Goal: Task Accomplishment & Management: Complete application form

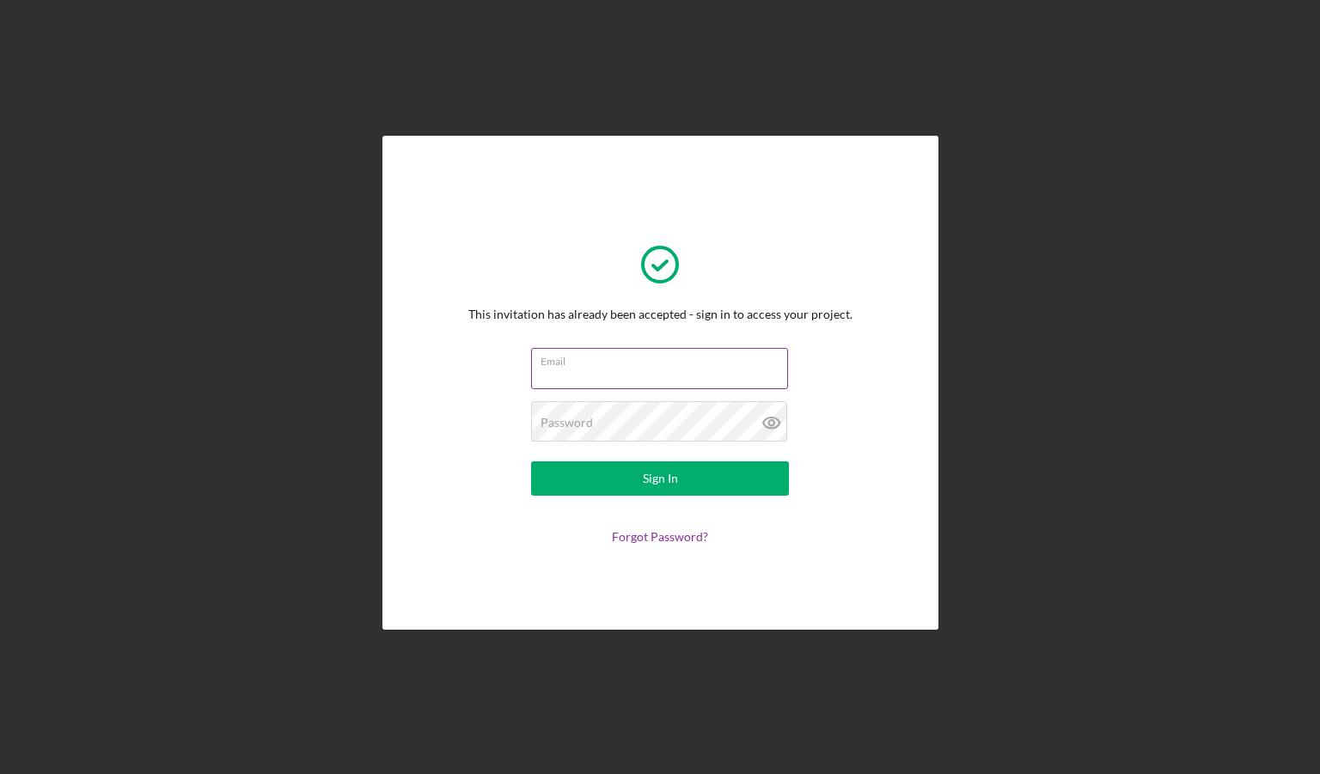
click at [644, 370] on input "Email" at bounding box center [659, 368] width 257 height 41
type input "[PERSON_NAME][EMAIL_ADDRESS][DOMAIN_NAME]"
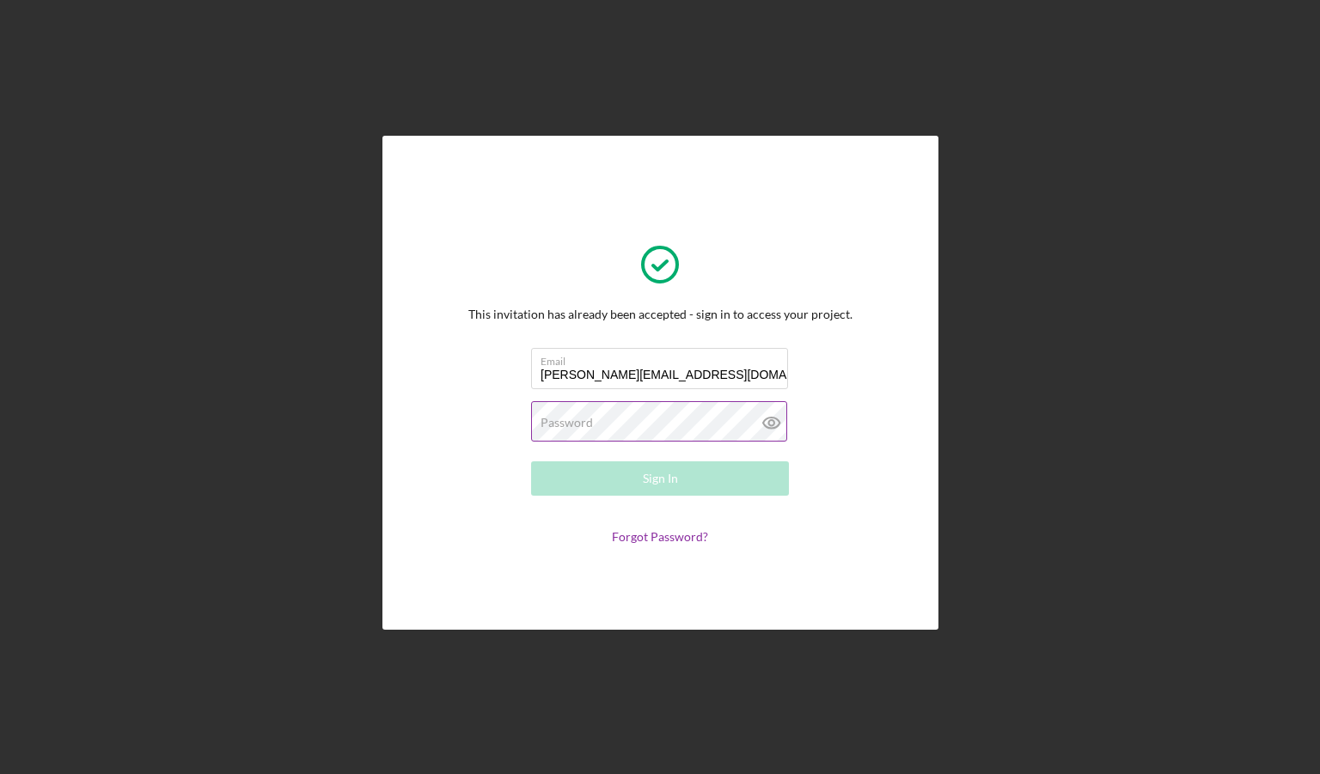
click at [634, 422] on div "Password Required" at bounding box center [660, 422] width 258 height 43
click at [531, 461] on button "Sign In" at bounding box center [660, 478] width 258 height 34
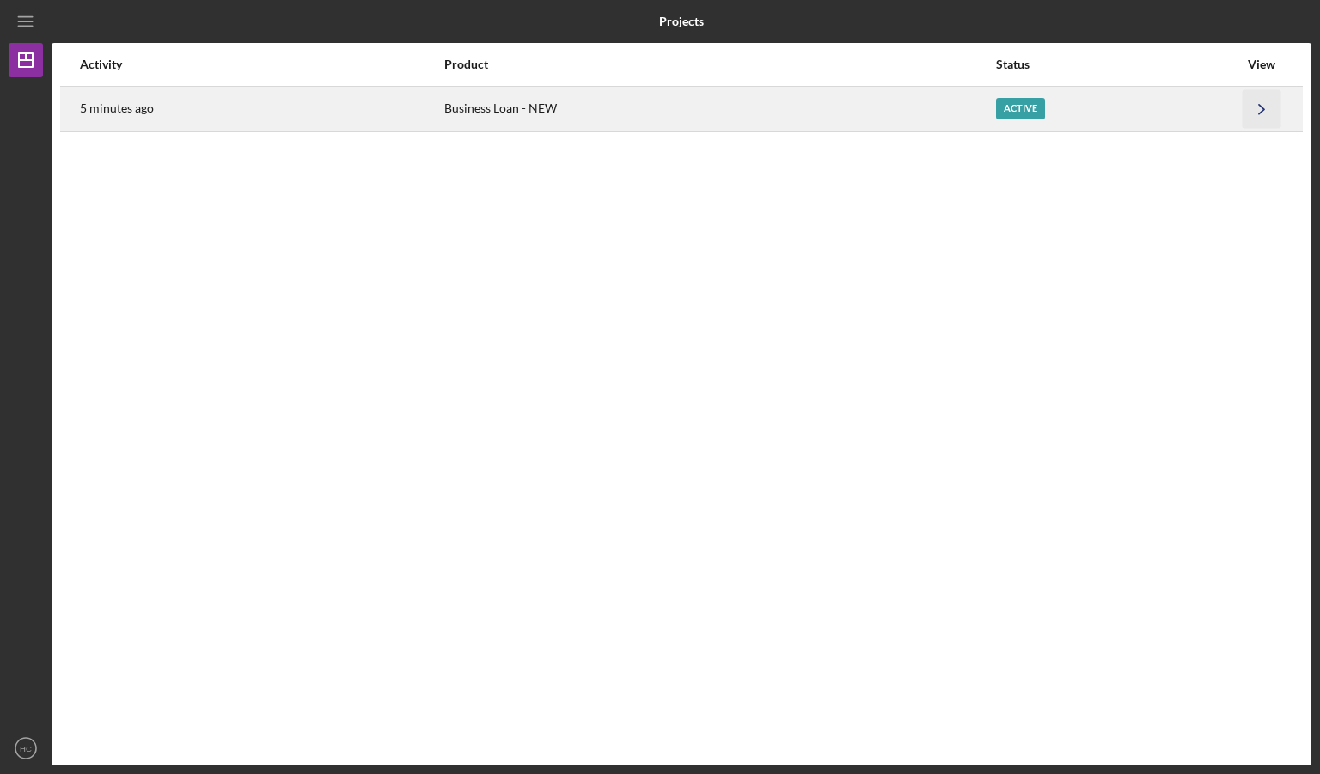
click at [1260, 113] on icon "Icon/Navigate" at bounding box center [1261, 108] width 39 height 39
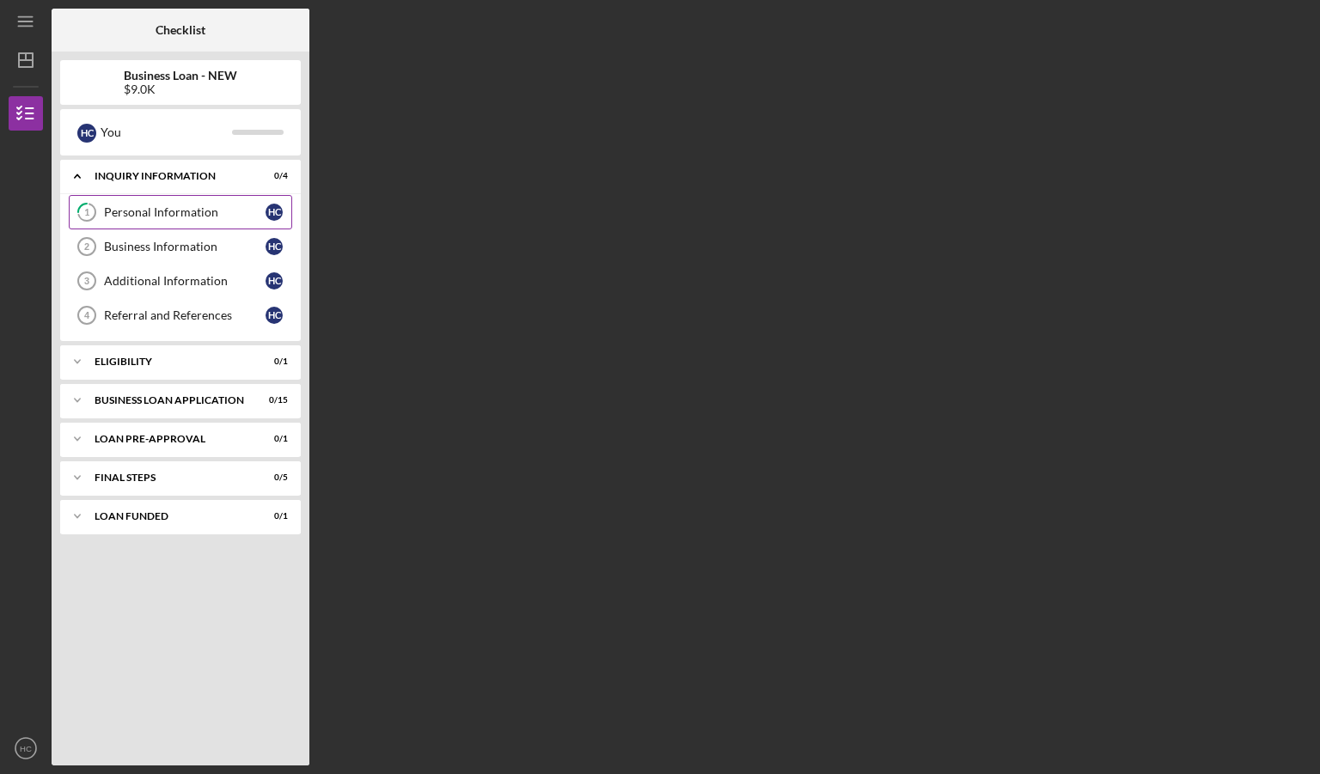
click at [177, 211] on div "Personal Information" at bounding box center [185, 212] width 162 height 14
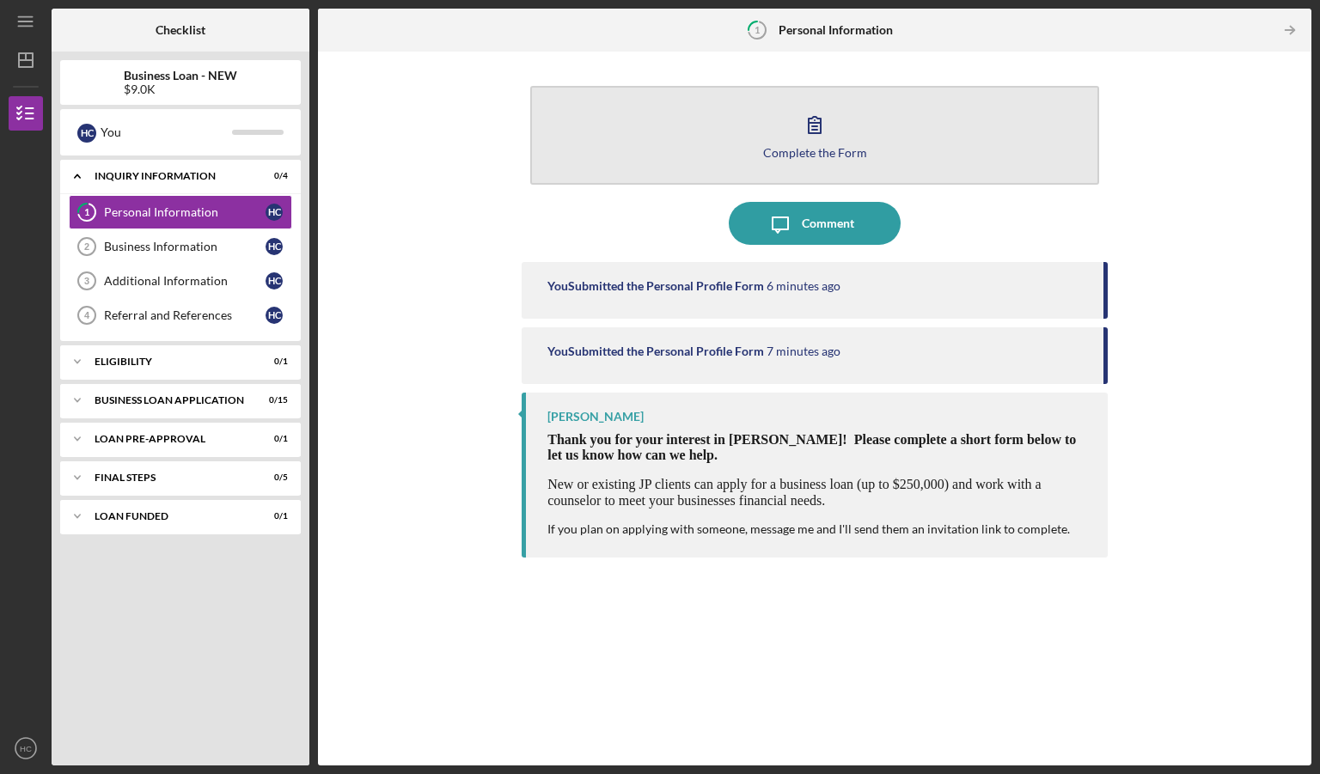
click at [830, 138] on icon "button" at bounding box center [814, 124] width 43 height 43
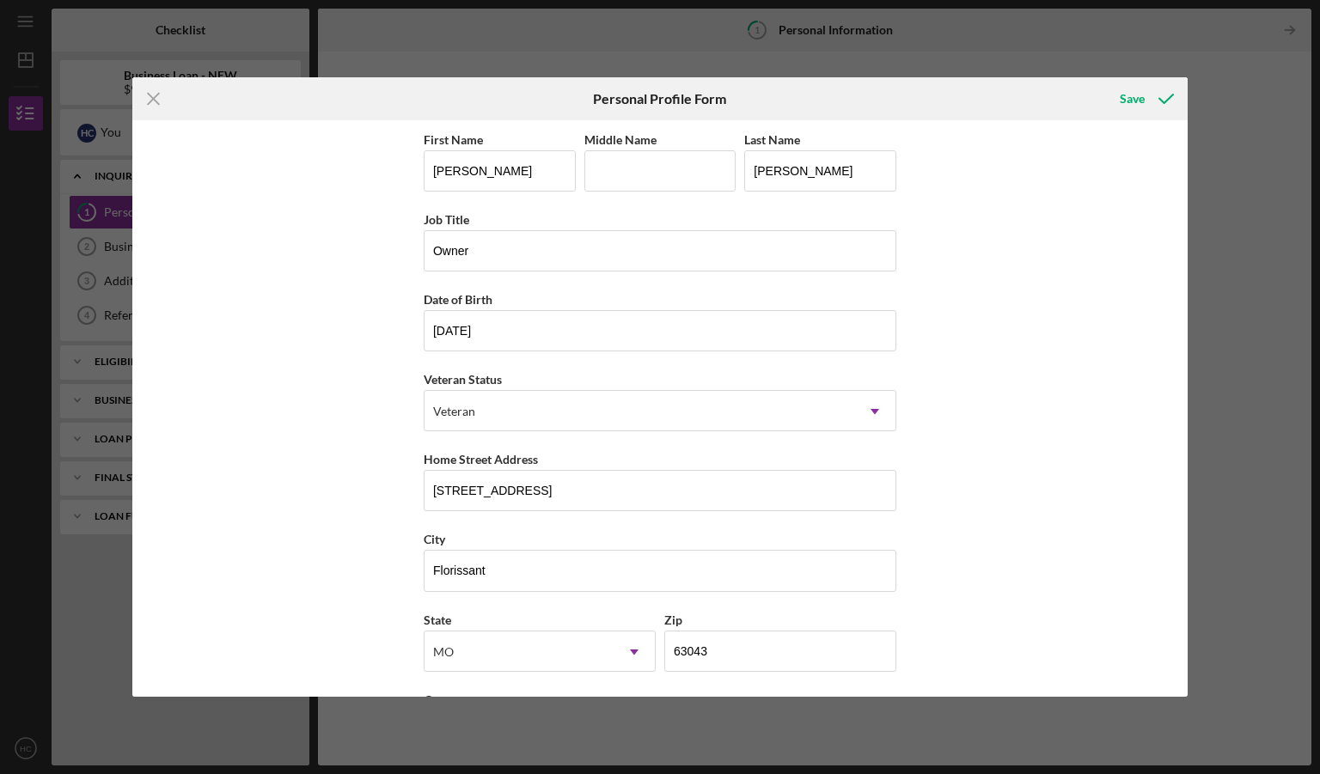
scroll to position [76, 0]
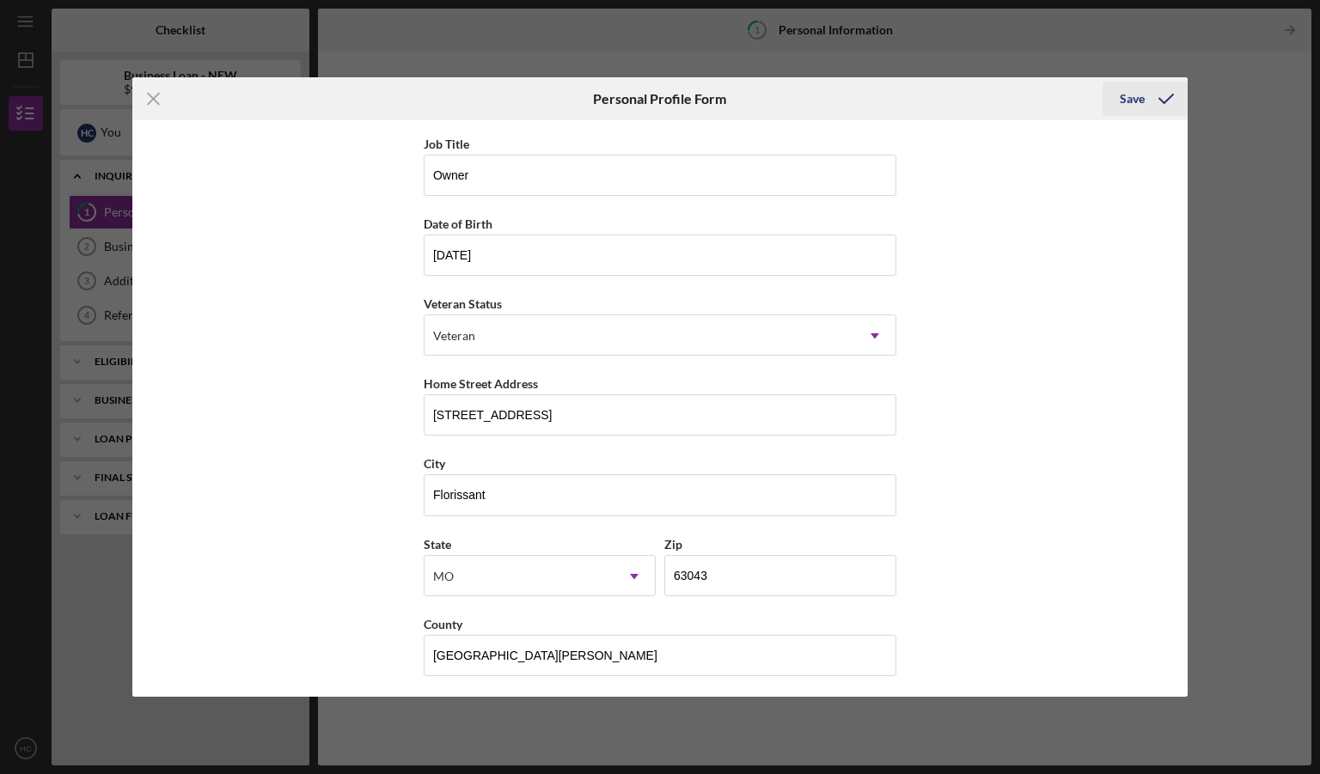
click at [1134, 103] on div "Save" at bounding box center [1132, 99] width 25 height 34
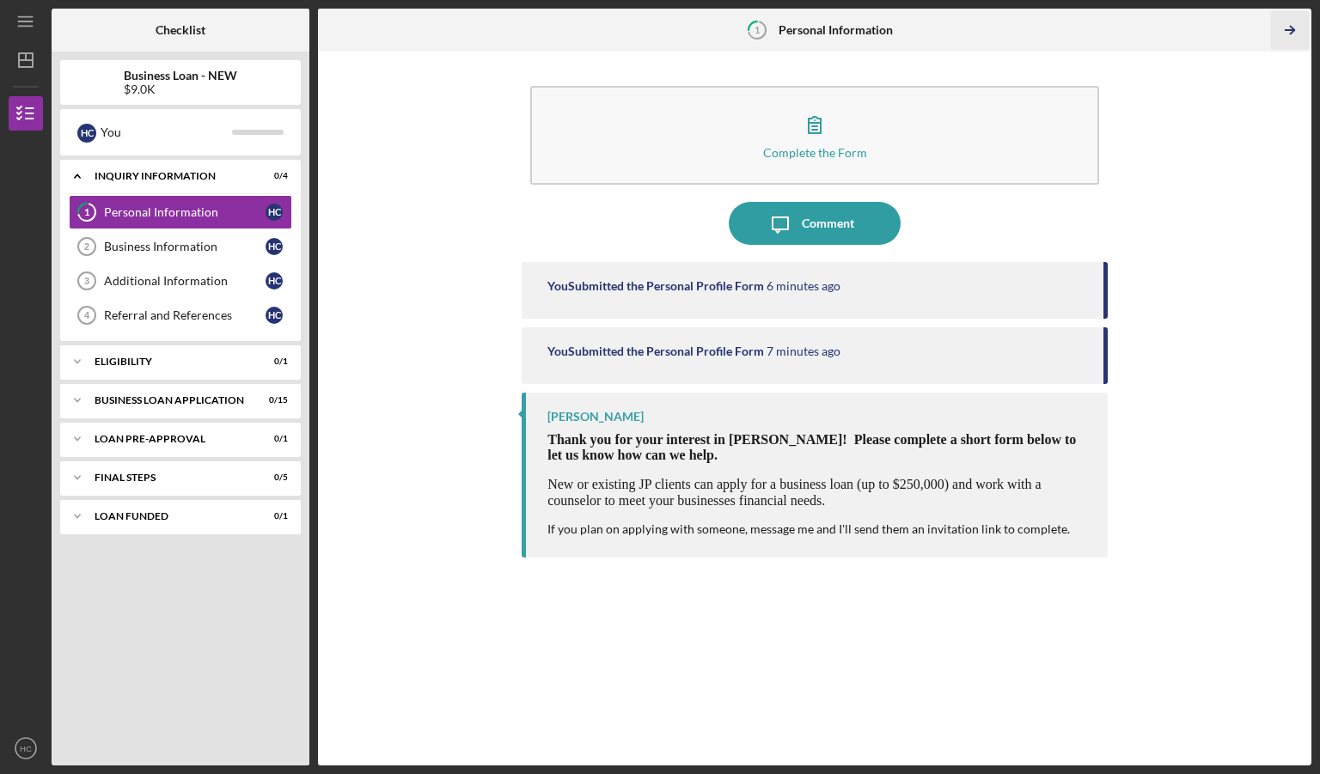
click at [1287, 35] on icon "Icon/Table Pagination Arrow" at bounding box center [1289, 30] width 39 height 39
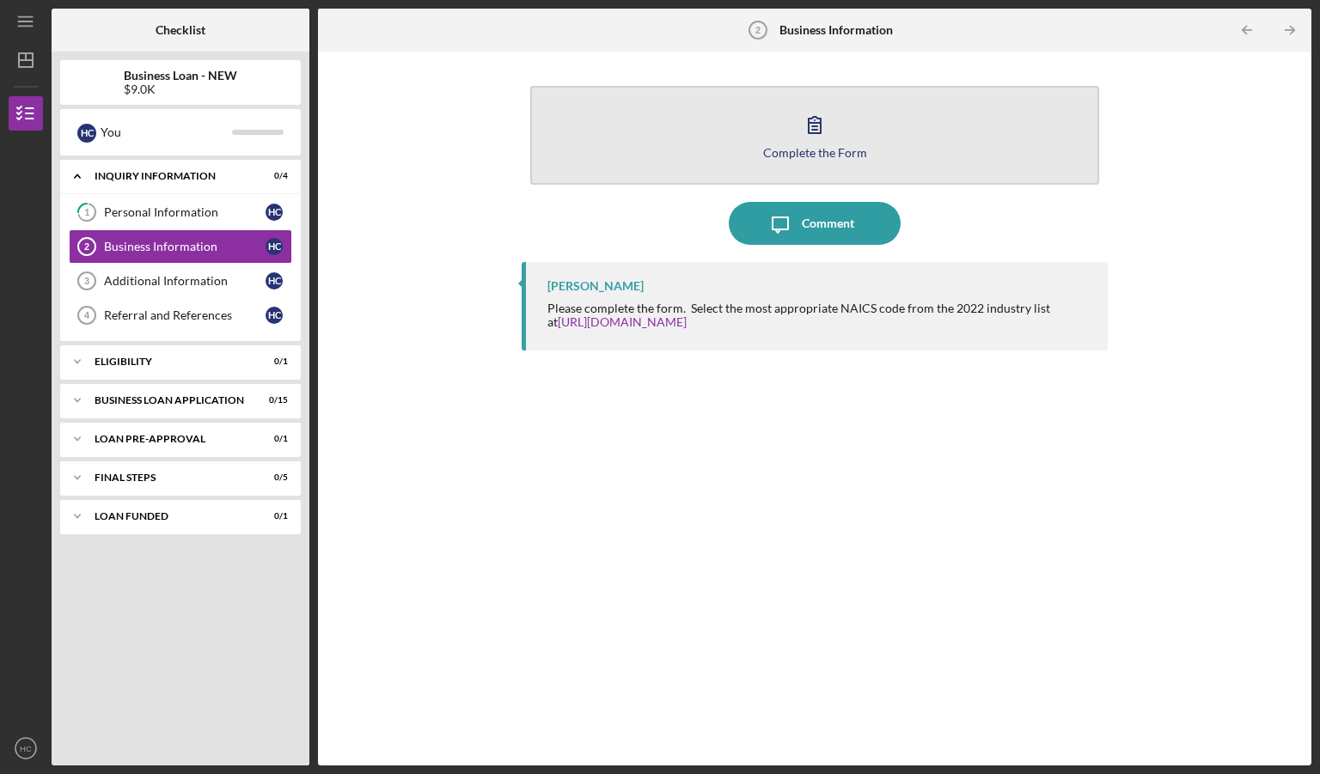
click at [829, 151] on div "Complete the Form" at bounding box center [815, 152] width 104 height 13
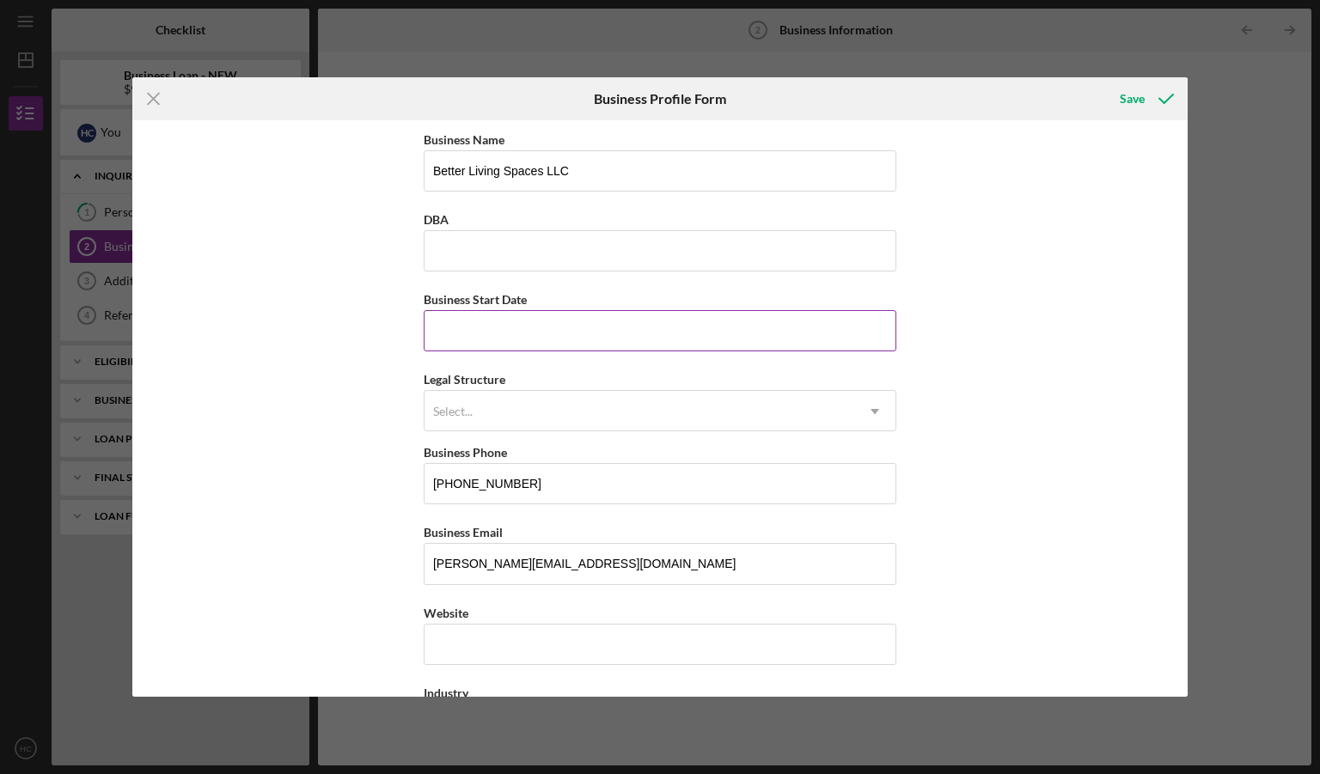
click at [694, 331] on input "Business Start Date" at bounding box center [660, 330] width 473 height 41
type input "[DATE]"
click at [875, 408] on icon "Icon/Dropdown Arrow" at bounding box center [874, 411] width 41 height 41
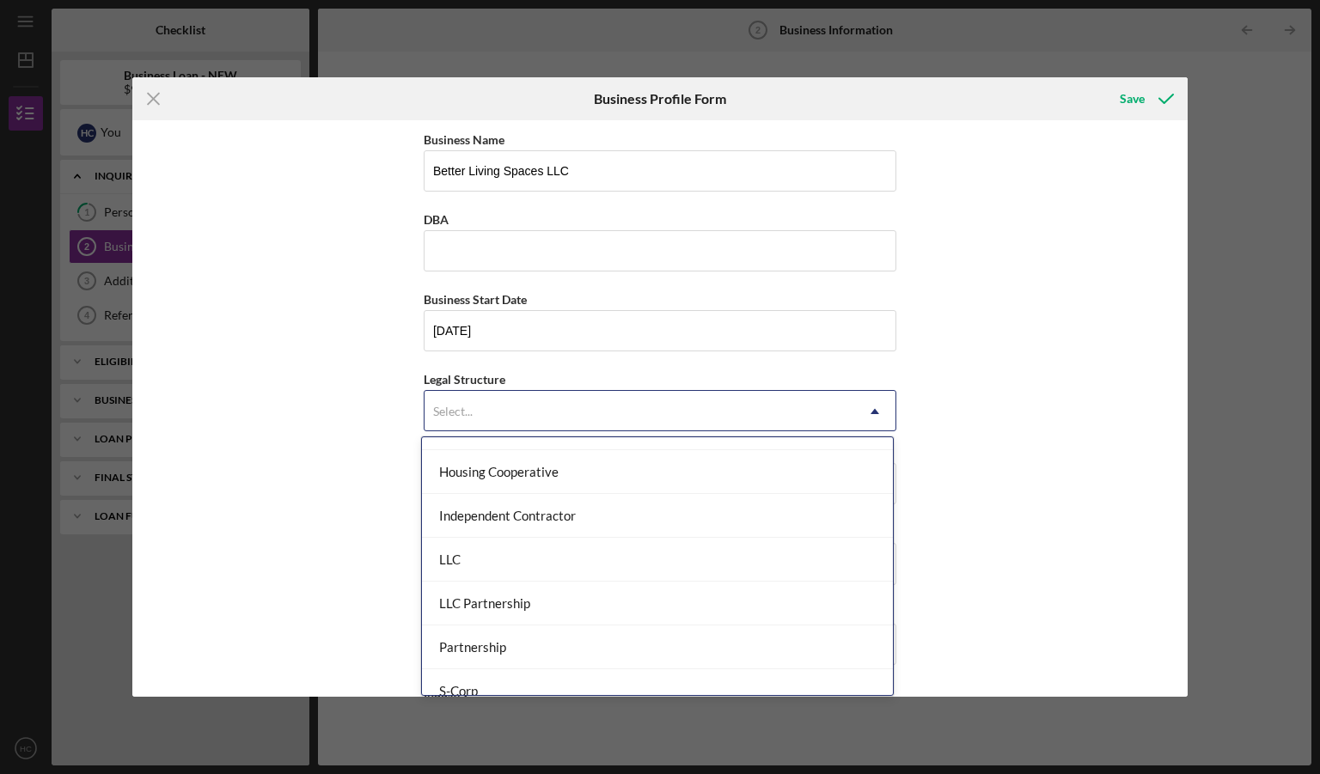
scroll to position [201, 0]
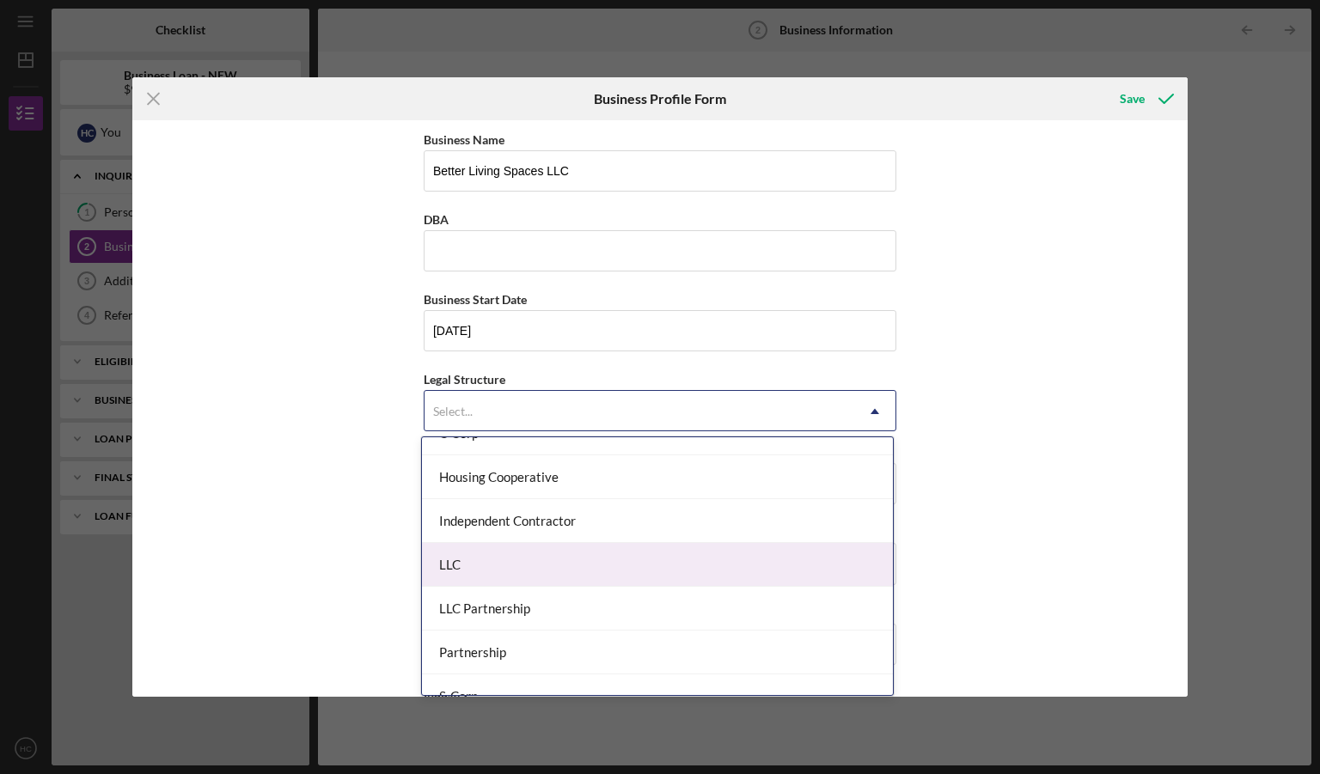
click at [533, 567] on div "LLC" at bounding box center [657, 565] width 471 height 44
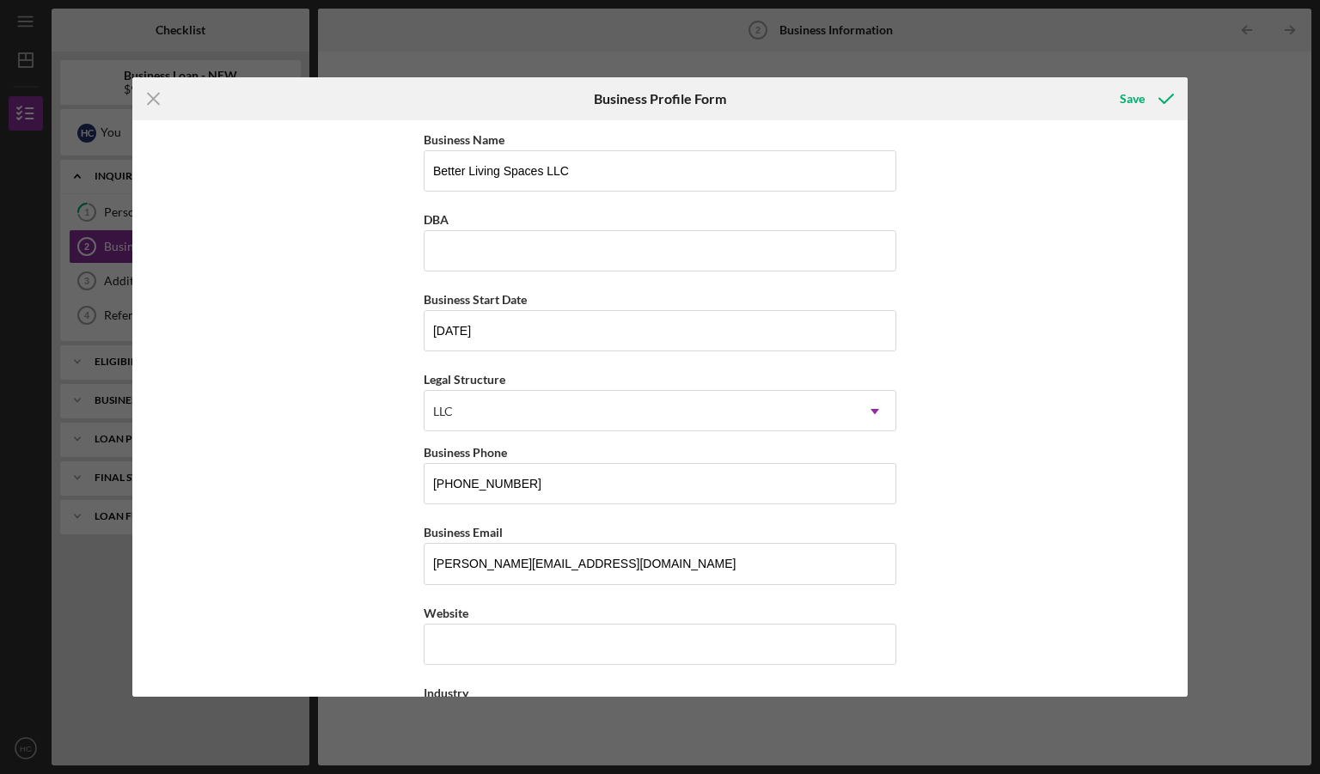
drag, startPoint x: 1189, startPoint y: 285, endPoint x: 1179, endPoint y: 324, distance: 40.0
click at [1179, 324] on div "Icon/Menu Close Business Profile Form Save Business Name Better Living Spaces L…" at bounding box center [660, 387] width 1320 height 774
click at [635, 485] on input "[PHONE_NUMBER]" at bounding box center [660, 483] width 473 height 41
type input "(3##) ###-####"
type input "[PHONE_NUMBER]"
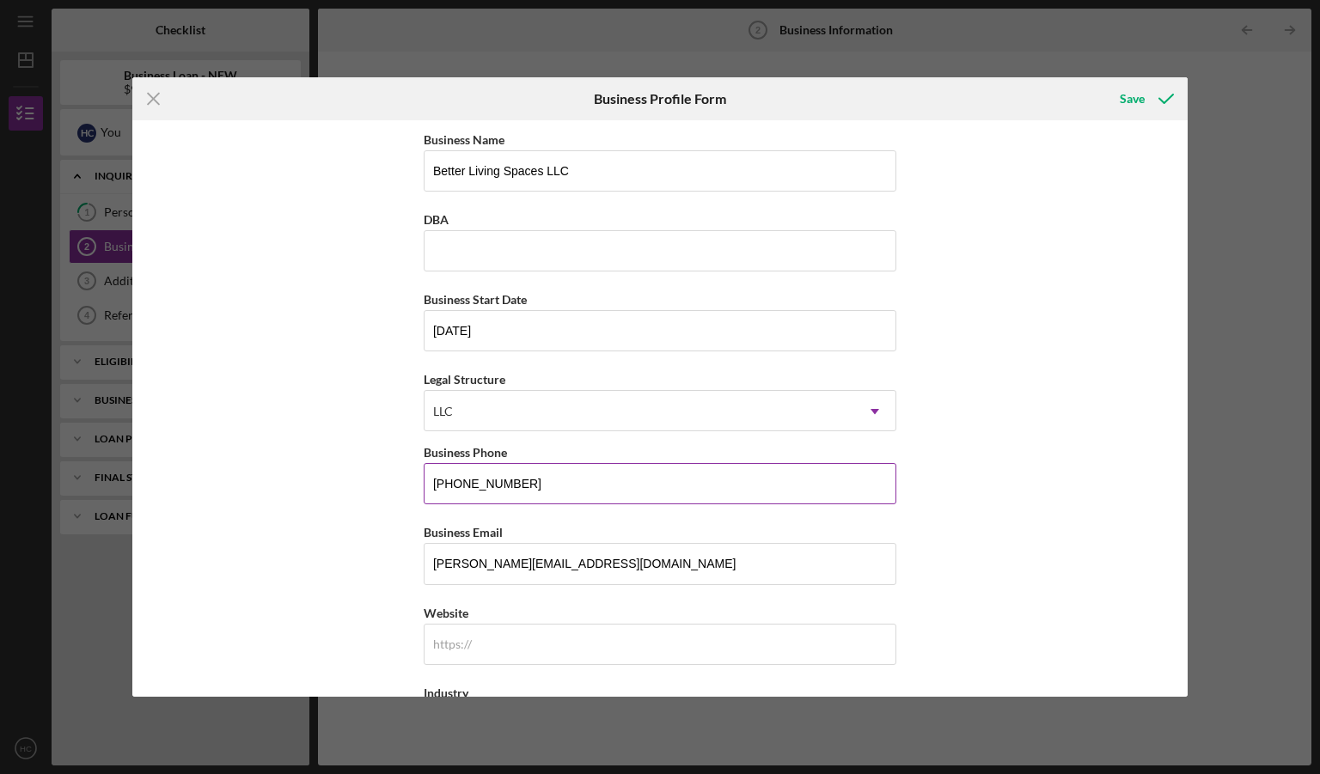
scroll to position [311, 0]
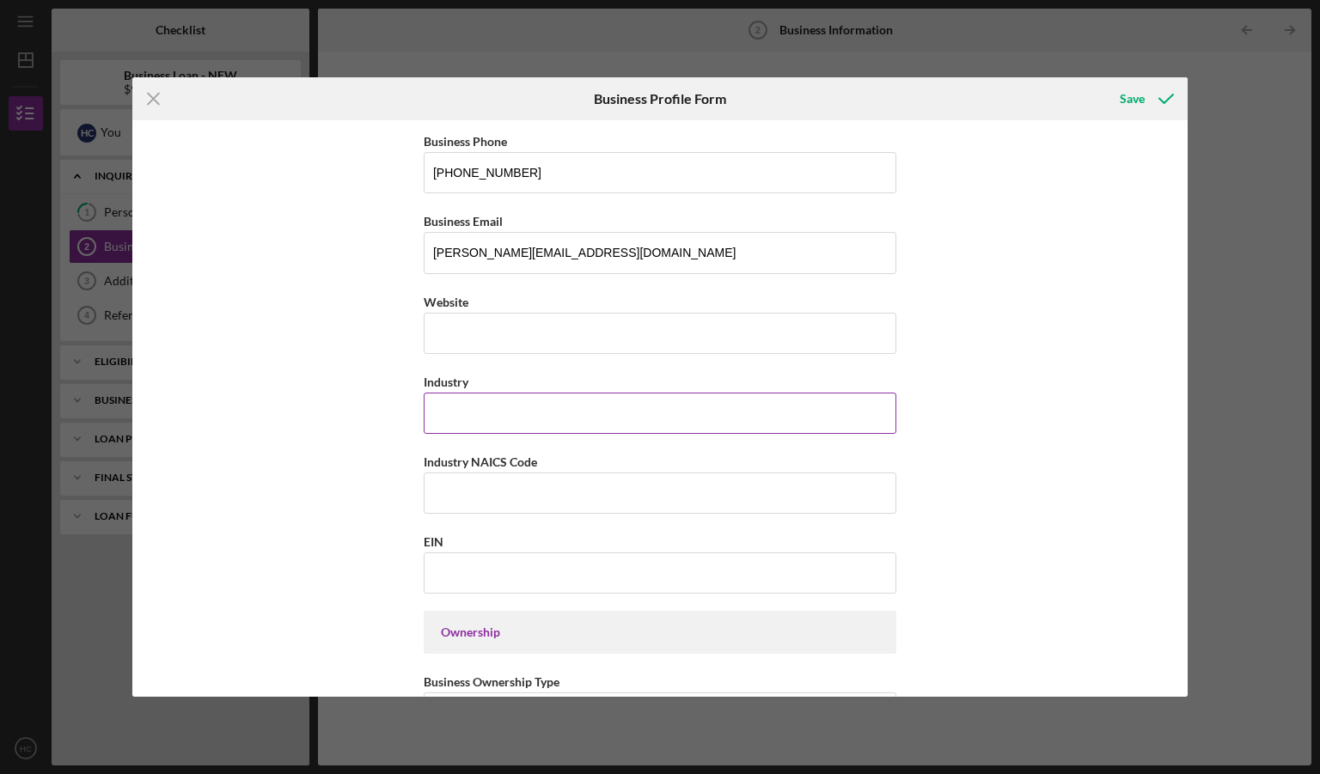
click at [595, 410] on input "Industry" at bounding box center [660, 413] width 473 height 41
type input "General Contractor (Residential Construction)"
type input "[US_EMPLOYER_IDENTIFICATION_NUMBER]"
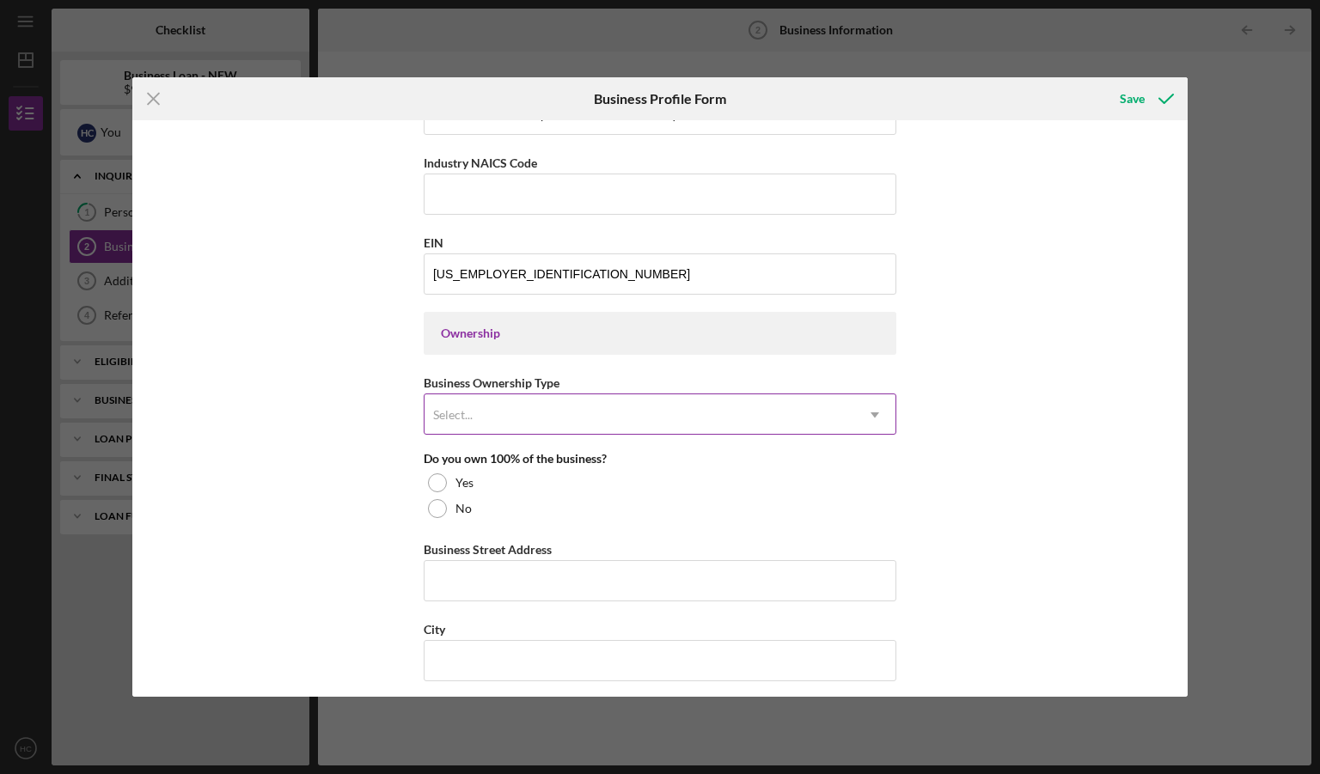
click at [873, 412] on icon "Icon/Dropdown Arrow" at bounding box center [874, 414] width 41 height 41
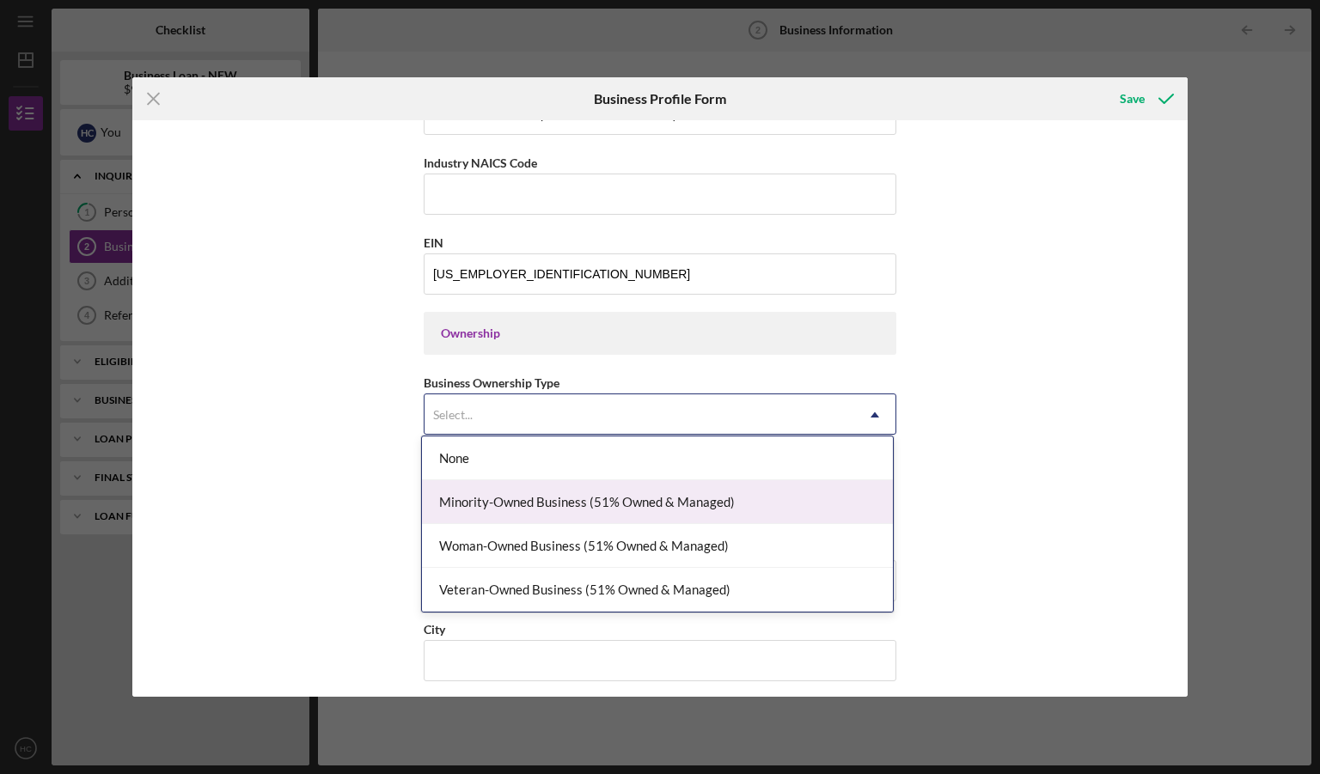
click at [804, 502] on div "Minority-Owned Business (51% Owned & Managed)" at bounding box center [657, 502] width 471 height 44
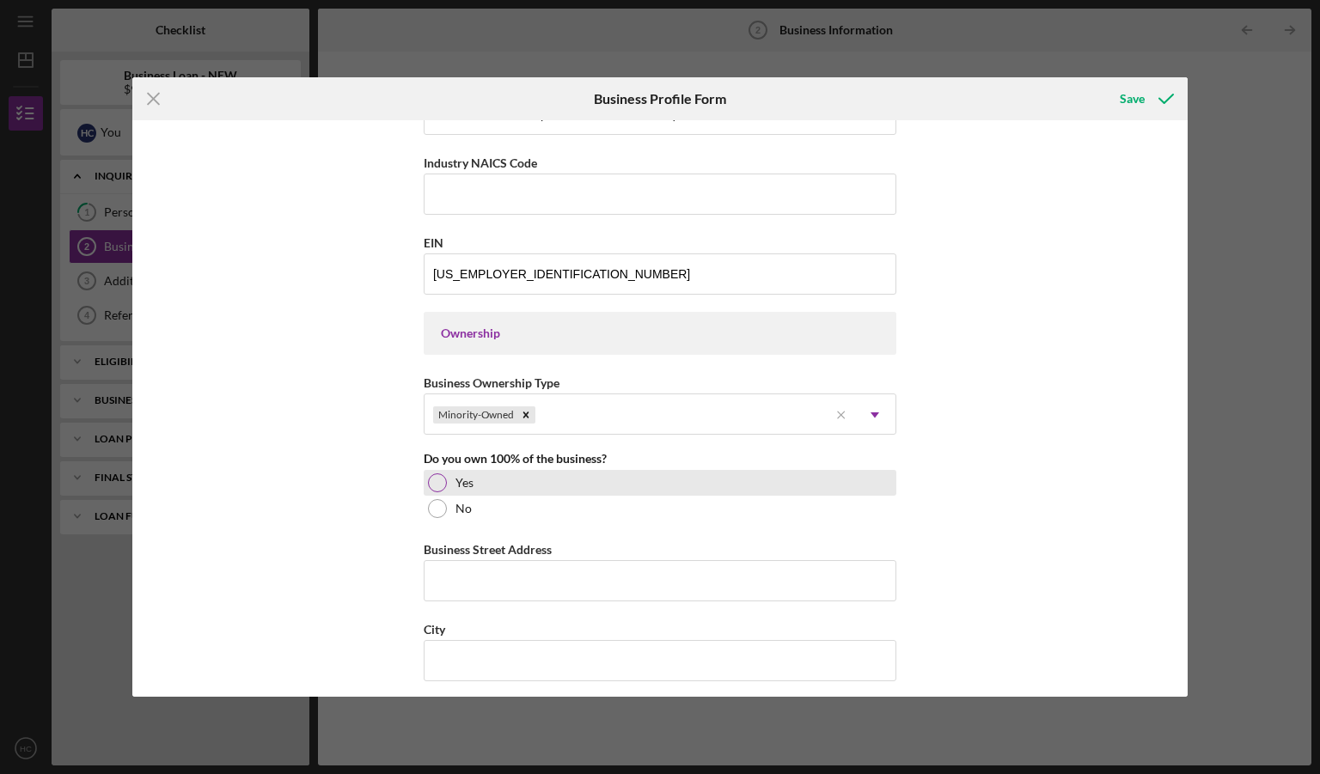
click at [433, 479] on div at bounding box center [437, 482] width 19 height 19
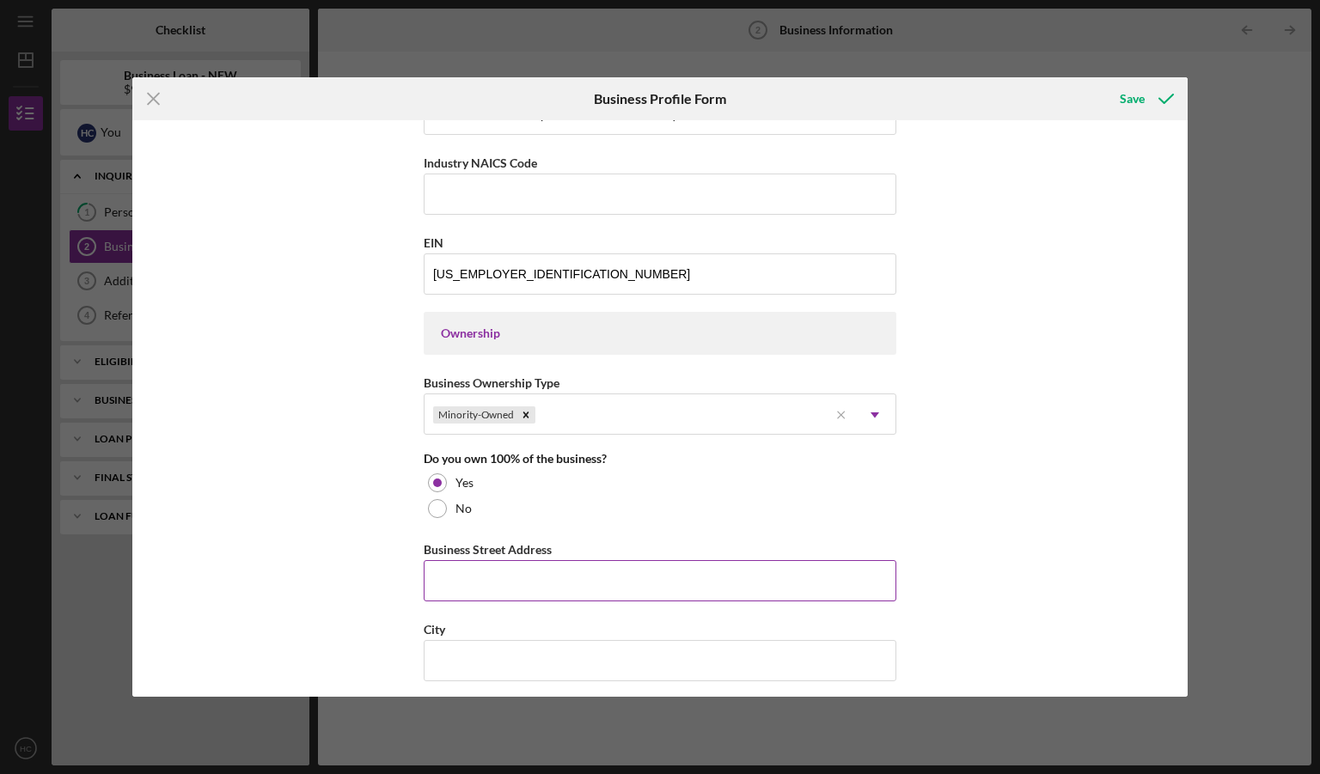
click at [491, 569] on input "Business Street Address" at bounding box center [660, 580] width 473 height 41
type input "[STREET_ADDRESS]"
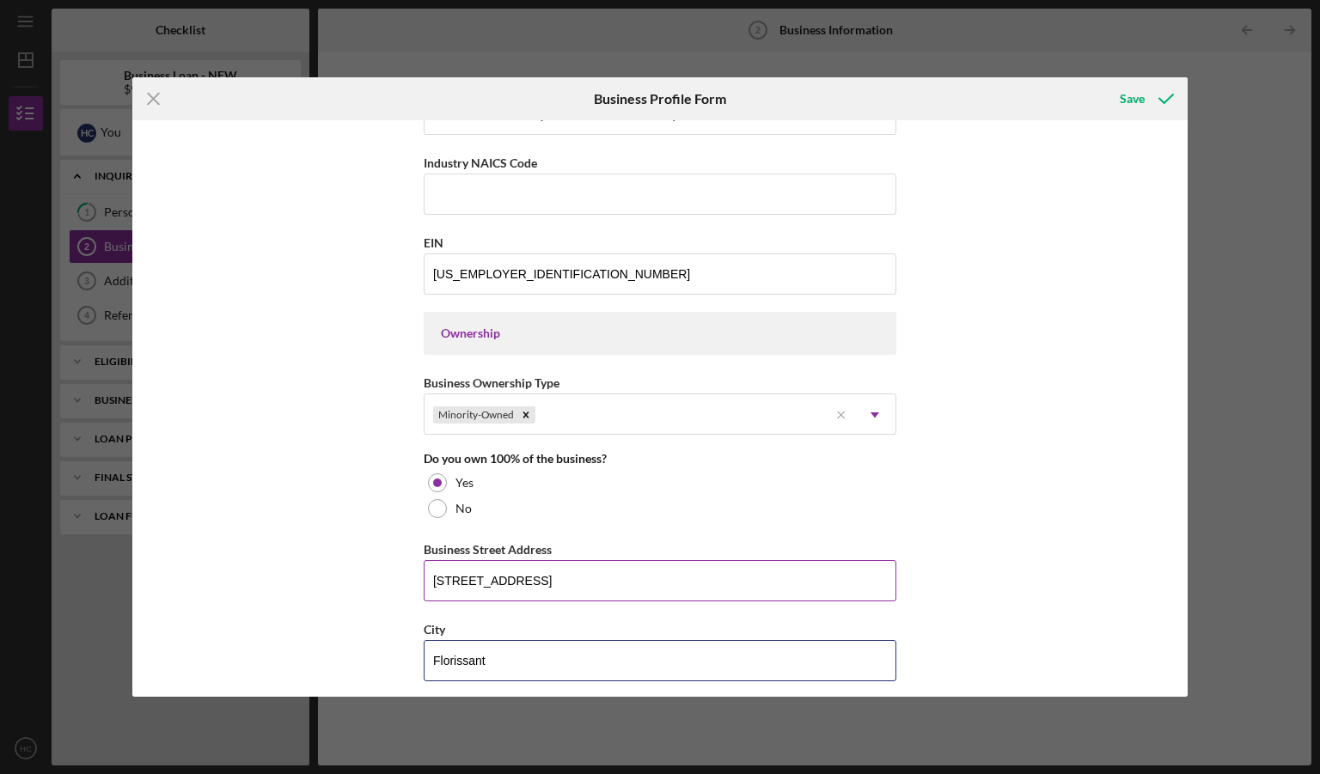
type input "Florissant"
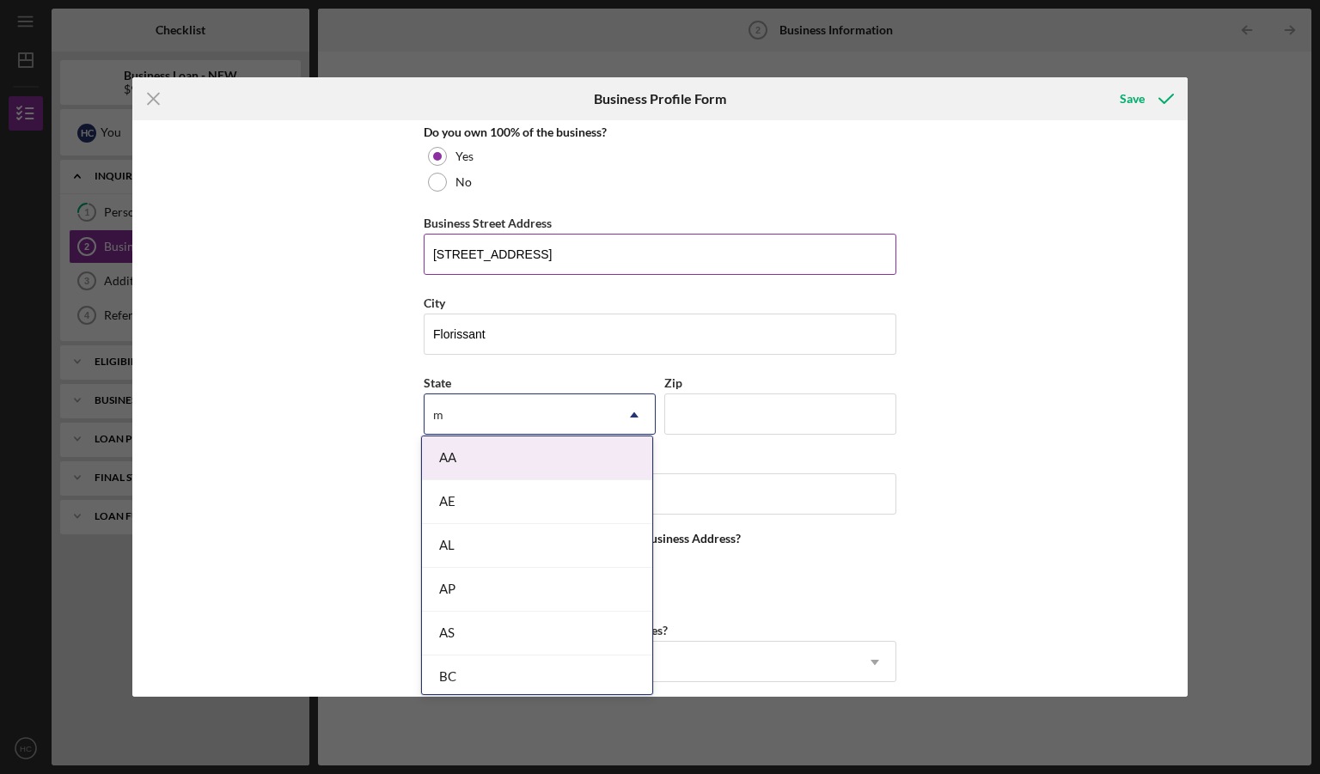
type input "mo"
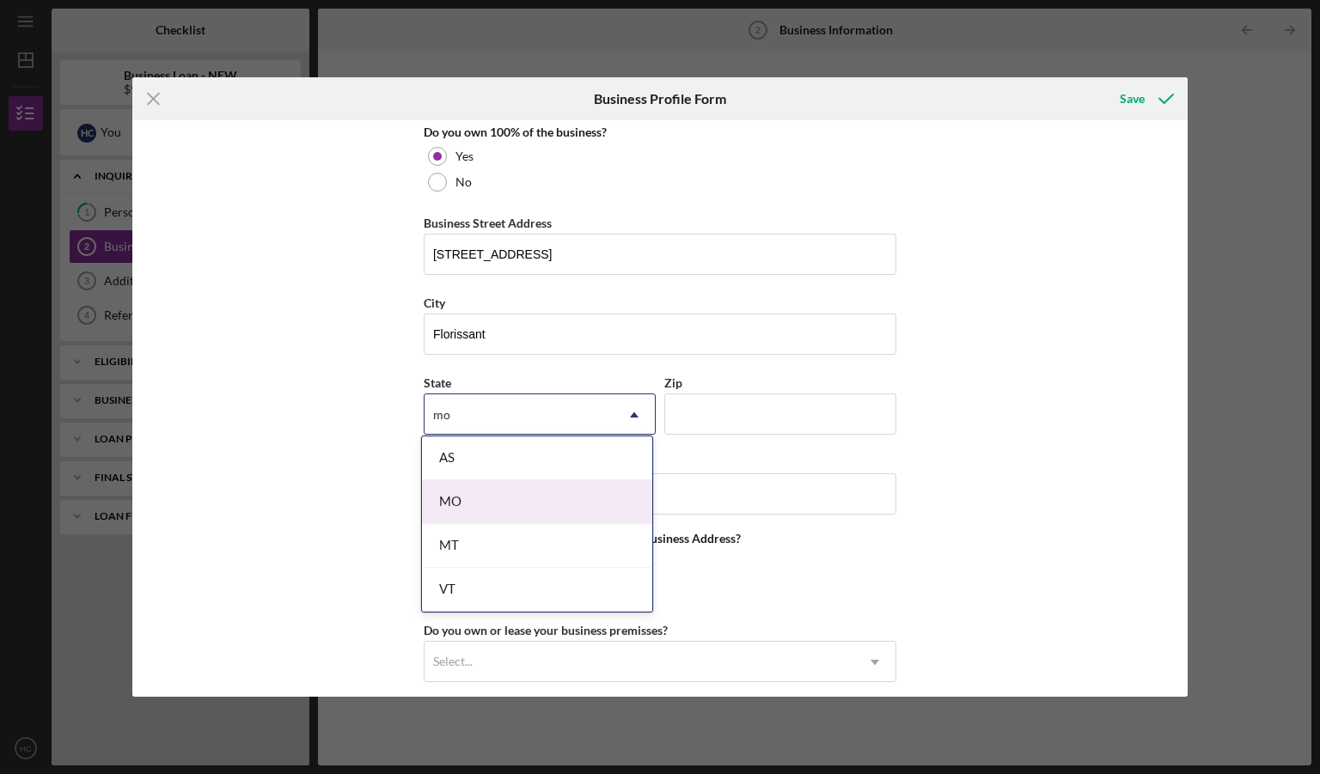
click at [503, 500] on div "MO" at bounding box center [537, 502] width 230 height 44
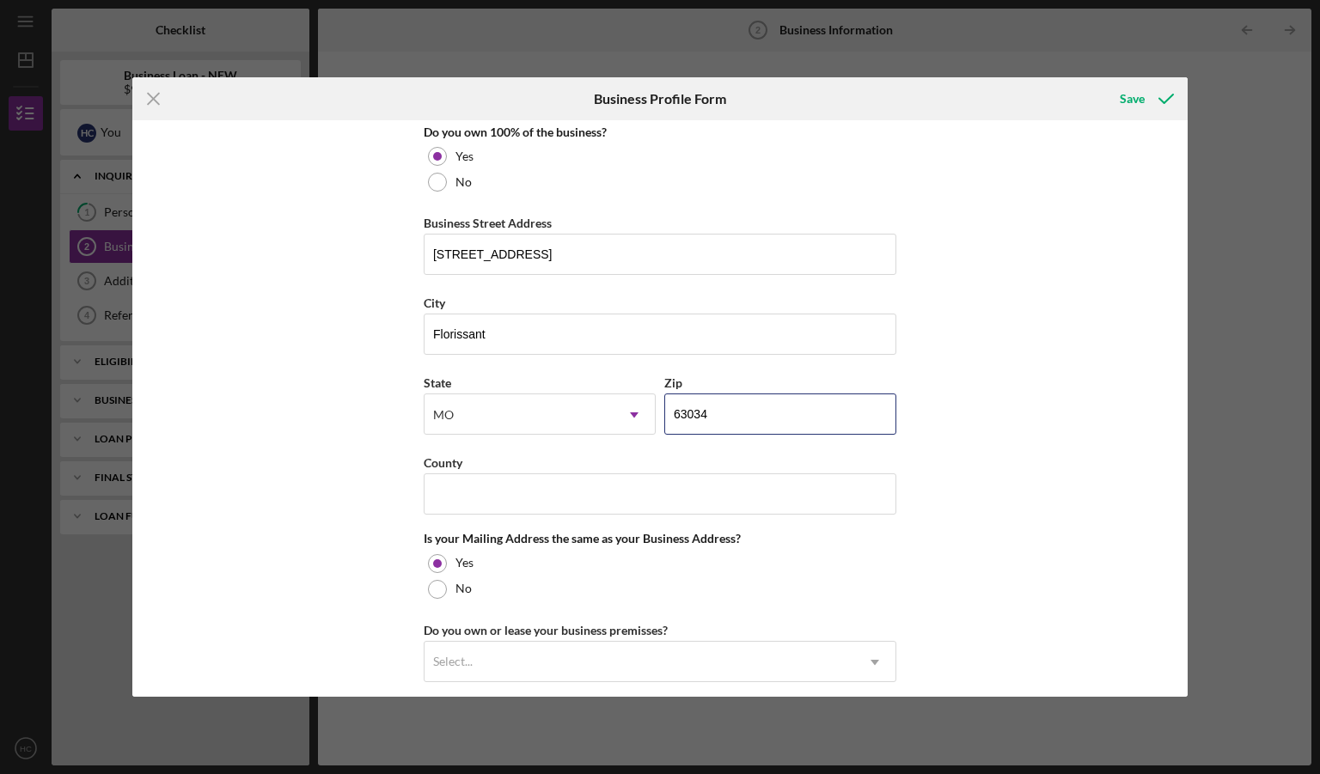
type input "63034"
type input "[GEOGRAPHIC_DATA]"
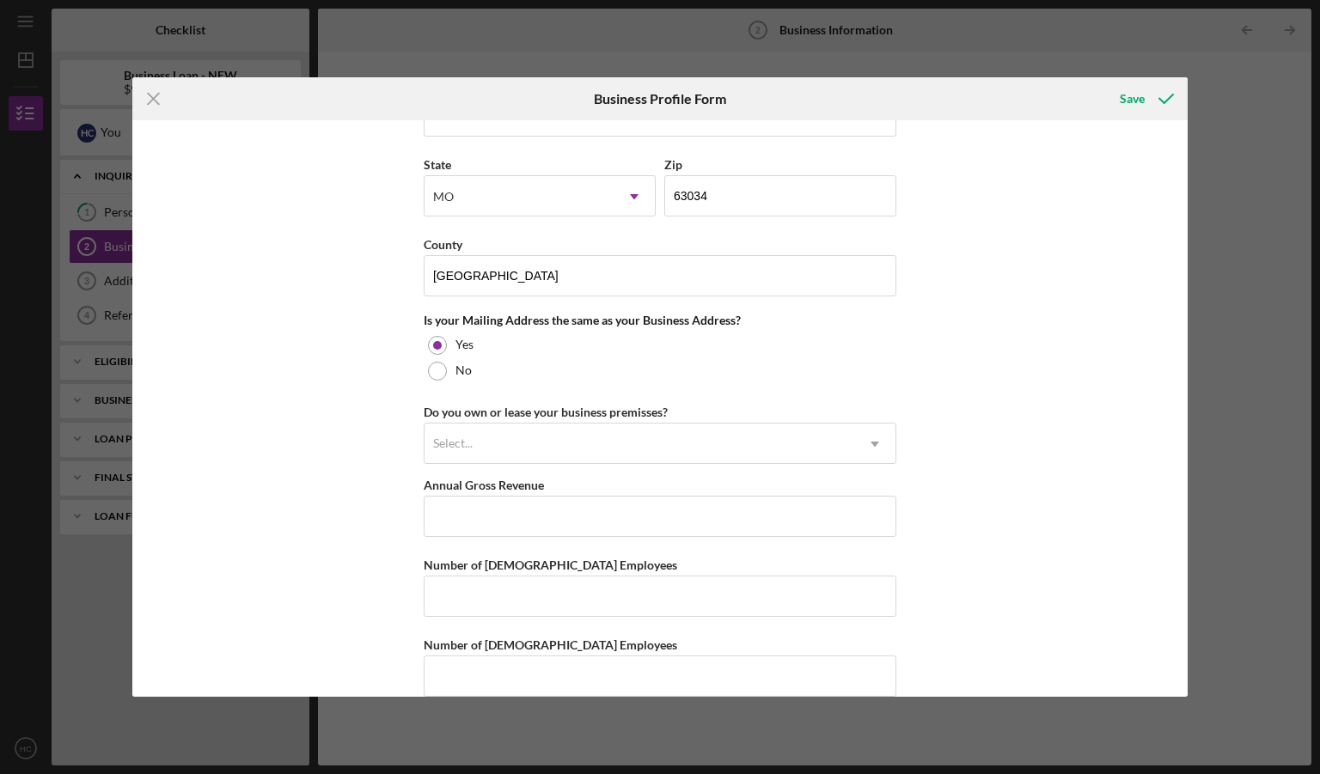
scroll to position [1153, 0]
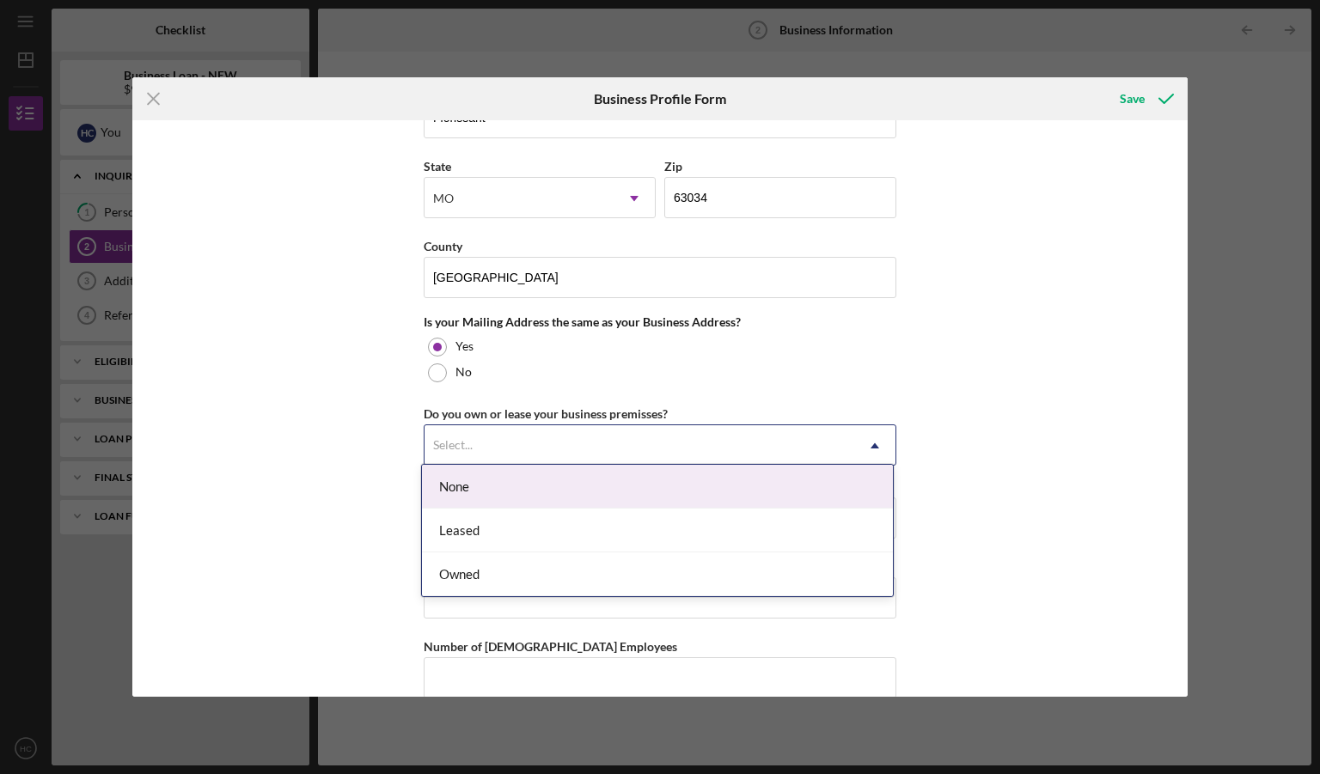
click at [871, 433] on icon "Icon/Dropdown Arrow" at bounding box center [874, 445] width 41 height 41
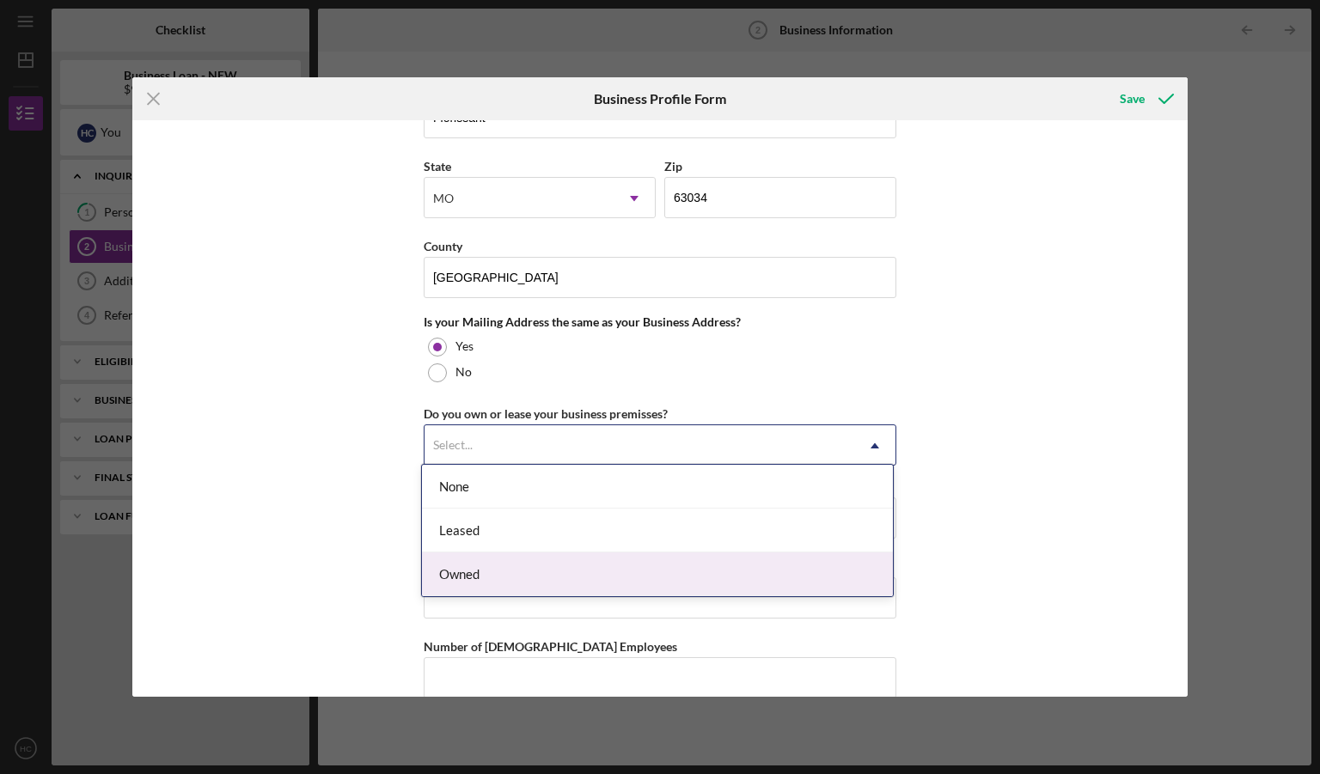
click at [720, 563] on div "Owned" at bounding box center [657, 574] width 471 height 44
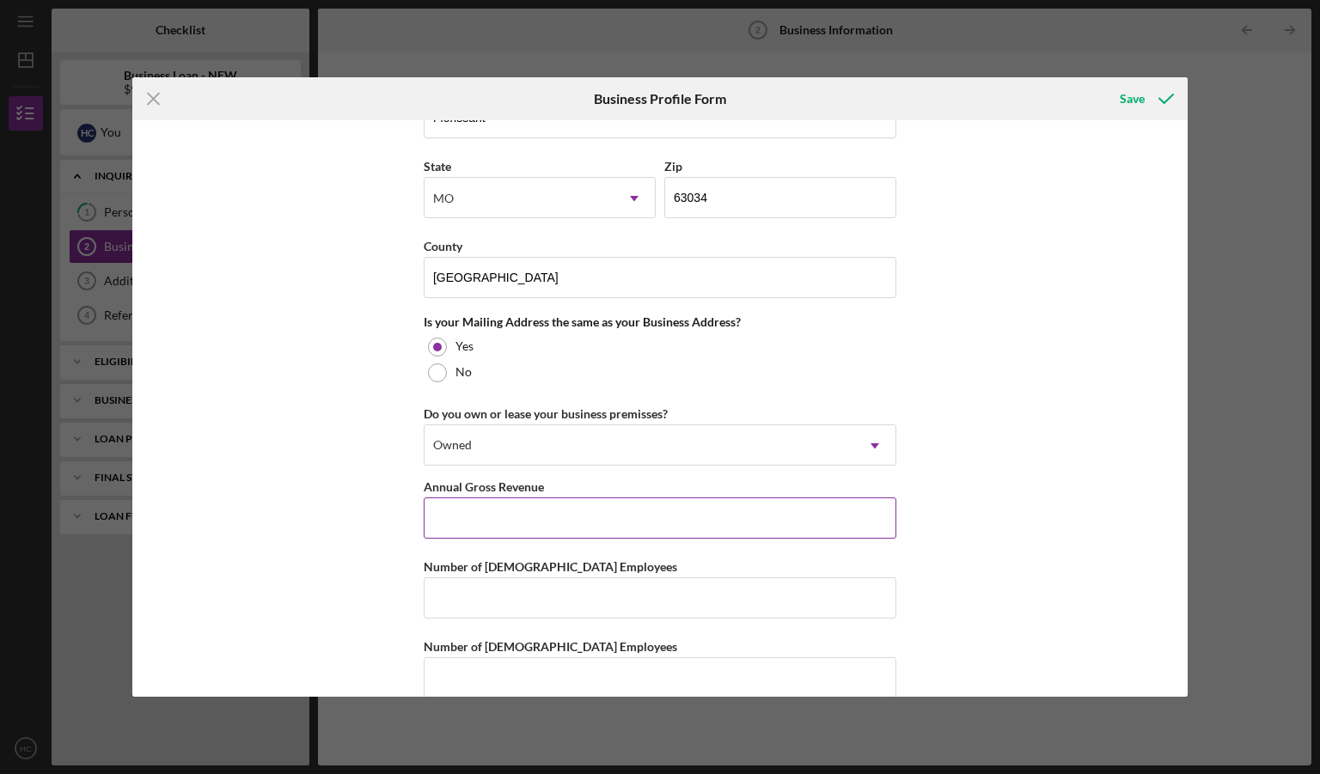
click at [588, 507] on input "Annual Gross Revenue" at bounding box center [660, 517] width 473 height 41
type input "$100,000"
type input "1"
type input "0"
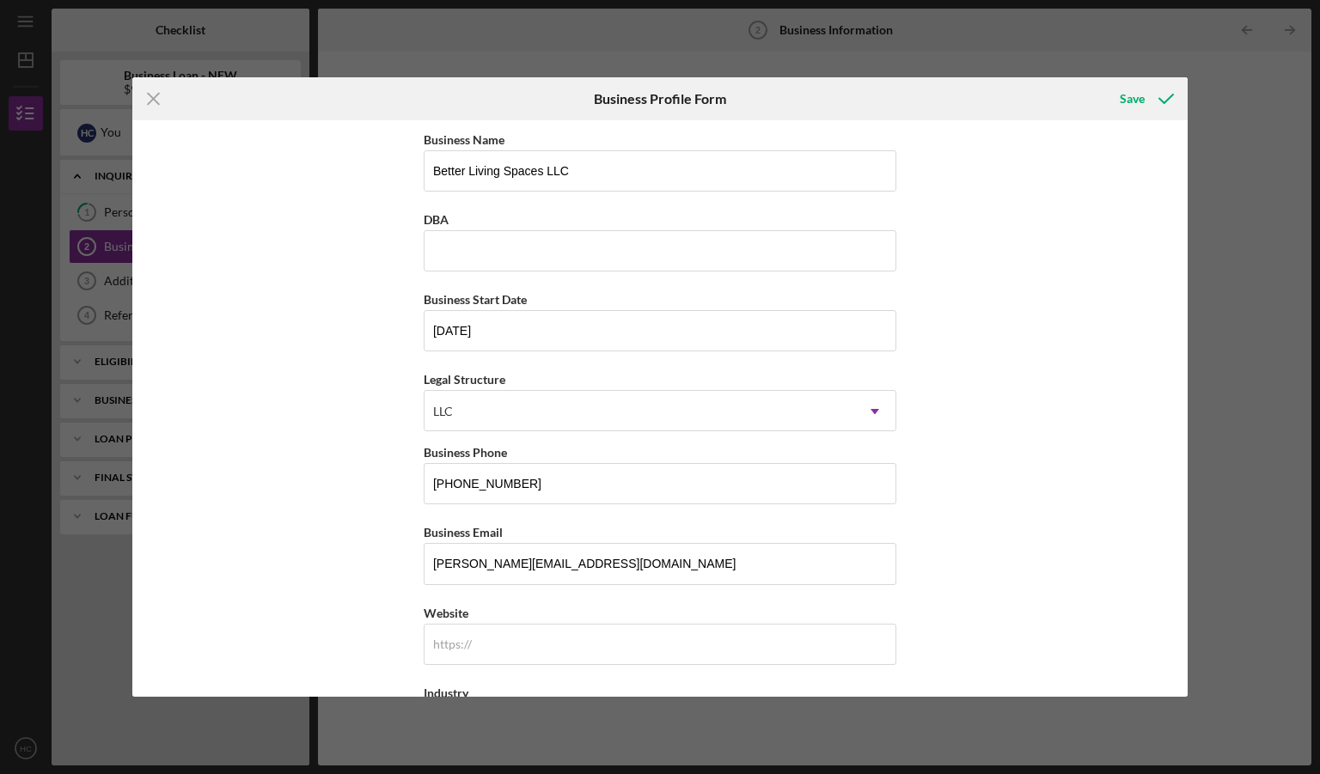
scroll to position [311, 0]
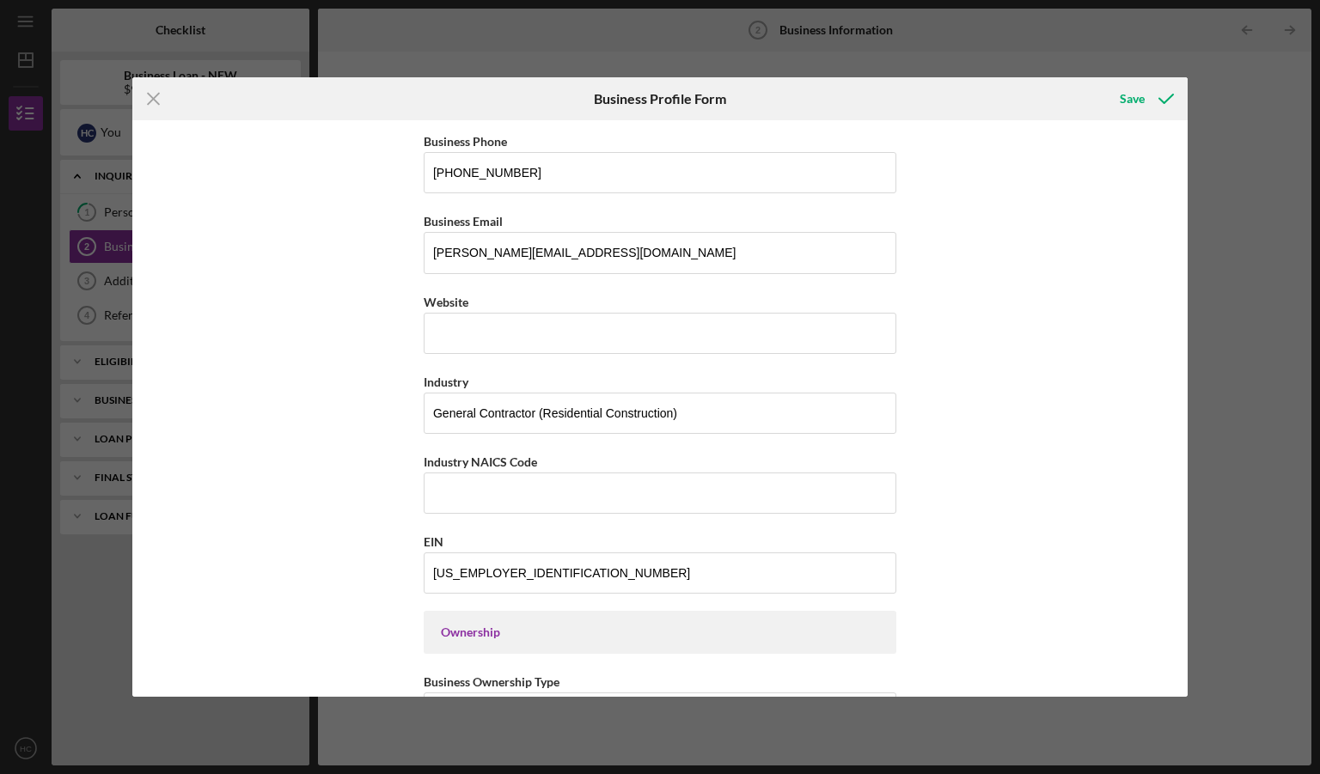
drag, startPoint x: 1187, startPoint y: 275, endPoint x: 1134, endPoint y: 222, distance: 74.7
click at [1134, 222] on div "Business Name Better Living Spaces LLC DBA Business Start Date [DATE] Legal Str…" at bounding box center [660, 408] width 1056 height 577
drag, startPoint x: 1187, startPoint y: 255, endPoint x: 1193, endPoint y: 356, distance: 100.7
click at [1193, 356] on div "Icon/Menu Close Business Profile Form Save Business Name Better Living Spaces L…" at bounding box center [660, 387] width 1320 height 774
drag, startPoint x: 1193, startPoint y: 356, endPoint x: 1103, endPoint y: 267, distance: 126.4
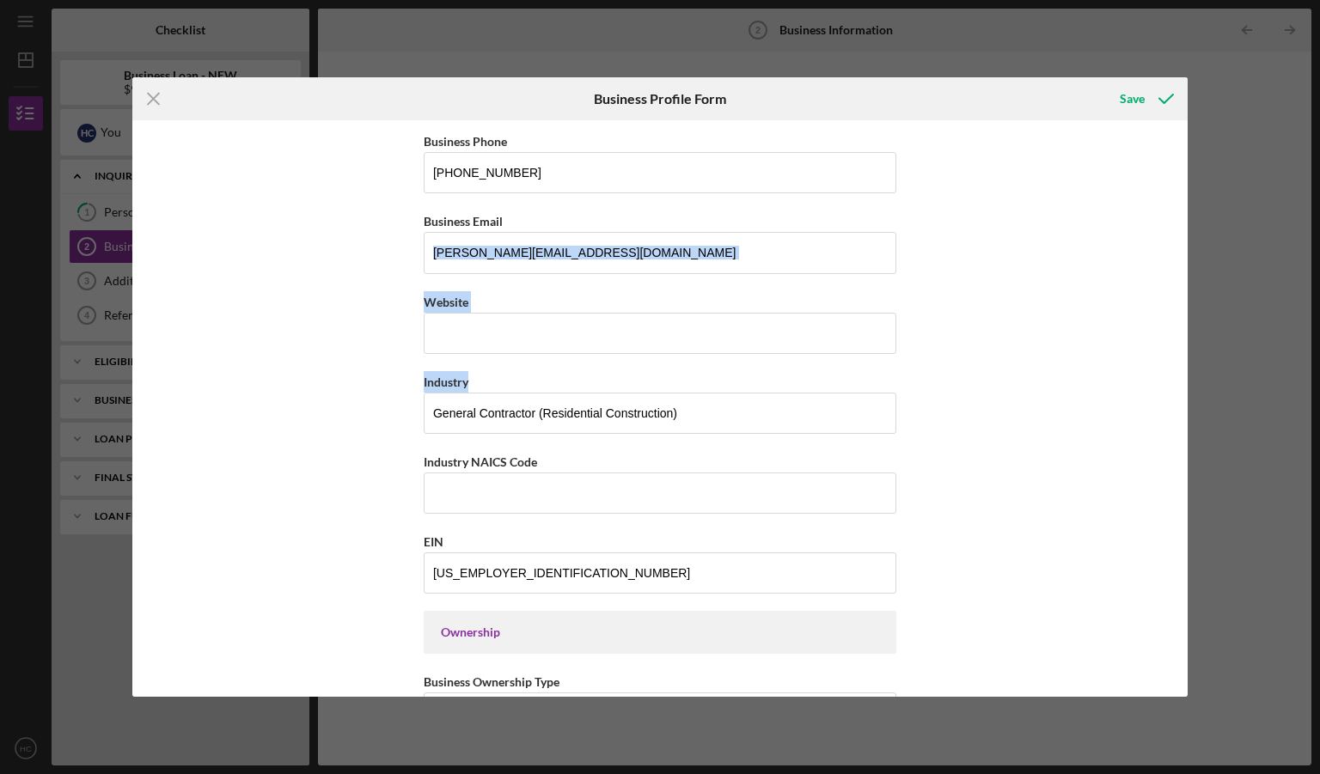
click at [1103, 267] on div "Business Name Better Living Spaces LLC DBA Business Start Date [DATE] Legal Str…" at bounding box center [660, 408] width 1056 height 577
click at [1093, 253] on div "Business Name Better Living Spaces LLC DBA Business Start Date [DATE] Legal Str…" at bounding box center [660, 408] width 1056 height 577
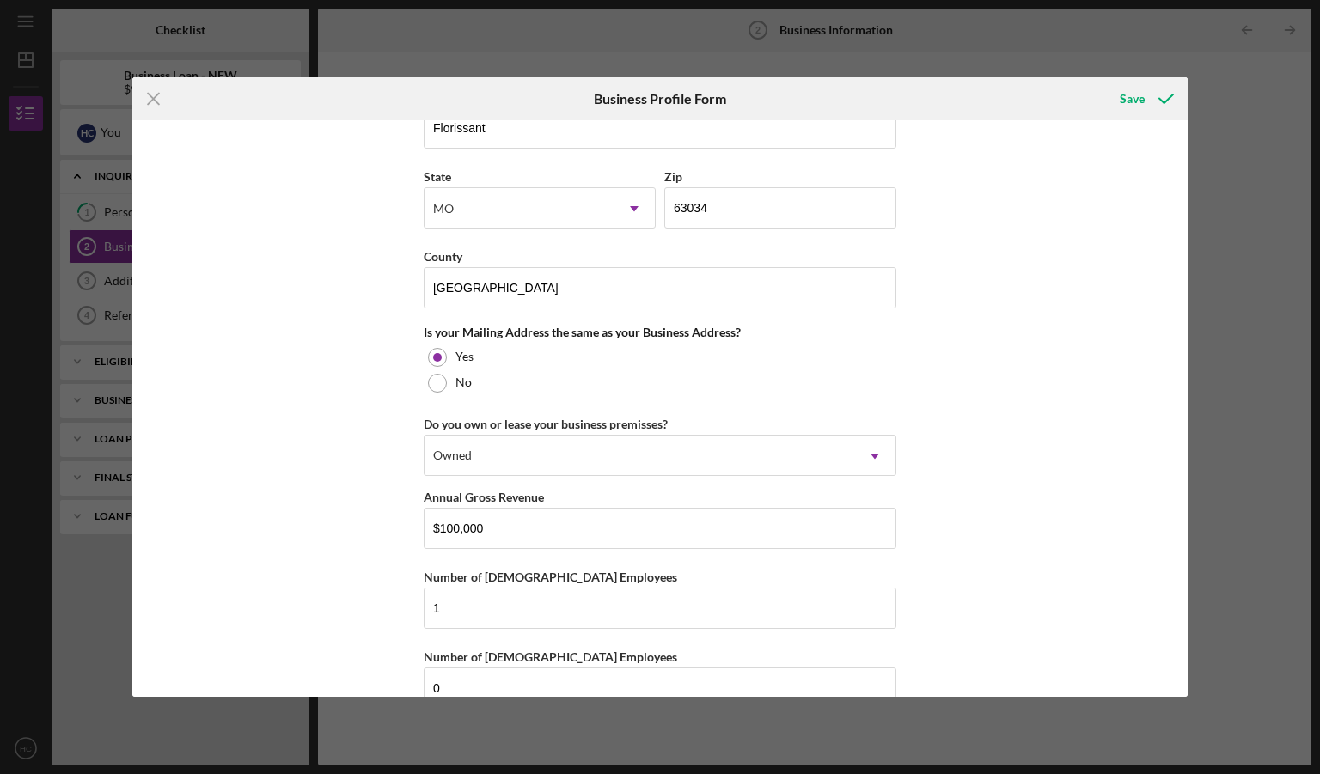
scroll to position [1170, 0]
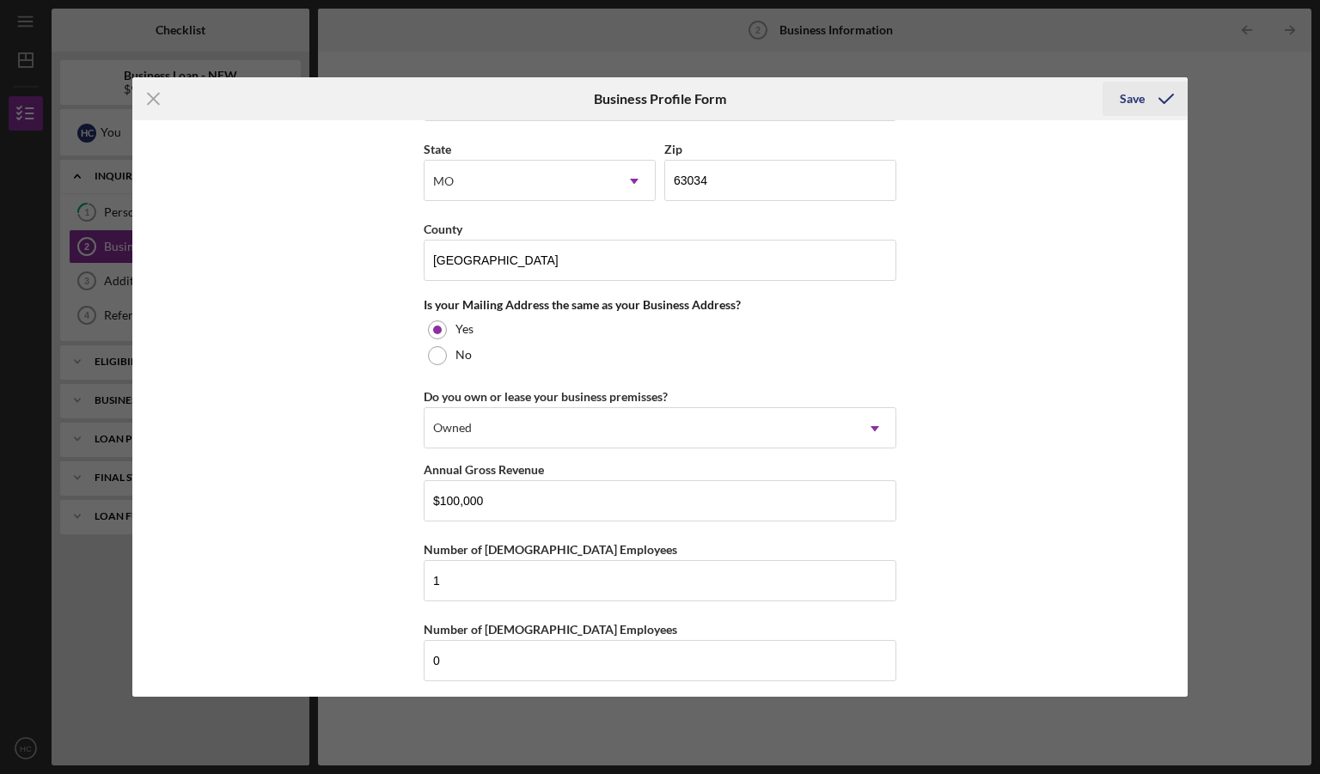
click at [1138, 101] on div "Save" at bounding box center [1132, 99] width 25 height 34
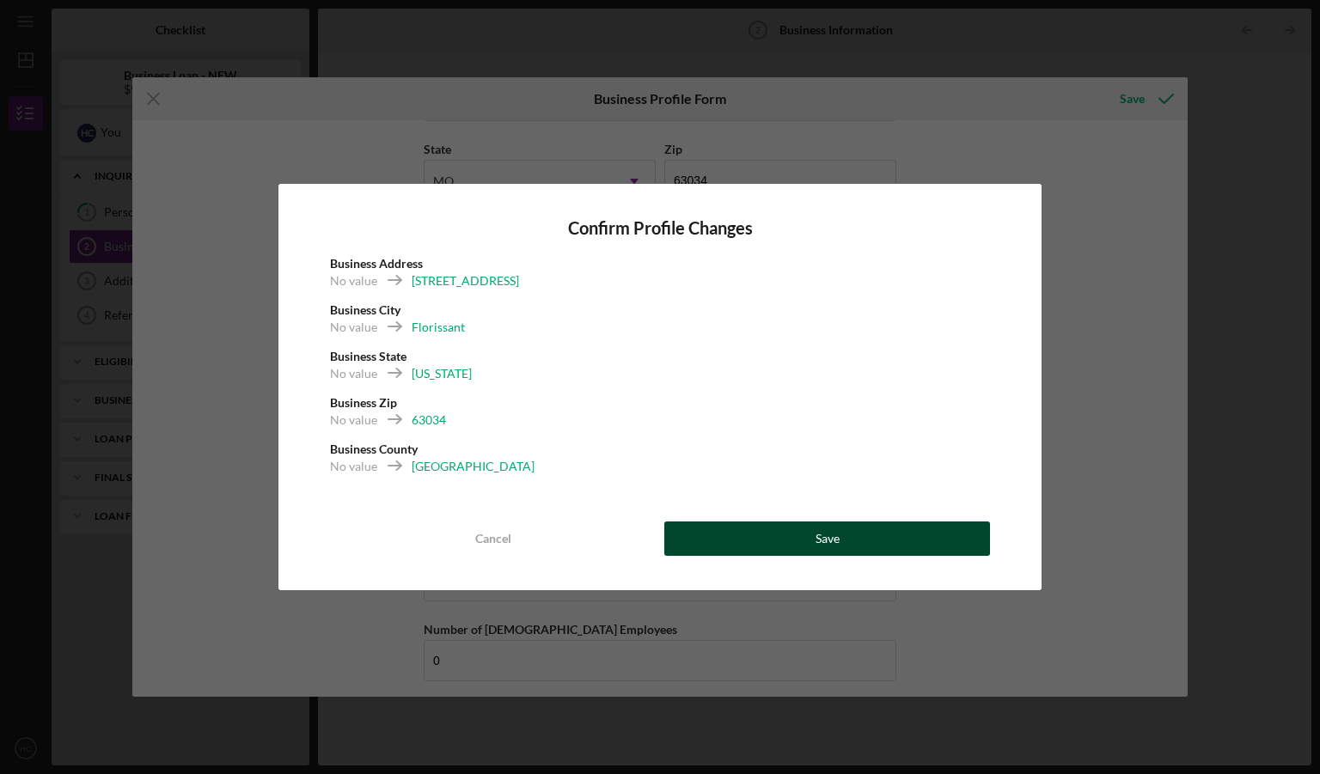
click at [833, 540] on div "Save" at bounding box center [827, 539] width 24 height 34
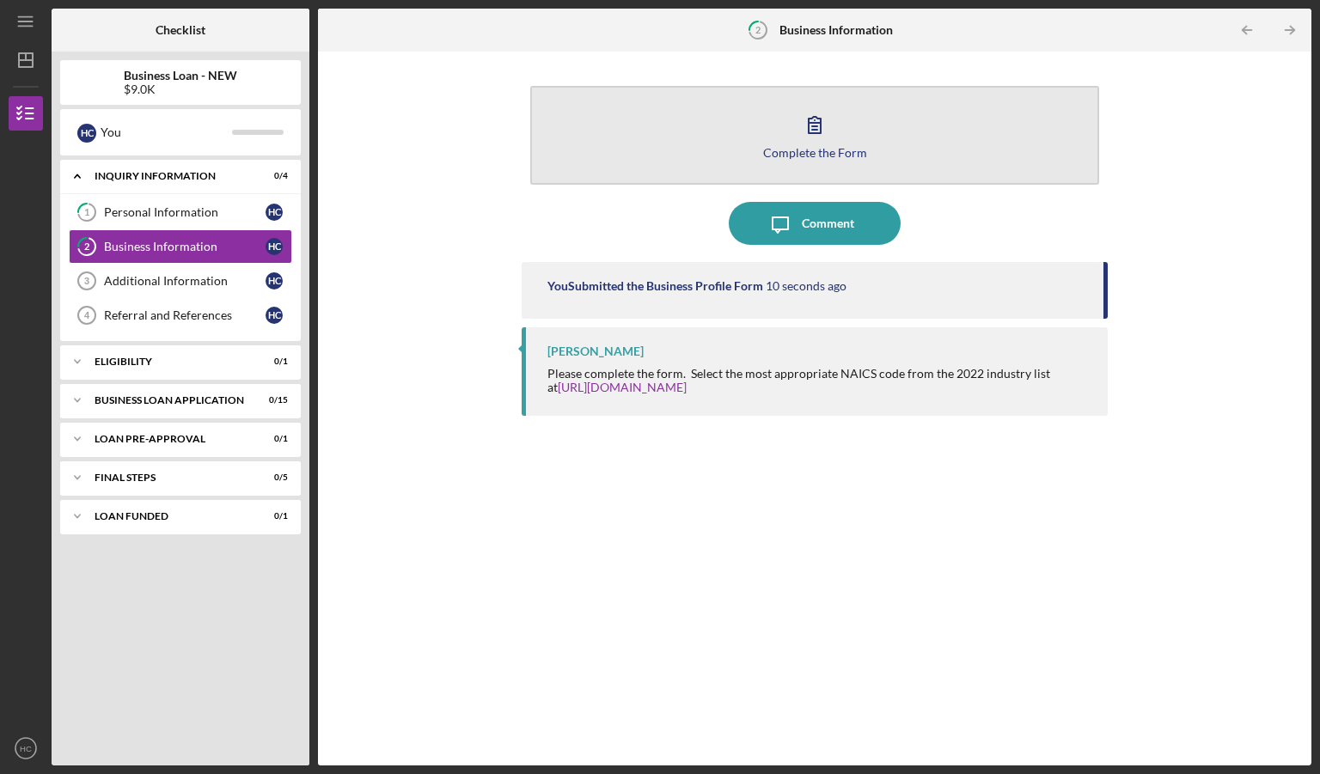
click at [820, 126] on icon "button" at bounding box center [815, 125] width 12 height 16
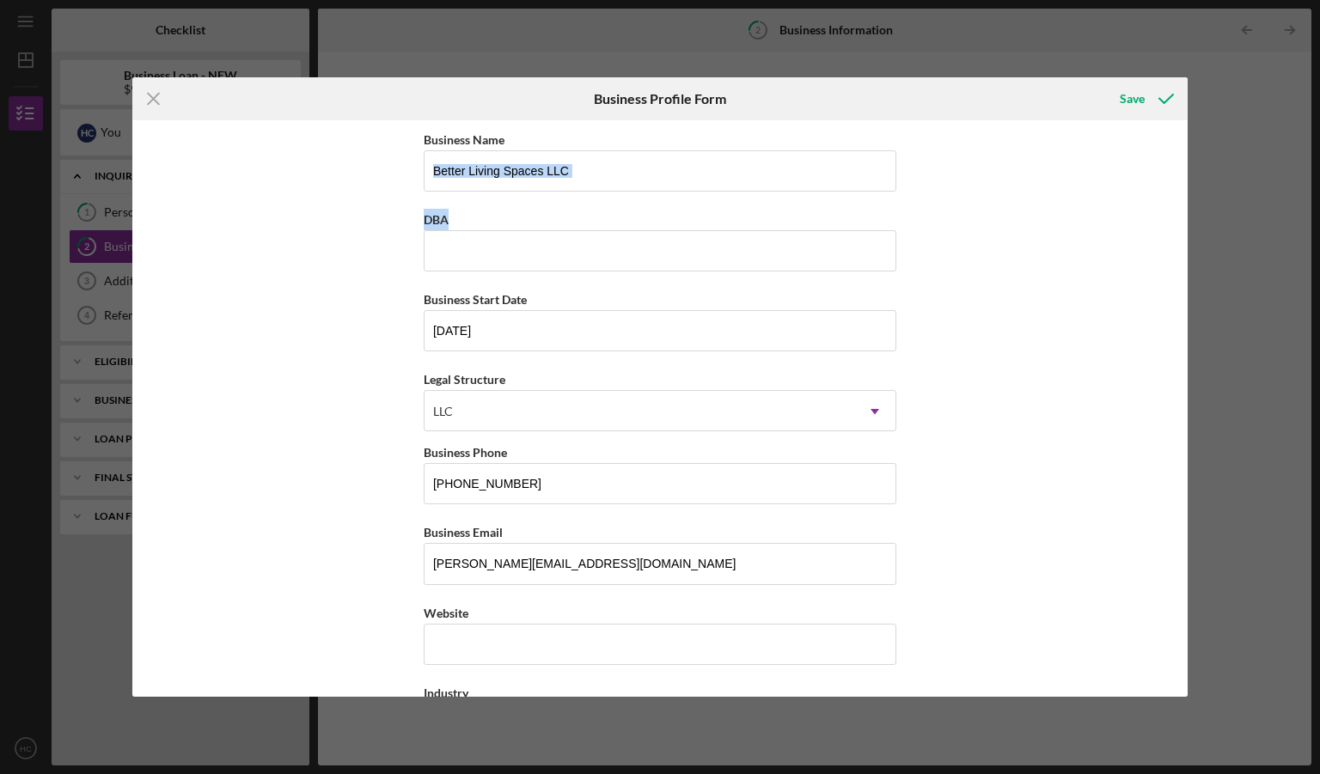
drag, startPoint x: 1181, startPoint y: 162, endPoint x: 1187, endPoint y: 235, distance: 73.2
click at [1187, 235] on div "Business Name Better Living Spaces LLC DBA Business Start Date [DATE] Legal Str…" at bounding box center [660, 408] width 1056 height 577
drag, startPoint x: 1187, startPoint y: 235, endPoint x: 1119, endPoint y: 224, distance: 68.8
click at [1119, 224] on div "Business Name Better Living Spaces LLC DBA Business Start Date [DATE] Legal Str…" at bounding box center [660, 408] width 1056 height 577
click at [1169, 198] on div "Business Name Better Living Spaces LLC DBA Business Start Date [DATE] Legal Str…" at bounding box center [660, 408] width 1056 height 577
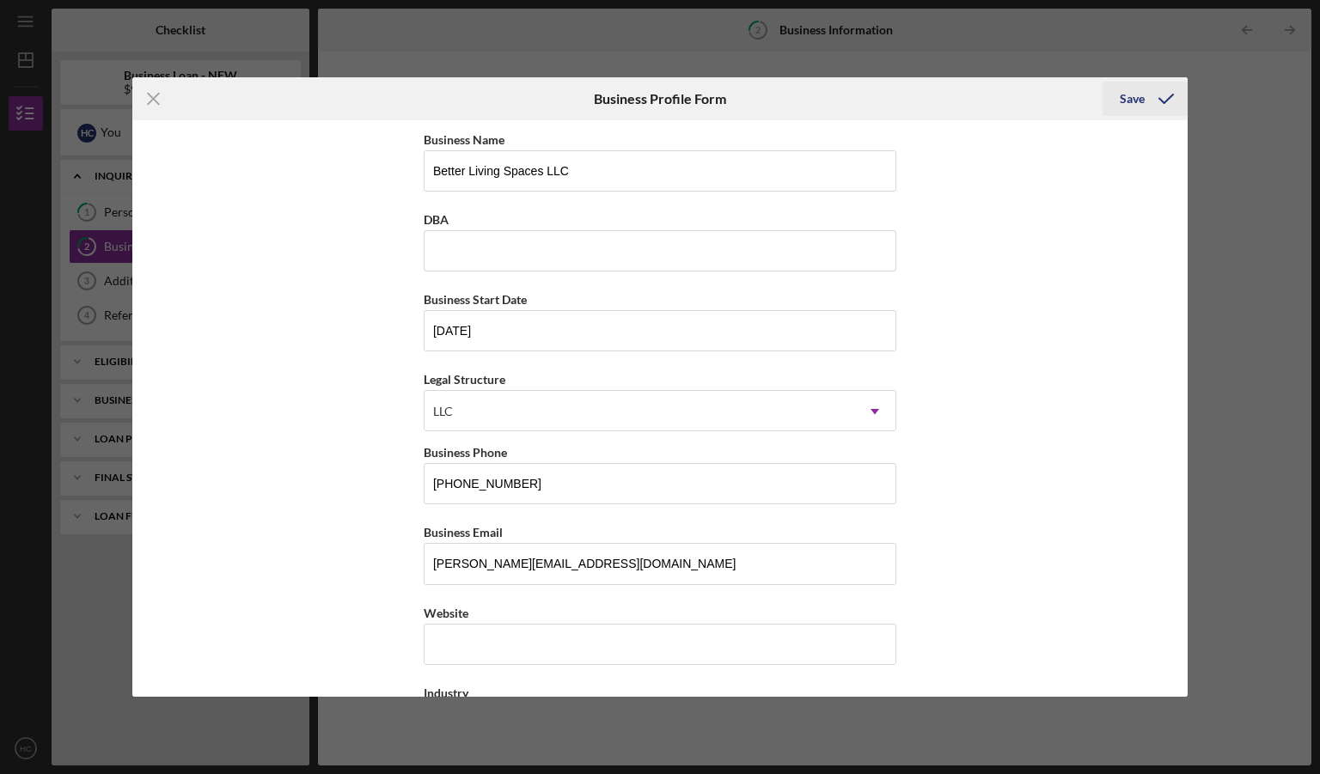
click at [1136, 107] on div "Save" at bounding box center [1132, 99] width 25 height 34
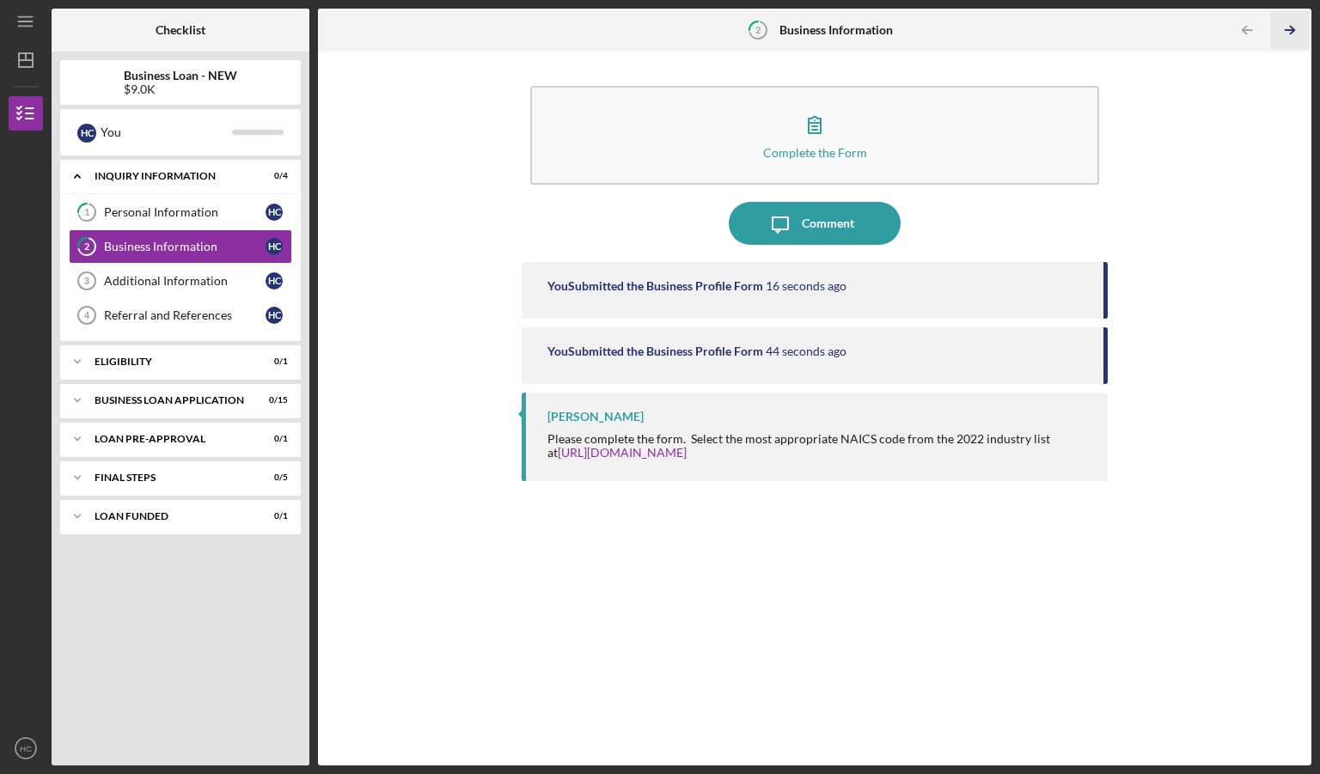
click at [1287, 33] on icon "Icon/Table Pagination Arrow" at bounding box center [1289, 30] width 39 height 39
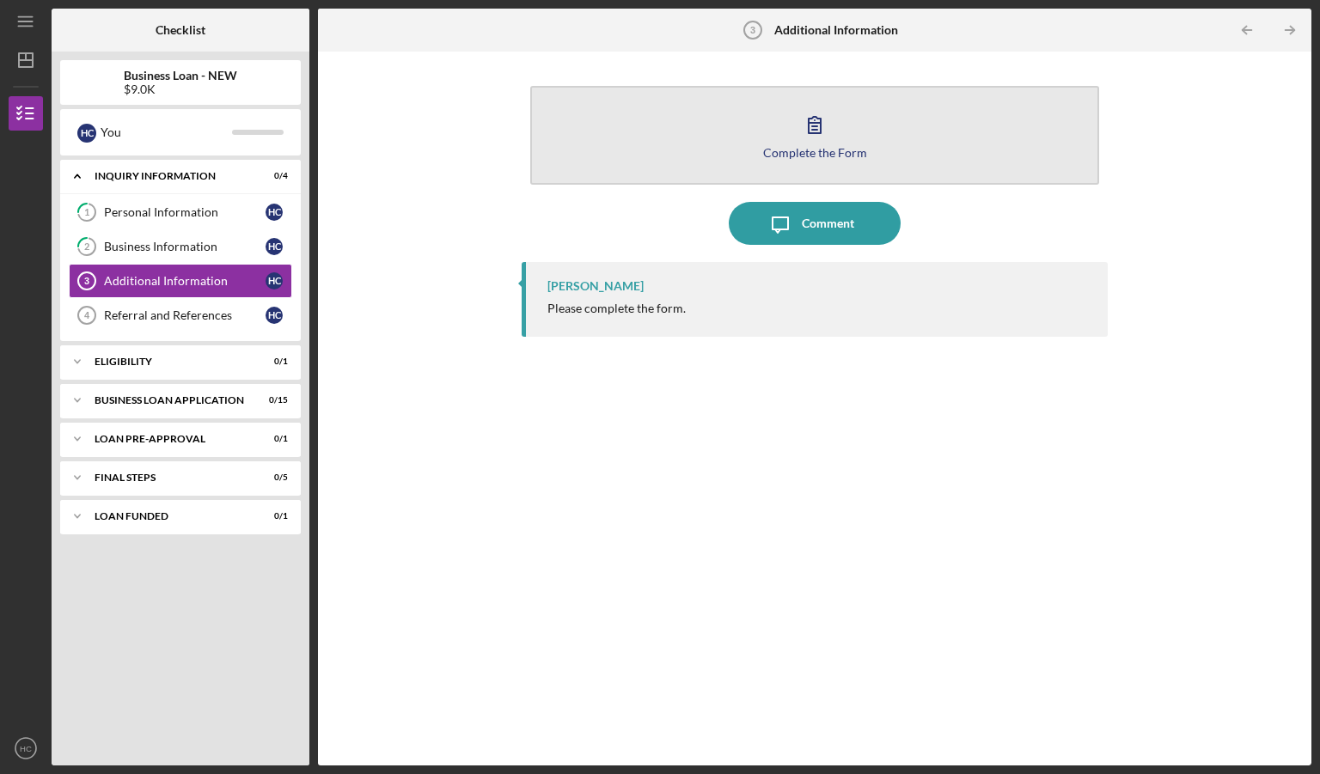
click at [818, 142] on icon "button" at bounding box center [814, 124] width 43 height 43
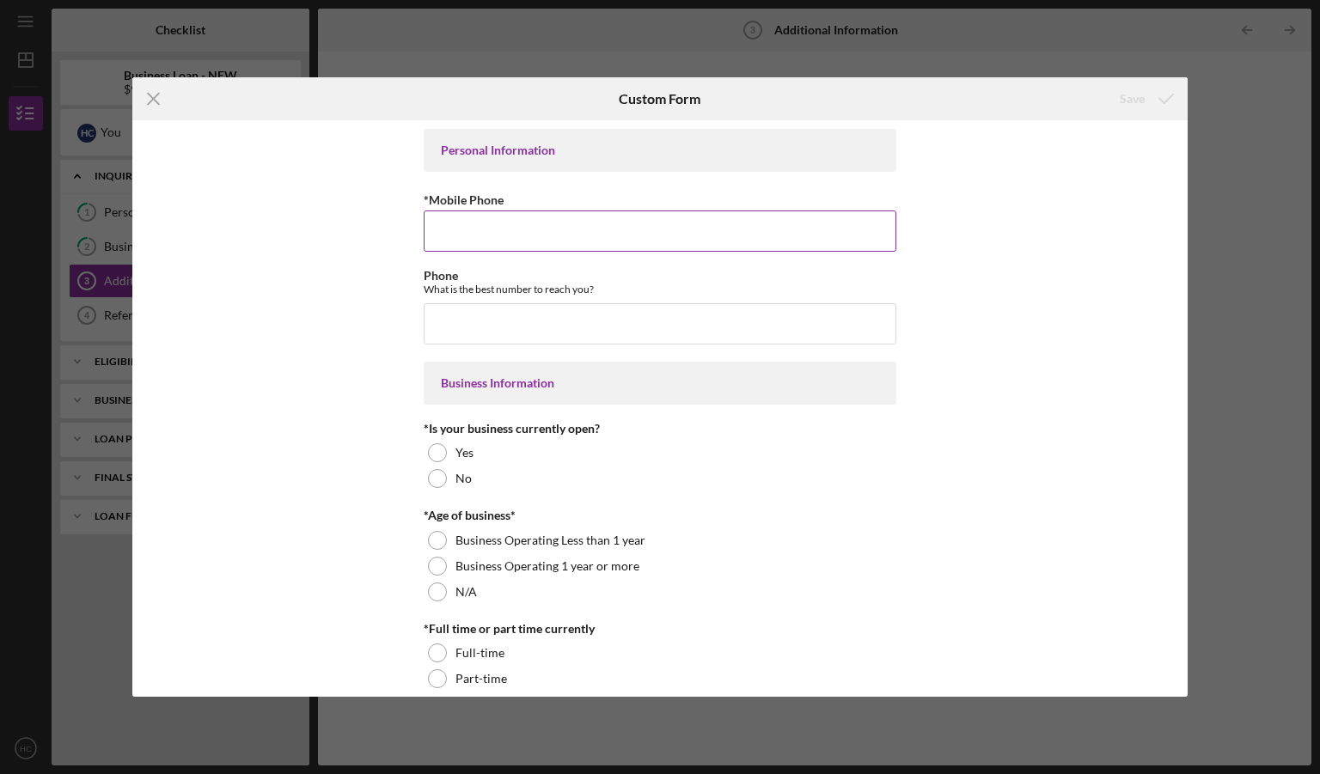
click at [598, 227] on input "*Mobile Phone" at bounding box center [660, 231] width 473 height 41
type input "[PHONE_NUMBER]"
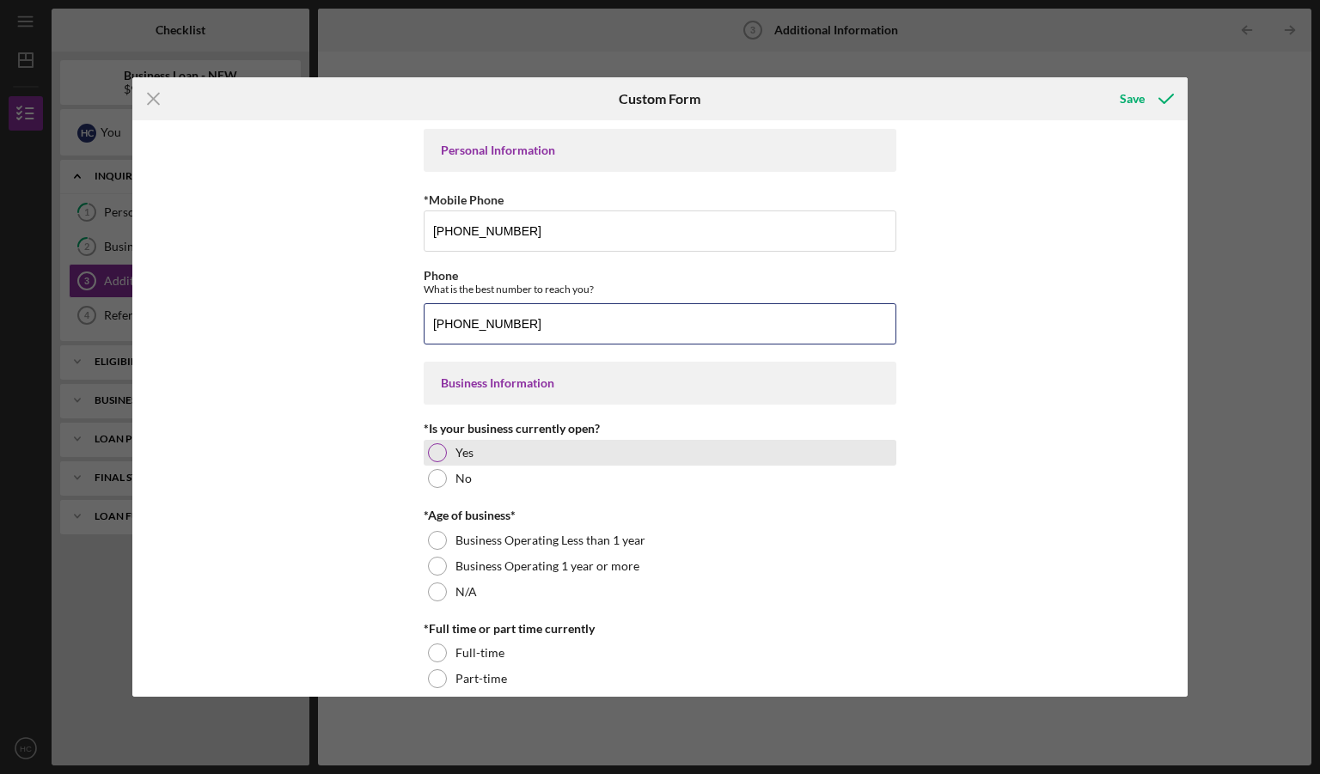
type input "[PHONE_NUMBER]"
click at [438, 450] on div at bounding box center [437, 452] width 19 height 19
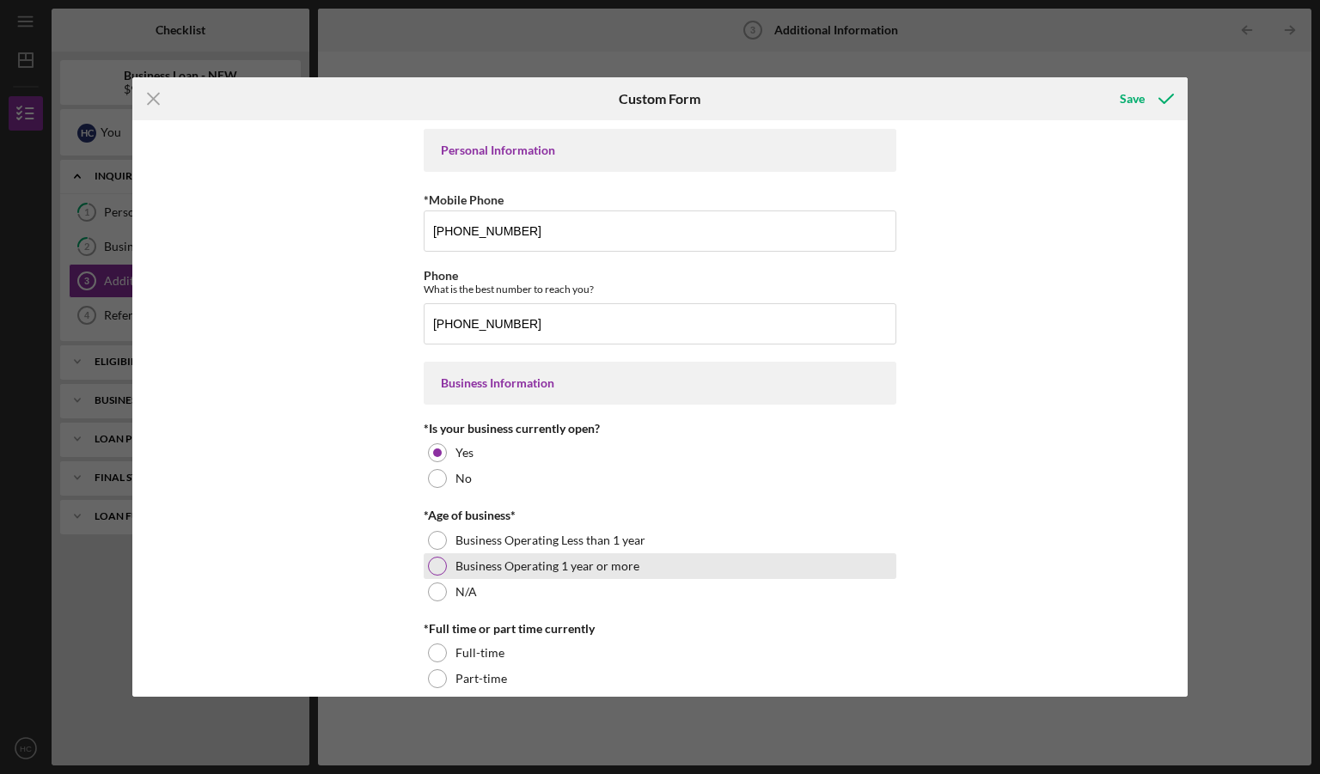
click at [431, 567] on div at bounding box center [437, 566] width 19 height 19
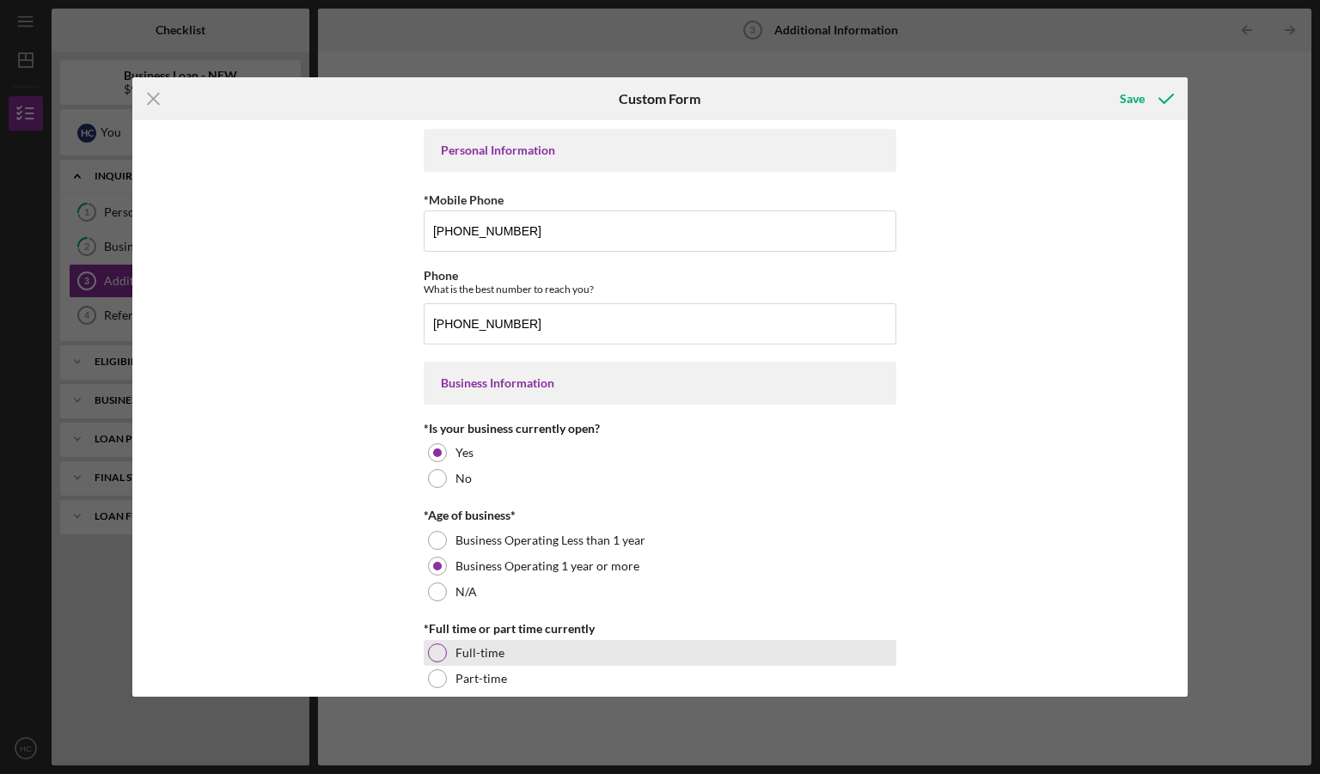
click at [435, 652] on div at bounding box center [437, 653] width 19 height 19
click at [1191, 185] on div "Icon/Menu Close Custom Form Save Personal Information *Mobile Phone [PHONE_NUMB…" at bounding box center [660, 387] width 1320 height 774
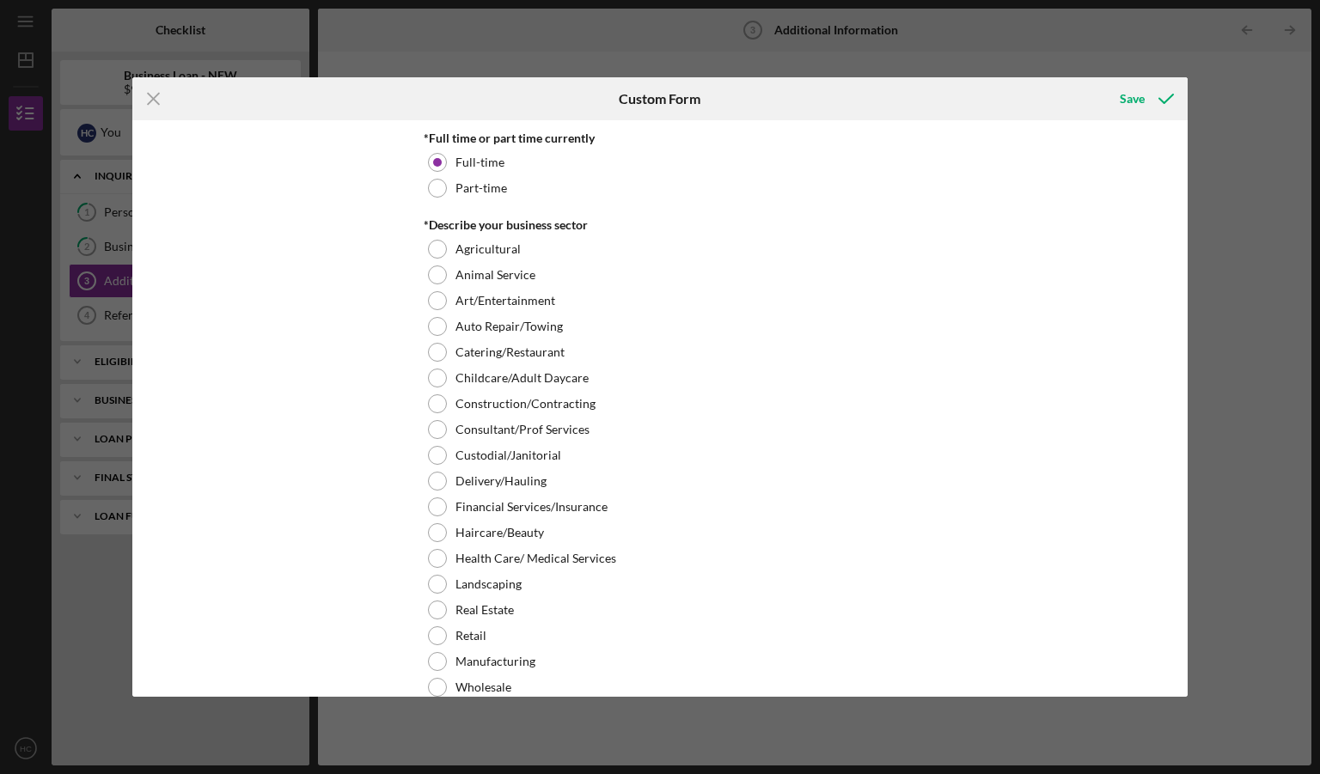
scroll to position [508, 0]
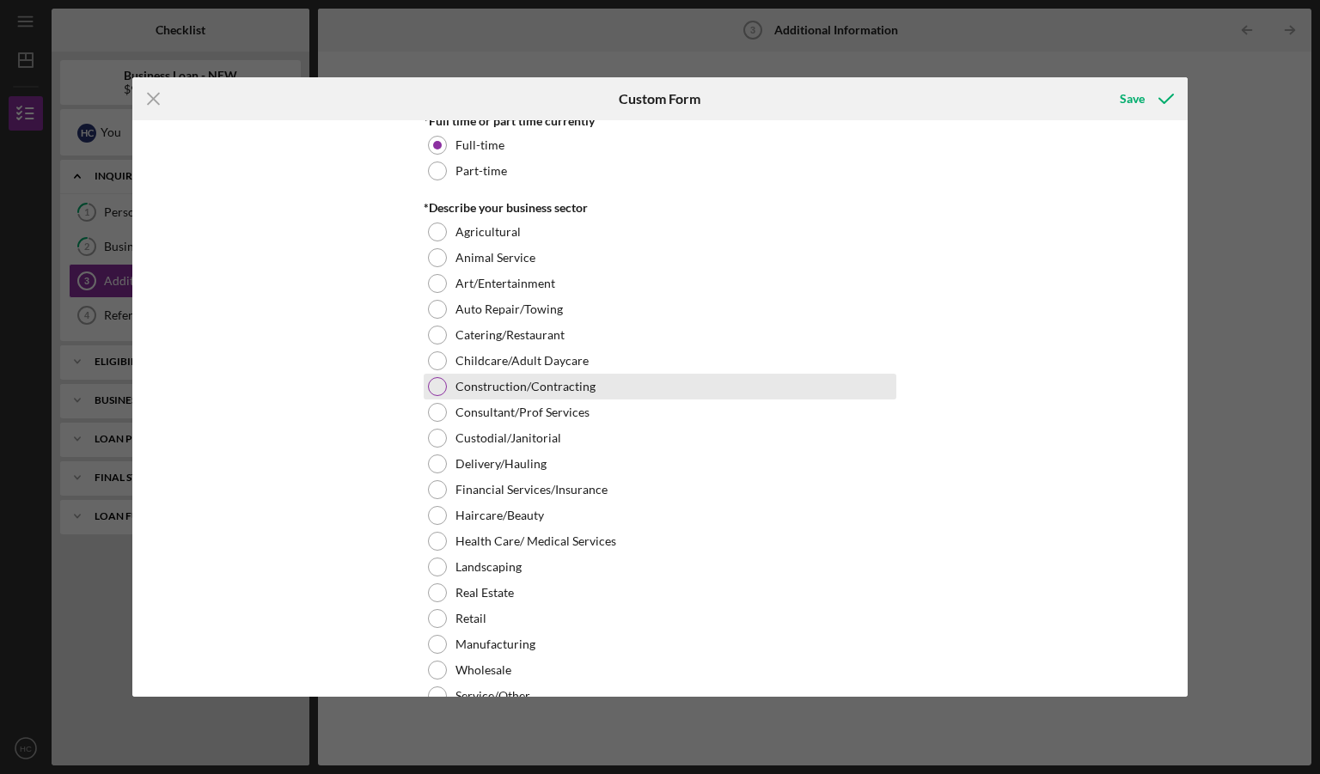
click at [436, 386] on div at bounding box center [437, 386] width 19 height 19
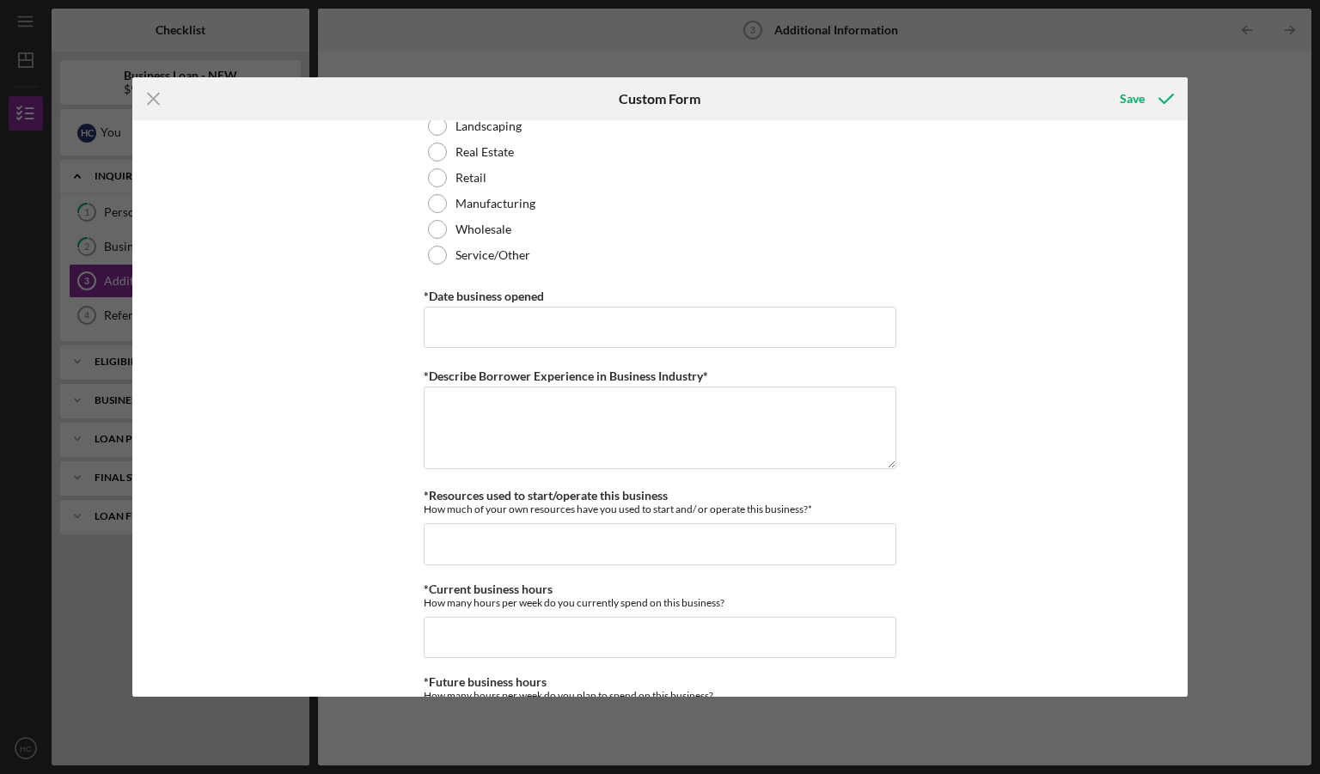
scroll to position [940, 0]
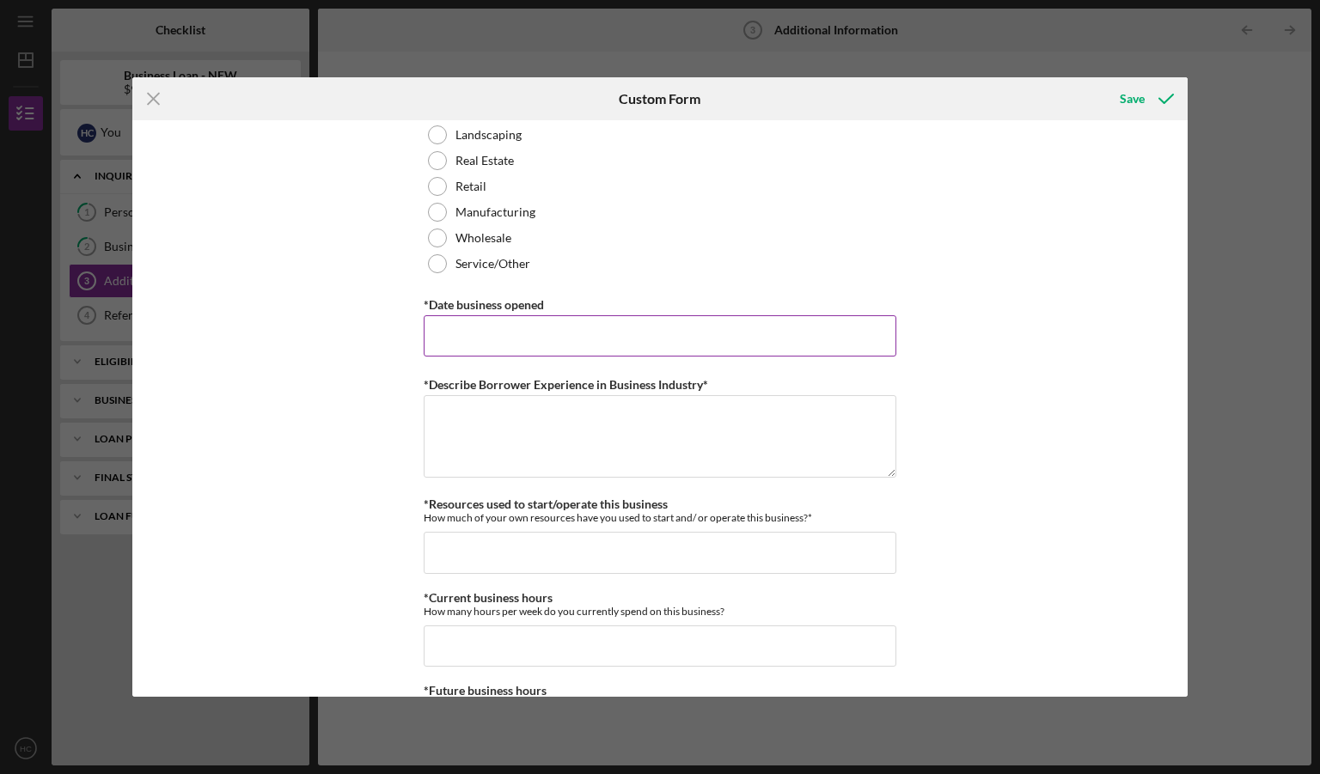
click at [654, 341] on input "*Date business opened" at bounding box center [660, 335] width 473 height 41
type input "[DATE]"
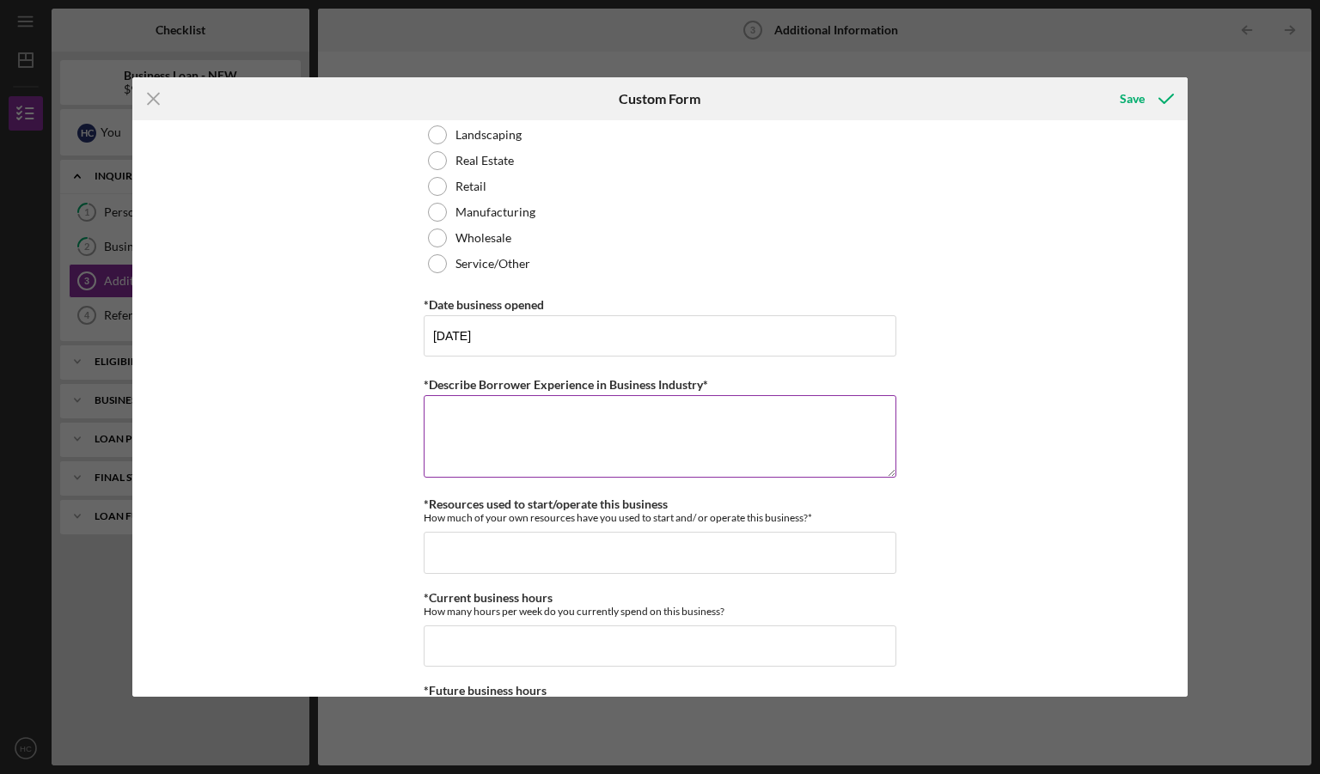
click at [528, 427] on textarea "*Describe Borrower Experience in Business Industry*" at bounding box center [660, 436] width 473 height 82
type textarea "[PERSON_NAME] has 30+ years of experience in the residential construction field."
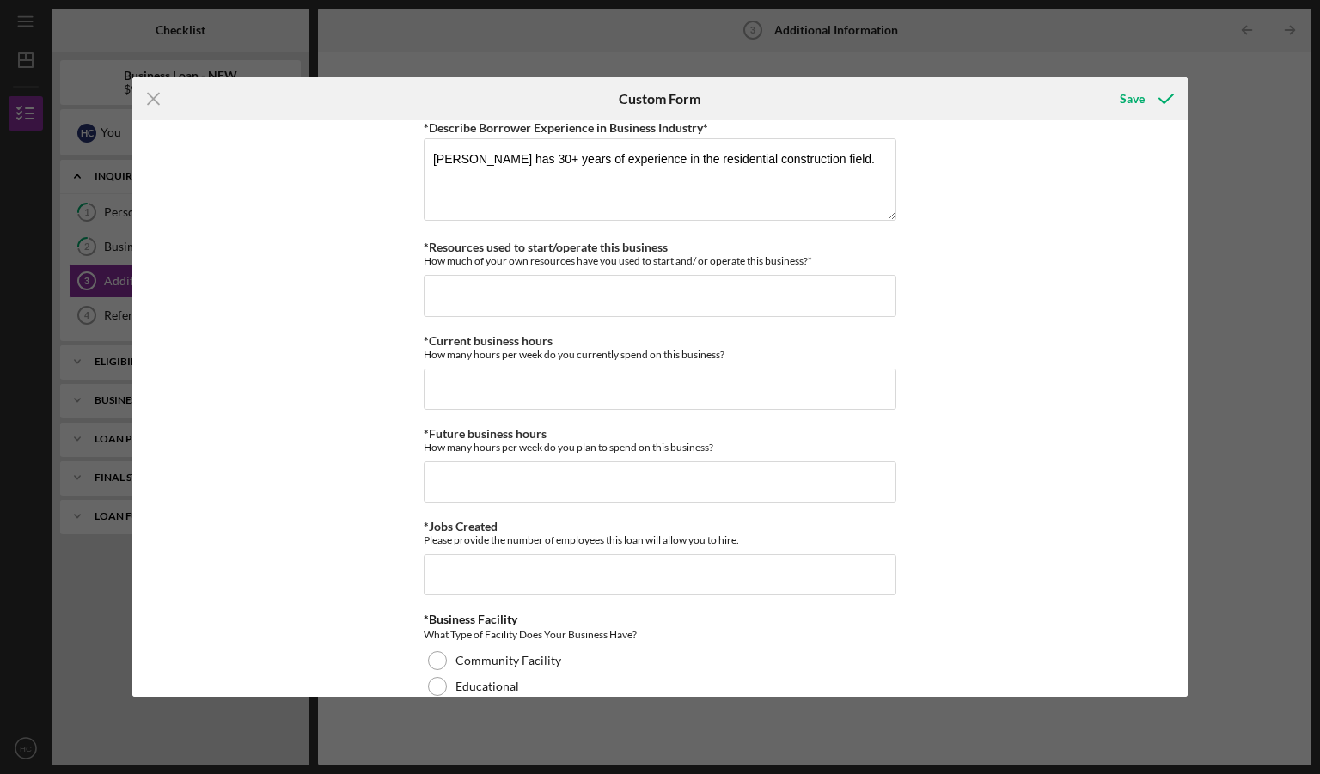
scroll to position [1202, 0]
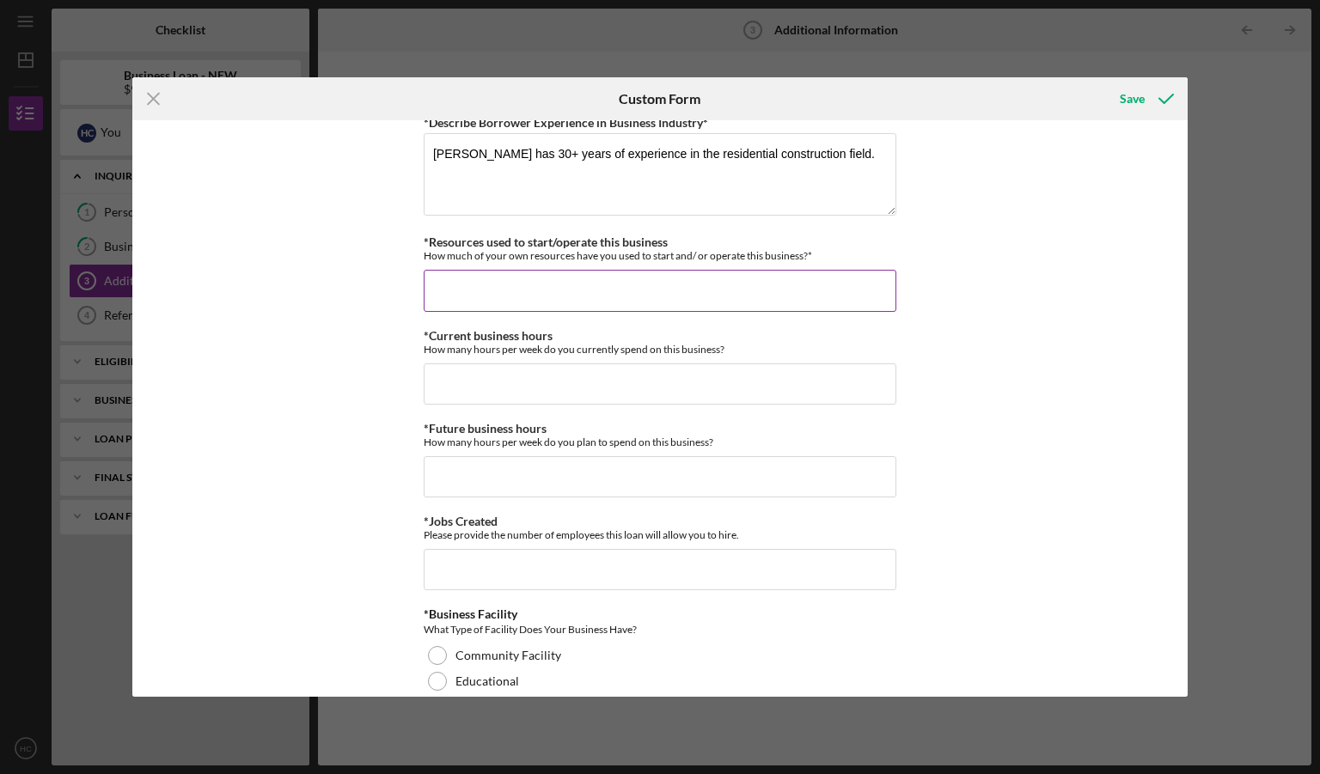
click at [524, 287] on input "*Resources used to start/operate this business" at bounding box center [660, 290] width 473 height 41
type input "$1,000"
type input "7"
type input "65"
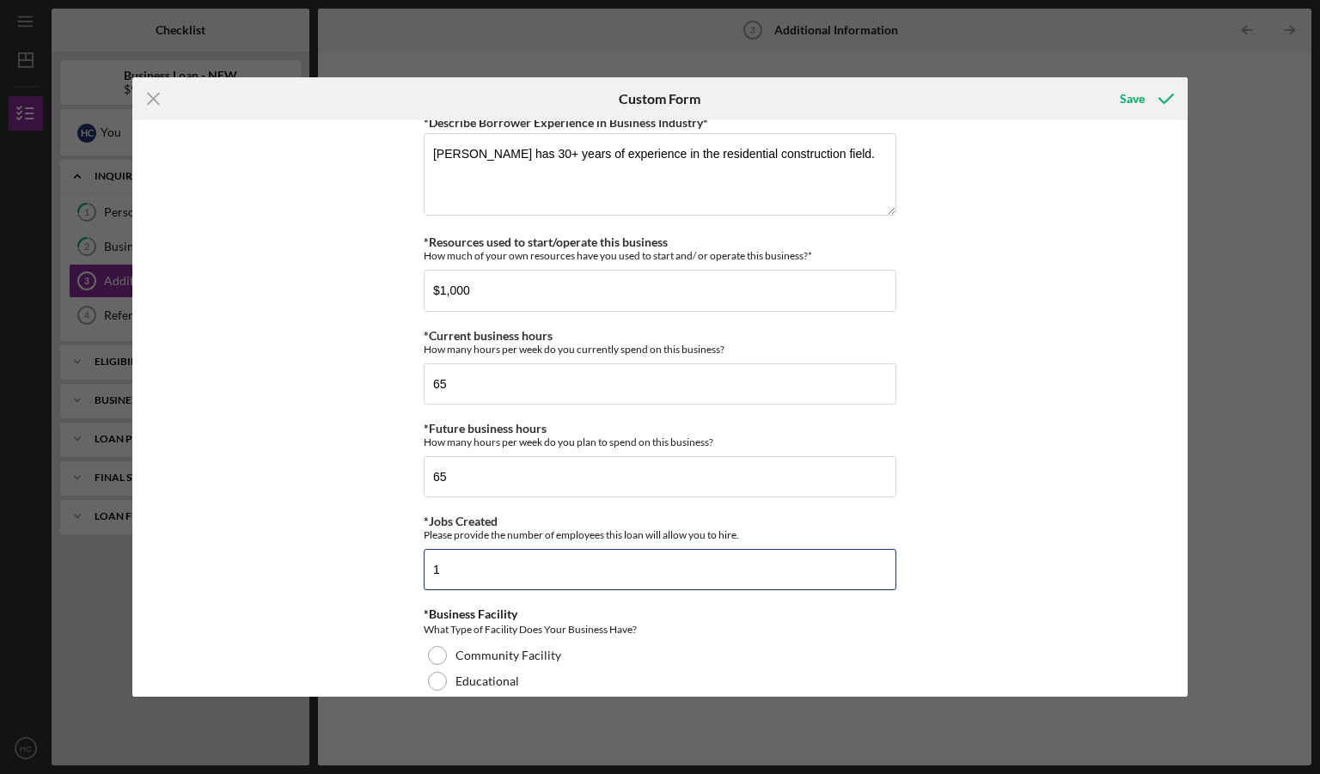
type input "1"
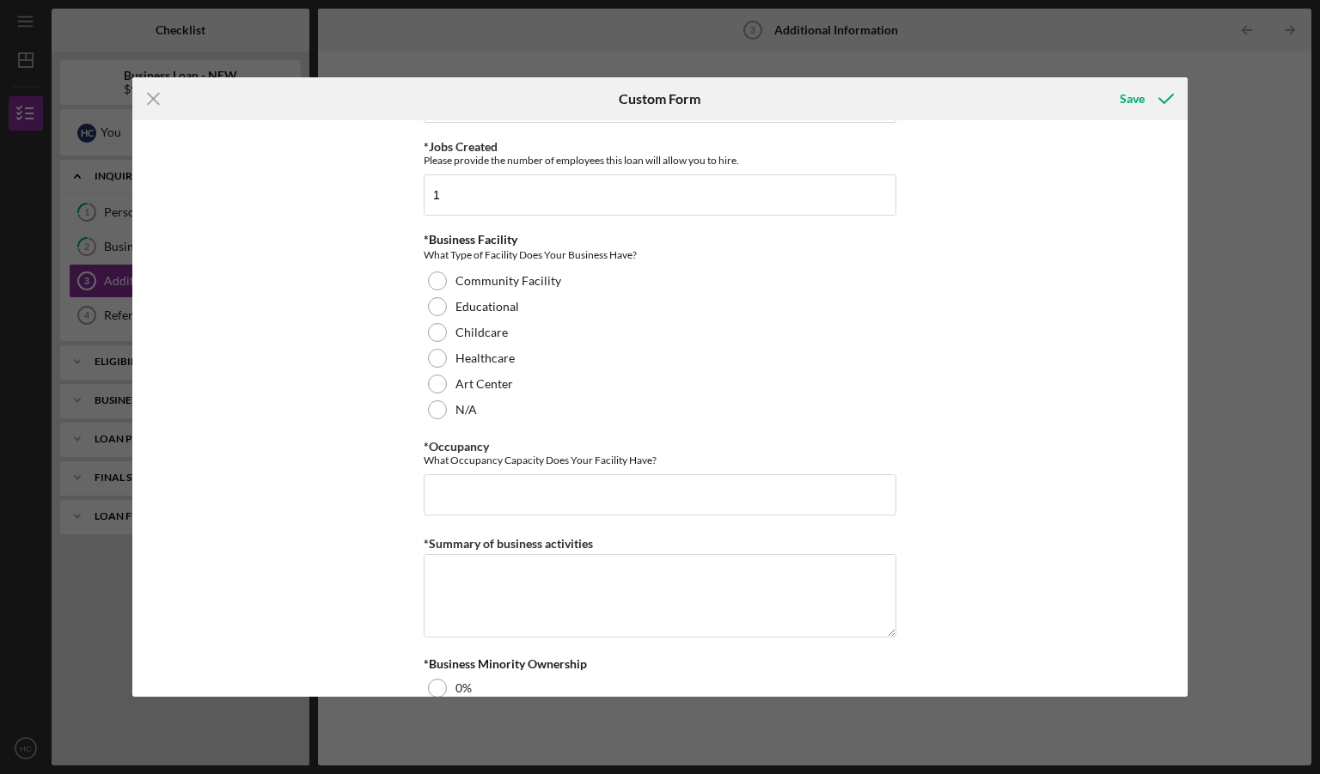
scroll to position [1579, 0]
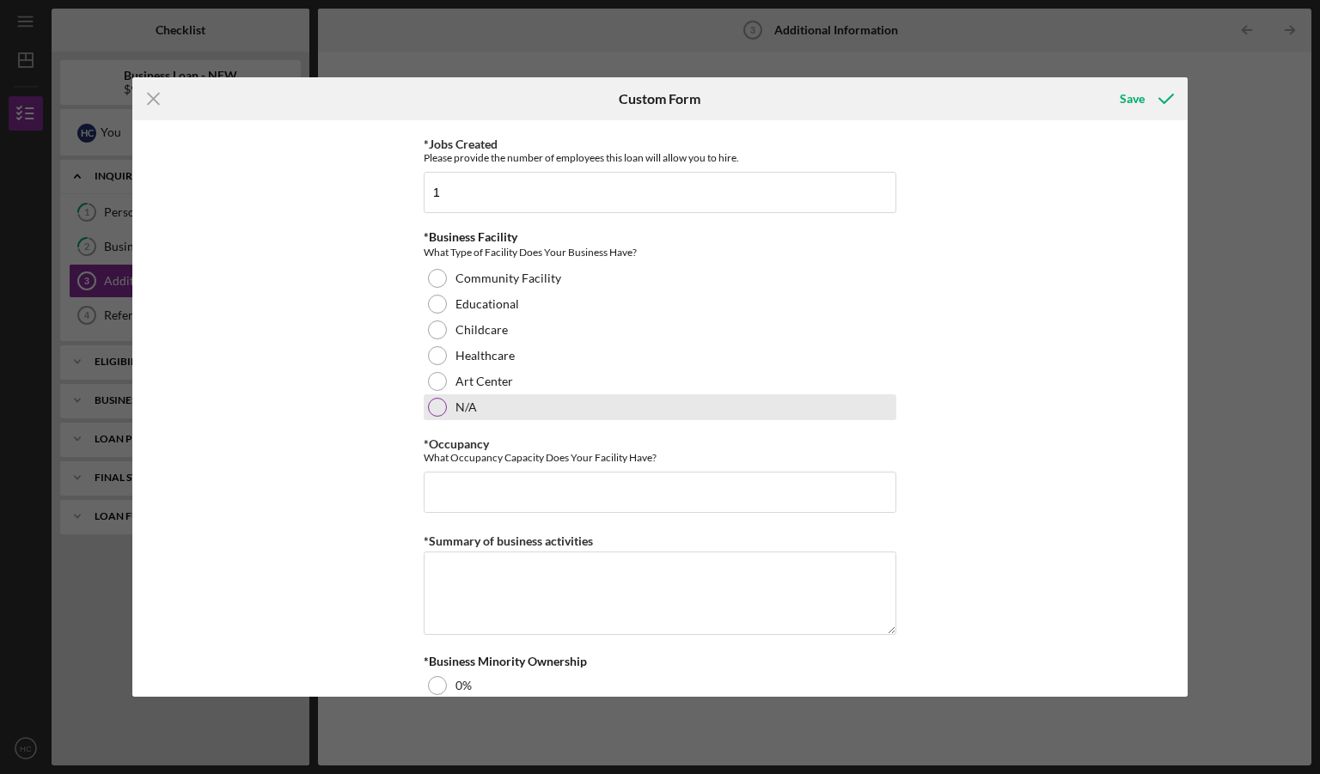
click at [436, 412] on div "N/A" at bounding box center [660, 407] width 473 height 26
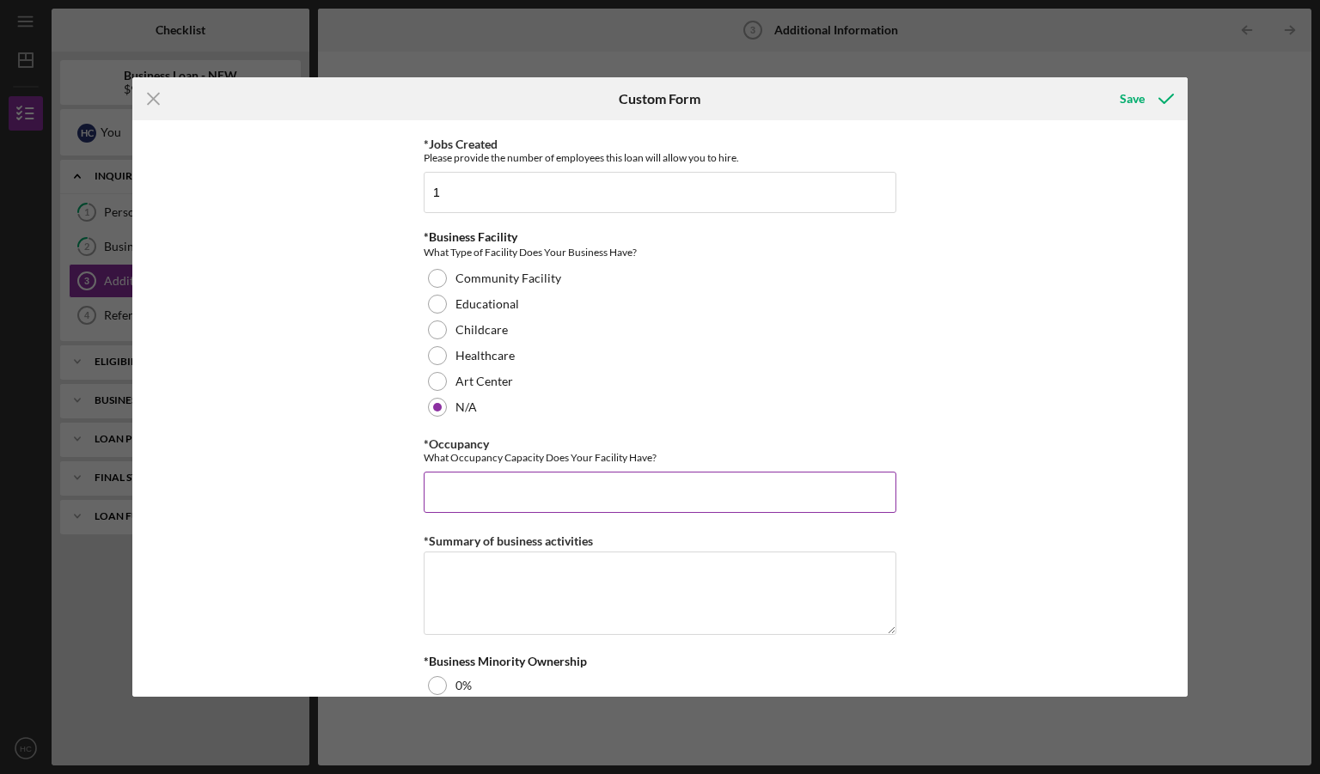
click at [483, 482] on input "*Occupancy" at bounding box center [660, 492] width 473 height 41
type input "1"
type textarea "My company completes residential remodeling projects."
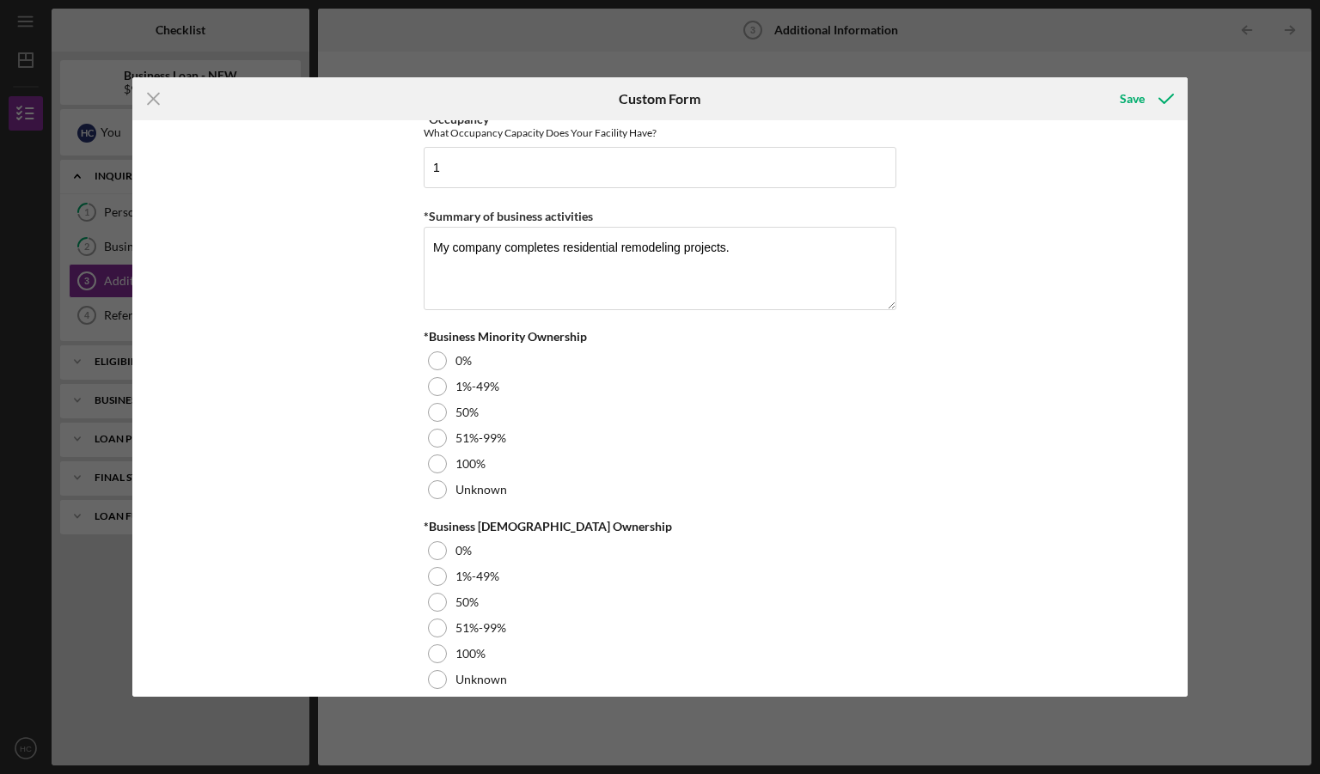
scroll to position [1919, 0]
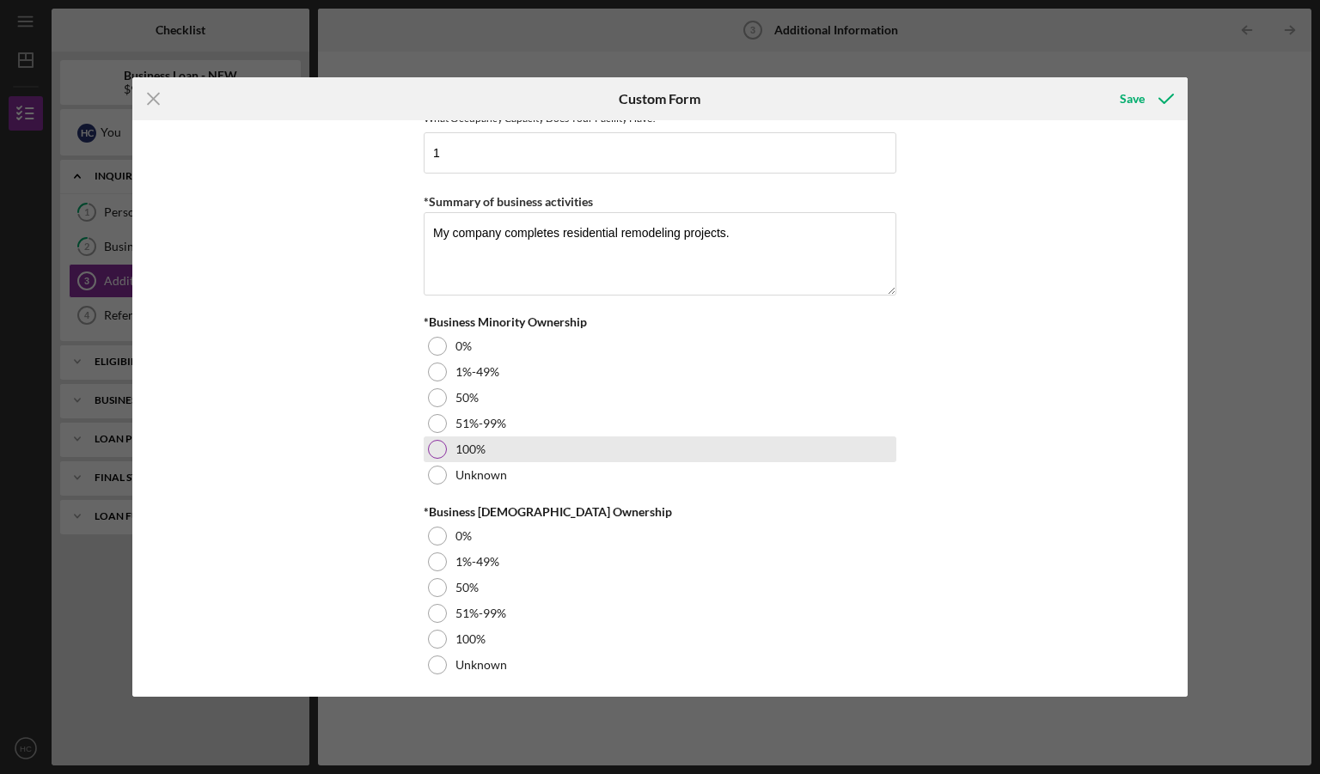
click at [435, 447] on div at bounding box center [437, 449] width 19 height 19
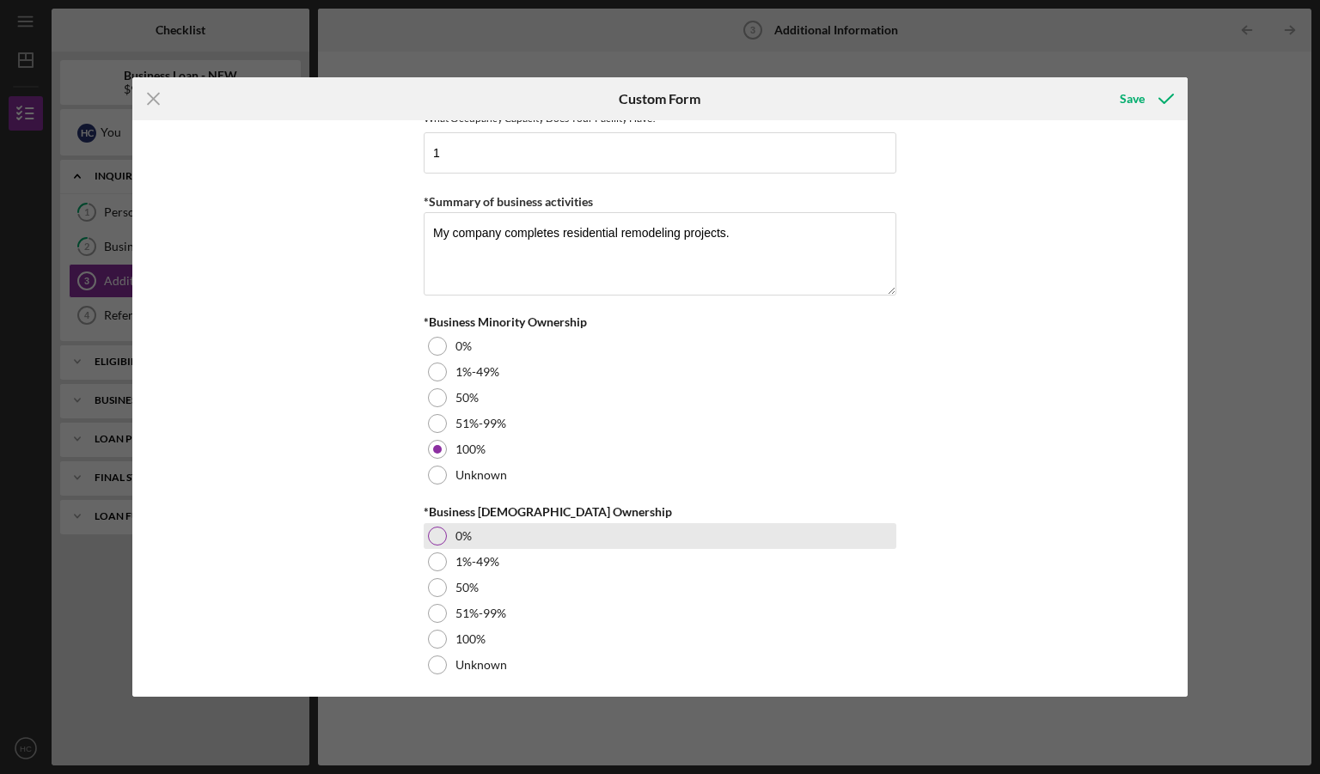
click at [434, 527] on div at bounding box center [437, 536] width 19 height 19
drag, startPoint x: 1189, startPoint y: 572, endPoint x: 1178, endPoint y: 634, distance: 62.9
click at [1178, 634] on div "Icon/Menu Close Custom Form Save Personal Information *Mobile Phone [PHONE_NUMB…" at bounding box center [660, 387] width 1320 height 774
click at [1015, 479] on div "Personal Information *Mobile Phone [PHONE_NUMBER] Phone What is the best number…" at bounding box center [660, 408] width 1056 height 577
click at [1130, 104] on div "Save" at bounding box center [1132, 99] width 25 height 34
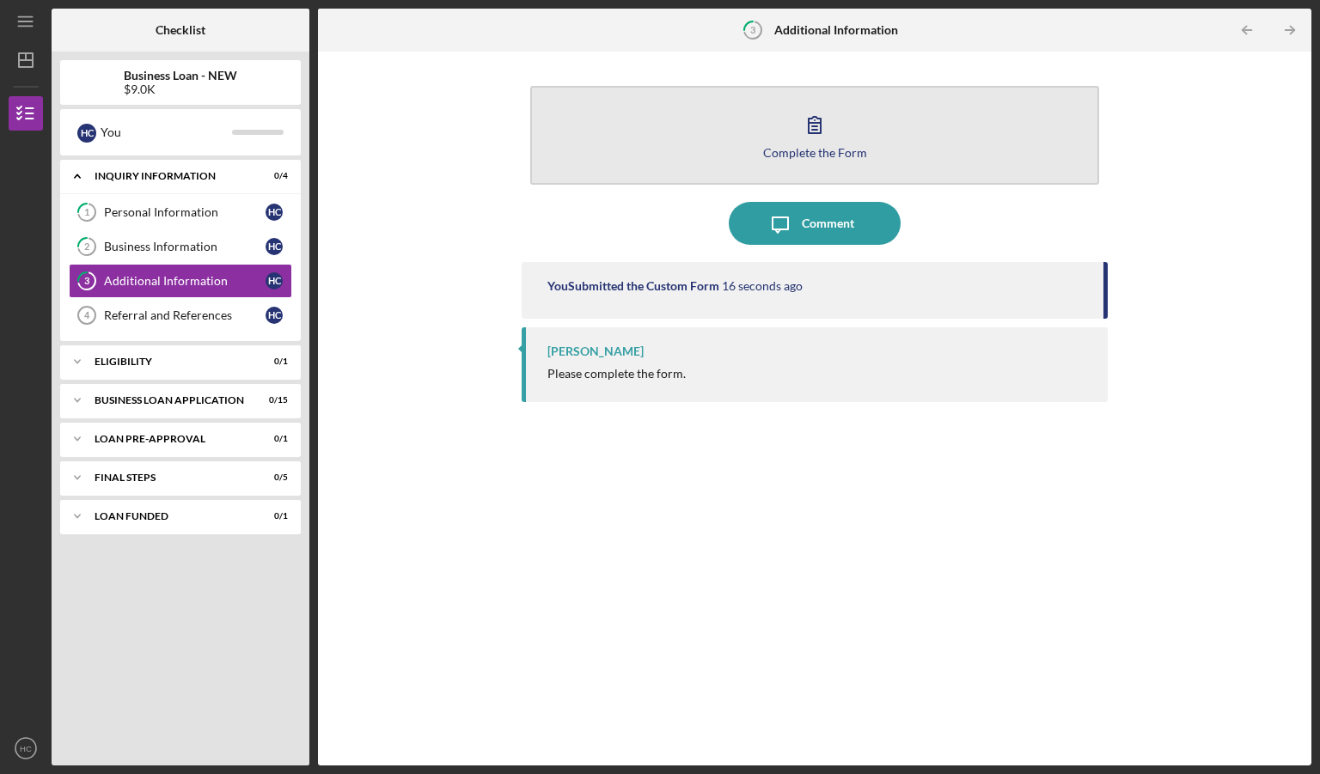
click at [824, 149] on div "Complete the Form" at bounding box center [815, 152] width 104 height 13
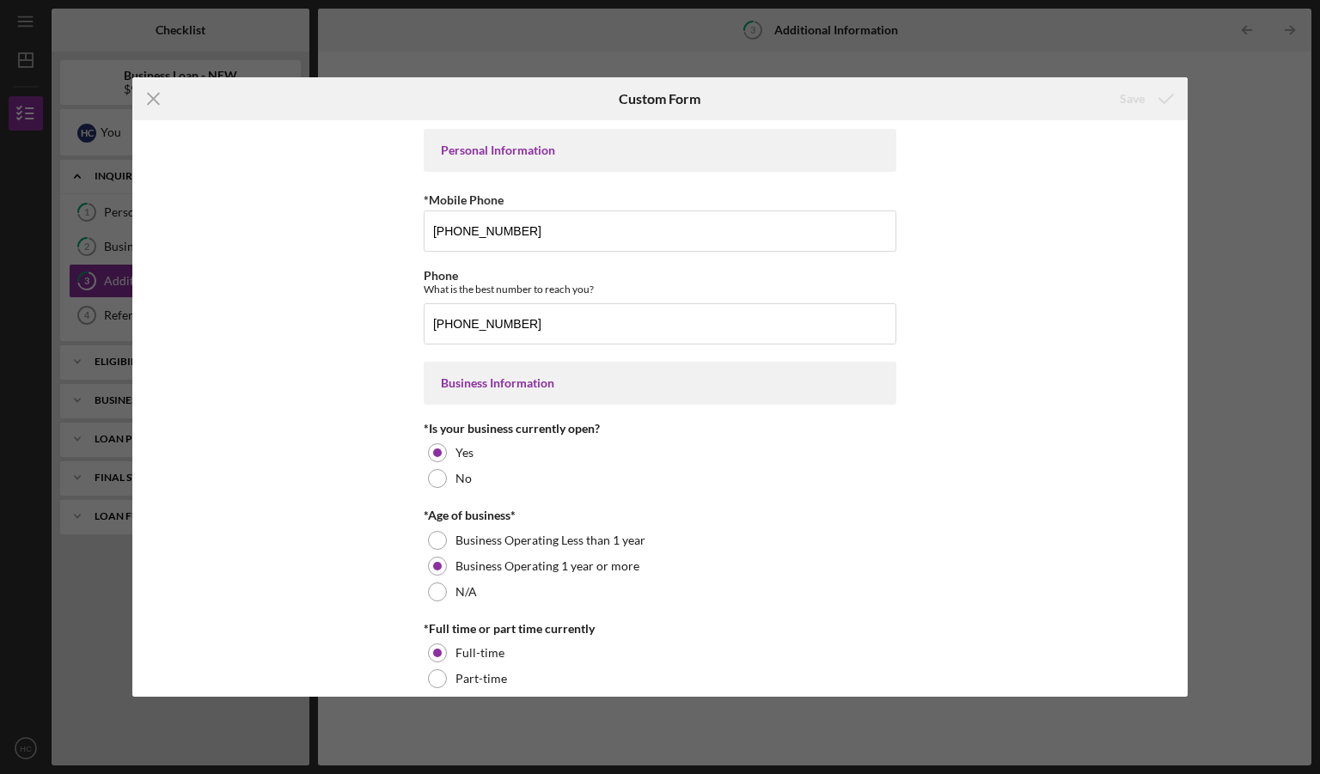
click at [1181, 157] on div "Personal Information *Mobile Phone [PHONE_NUMBER] Phone What is the best number…" at bounding box center [660, 408] width 1056 height 577
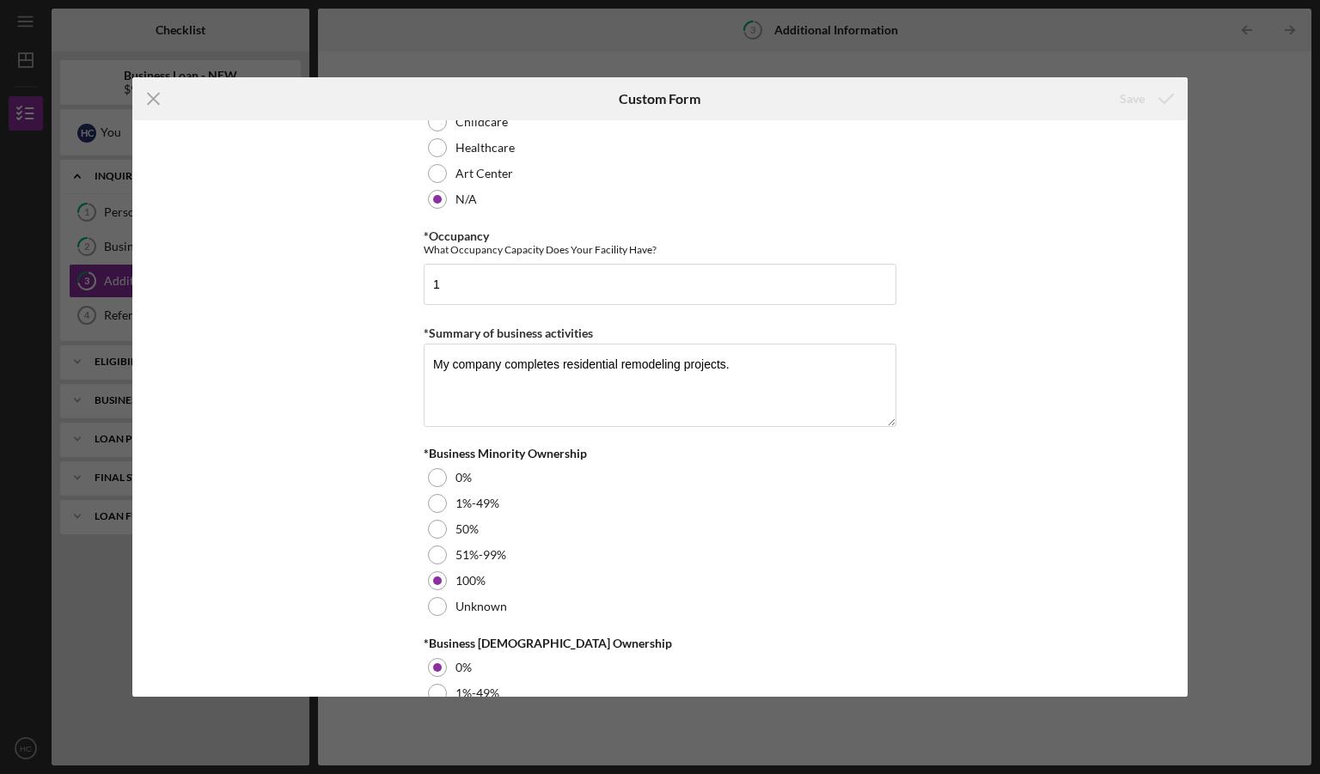
scroll to position [1919, 0]
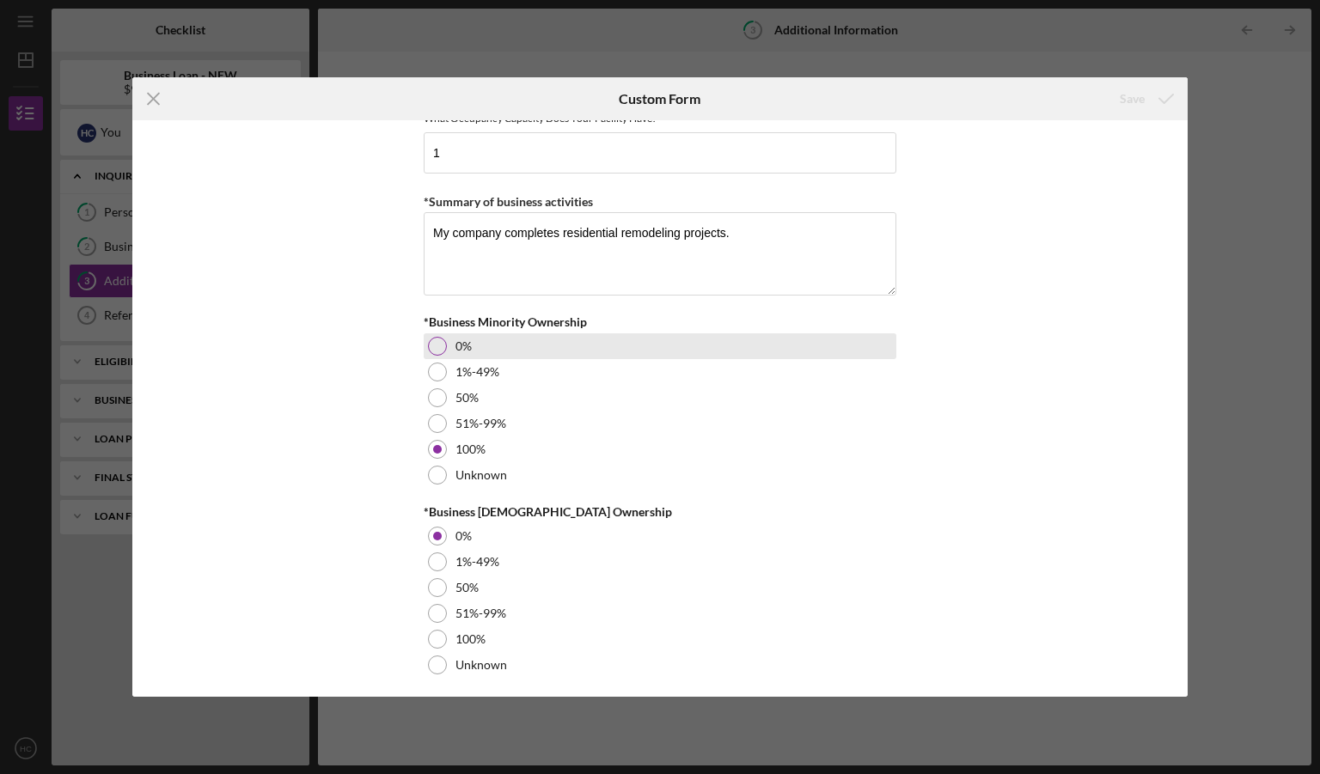
click at [438, 339] on div at bounding box center [437, 346] width 19 height 19
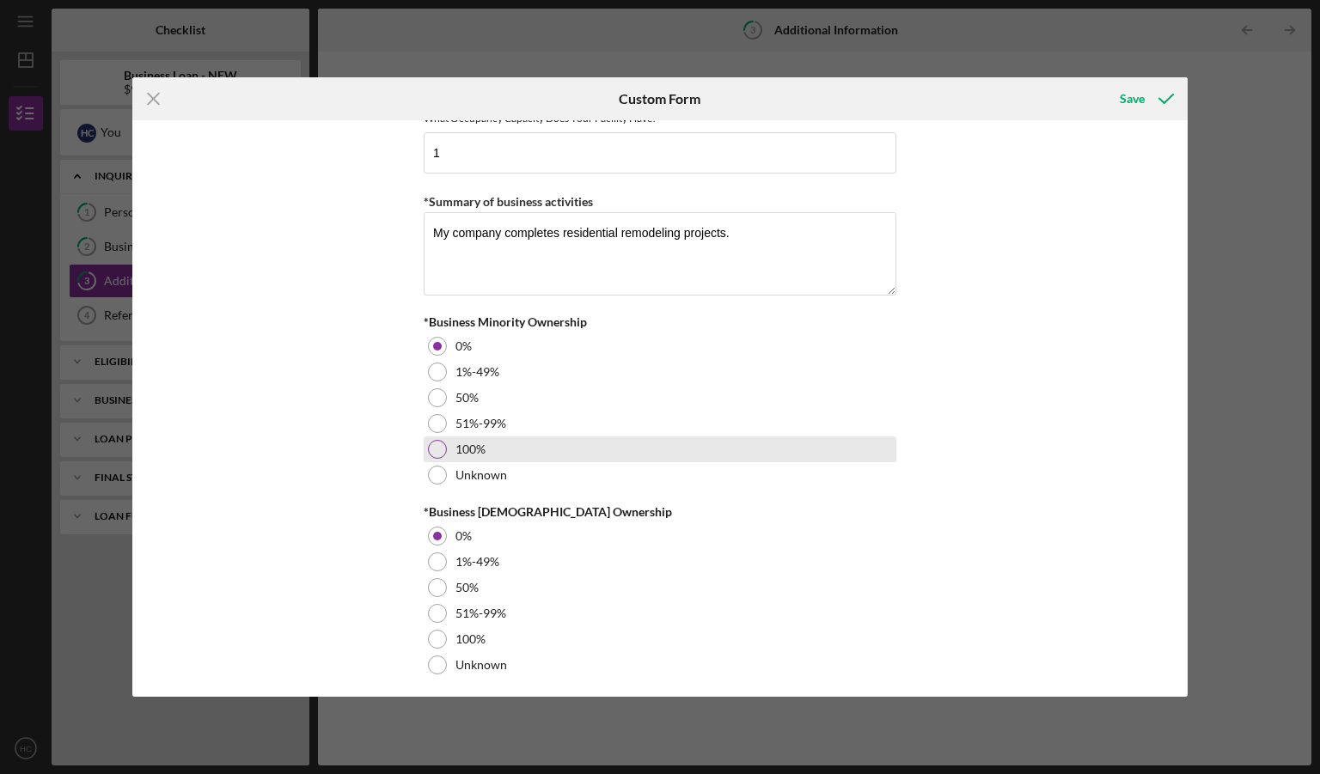
click at [433, 441] on div at bounding box center [437, 449] width 19 height 19
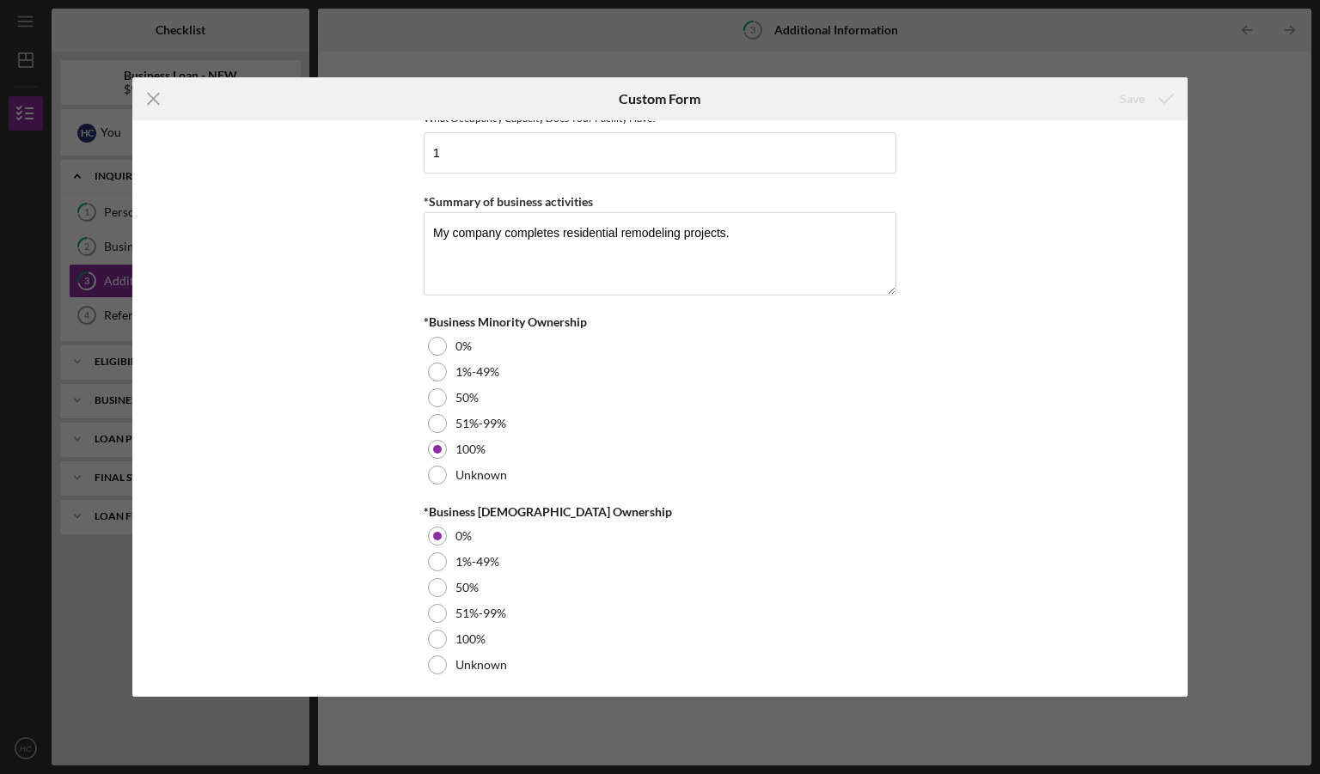
click at [1224, 151] on div "Icon/Menu Close Custom Form Save Personal Information *Mobile Phone [PHONE_NUMB…" at bounding box center [660, 387] width 1320 height 774
click at [431, 552] on div at bounding box center [437, 561] width 19 height 19
click at [436, 527] on div at bounding box center [437, 536] width 19 height 19
click at [1158, 583] on div "Personal Information *Mobile Phone [PHONE_NUMBER] Phone What is the best number…" at bounding box center [660, 408] width 1056 height 577
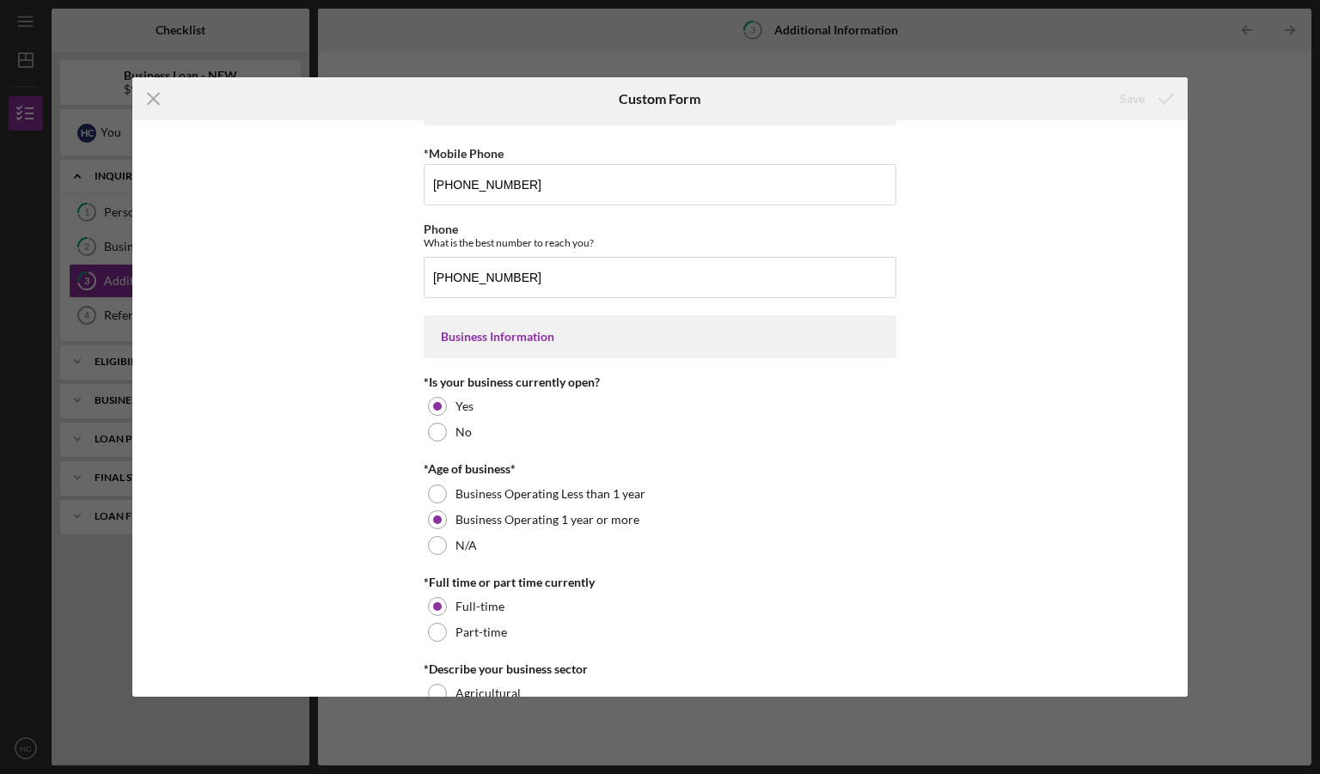
scroll to position [0, 0]
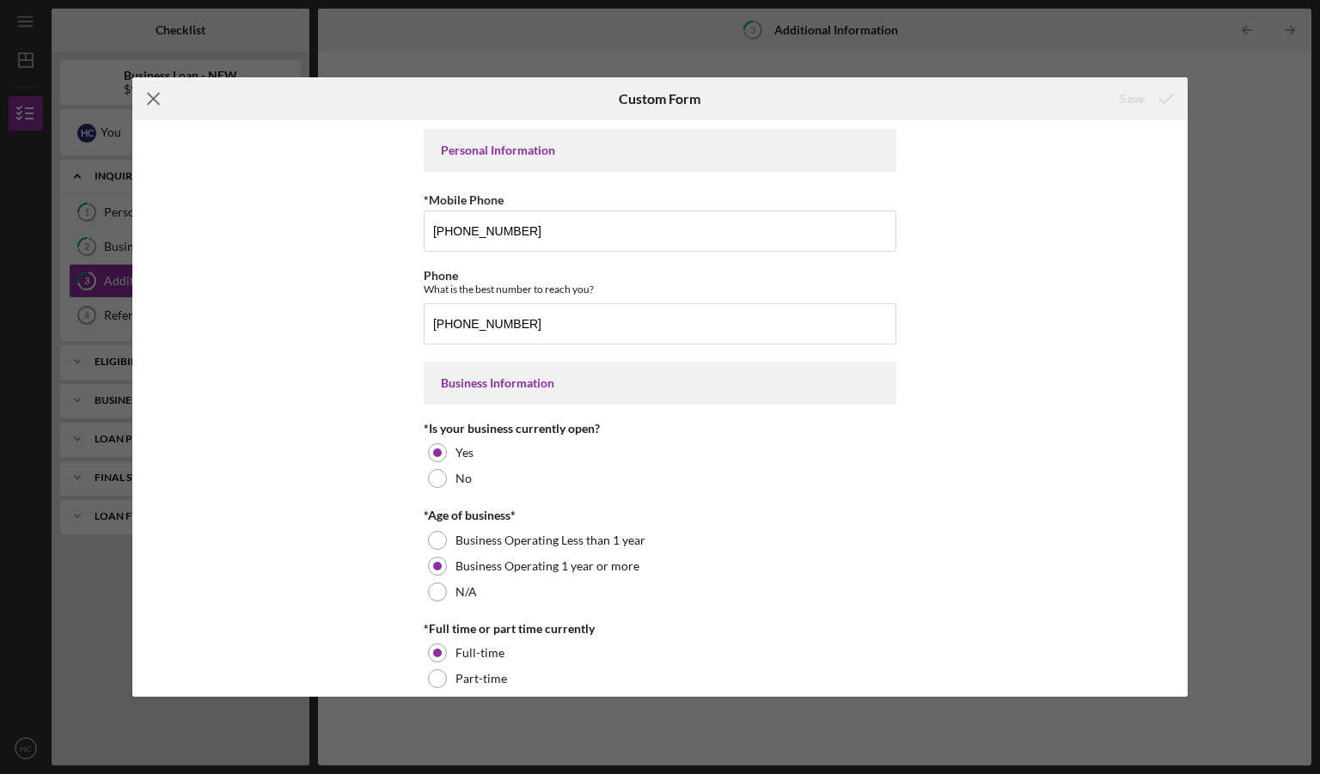
click at [153, 99] on line at bounding box center [153, 99] width 11 height 11
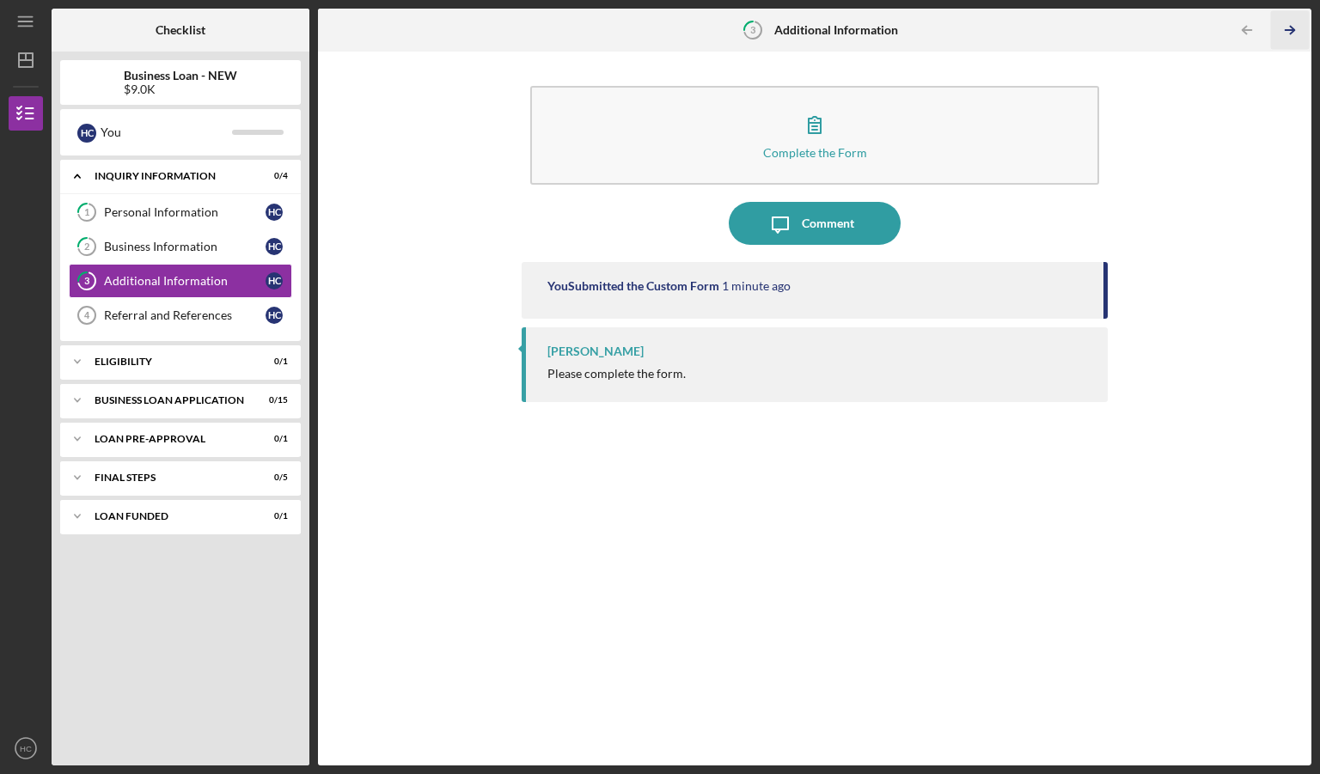
click at [1285, 33] on icon "Icon/Table Pagination Arrow" at bounding box center [1289, 30] width 39 height 39
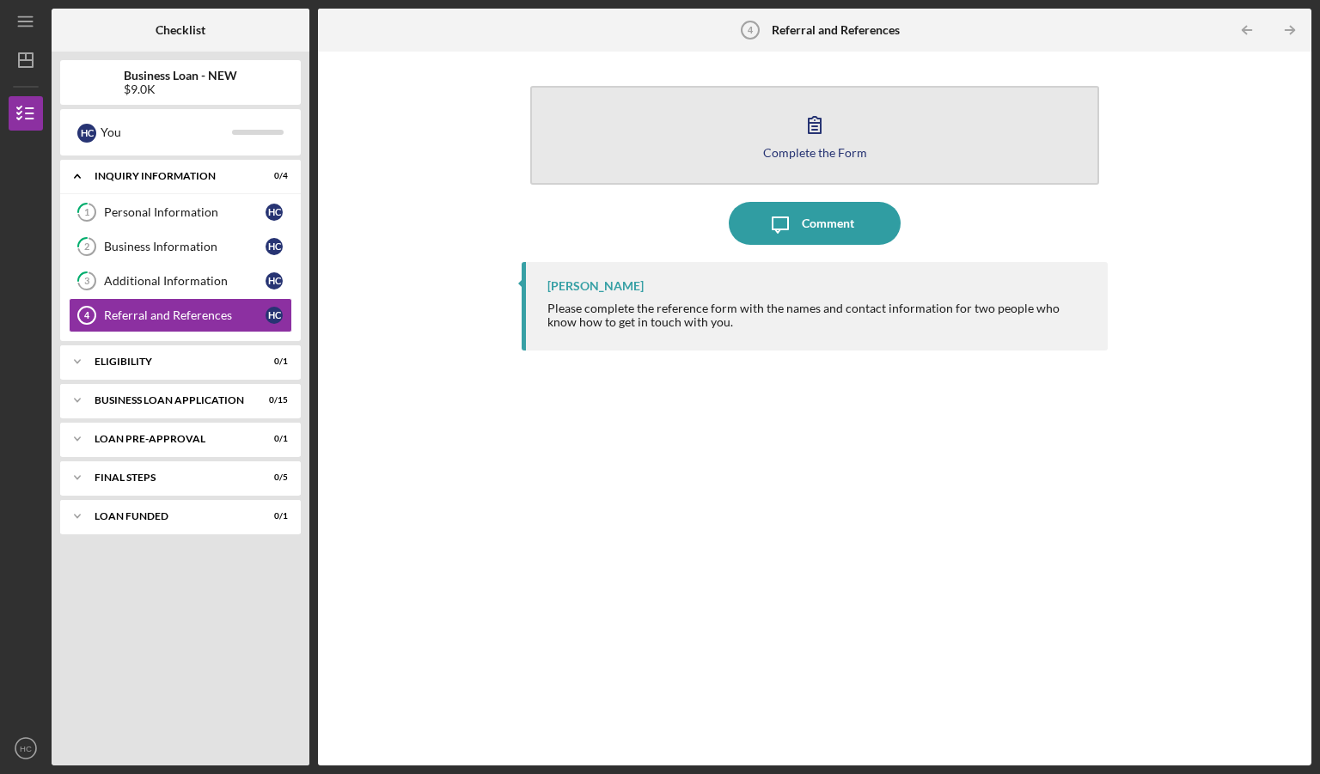
click at [809, 155] on div "Complete the Form" at bounding box center [815, 152] width 104 height 13
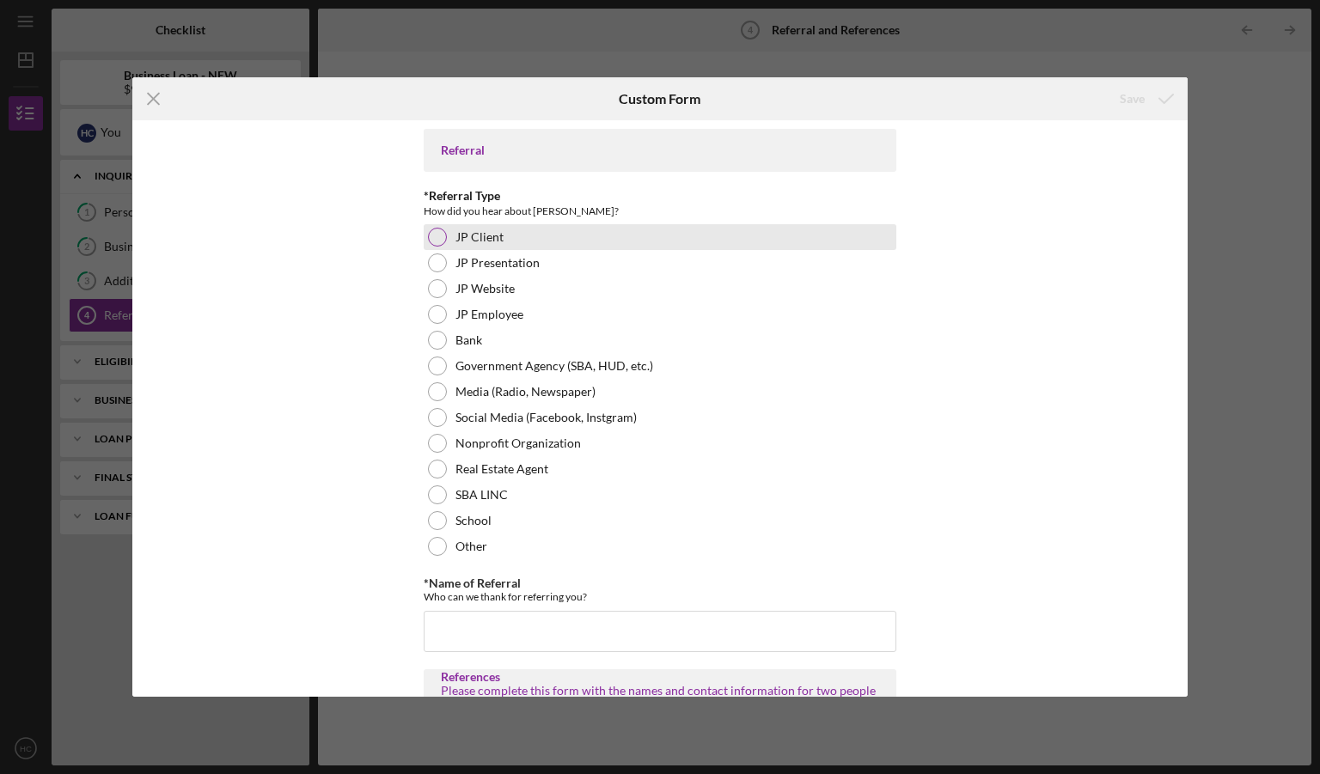
click at [430, 236] on div at bounding box center [437, 237] width 19 height 19
click at [504, 619] on input "*Name of Referral" at bounding box center [660, 631] width 473 height 41
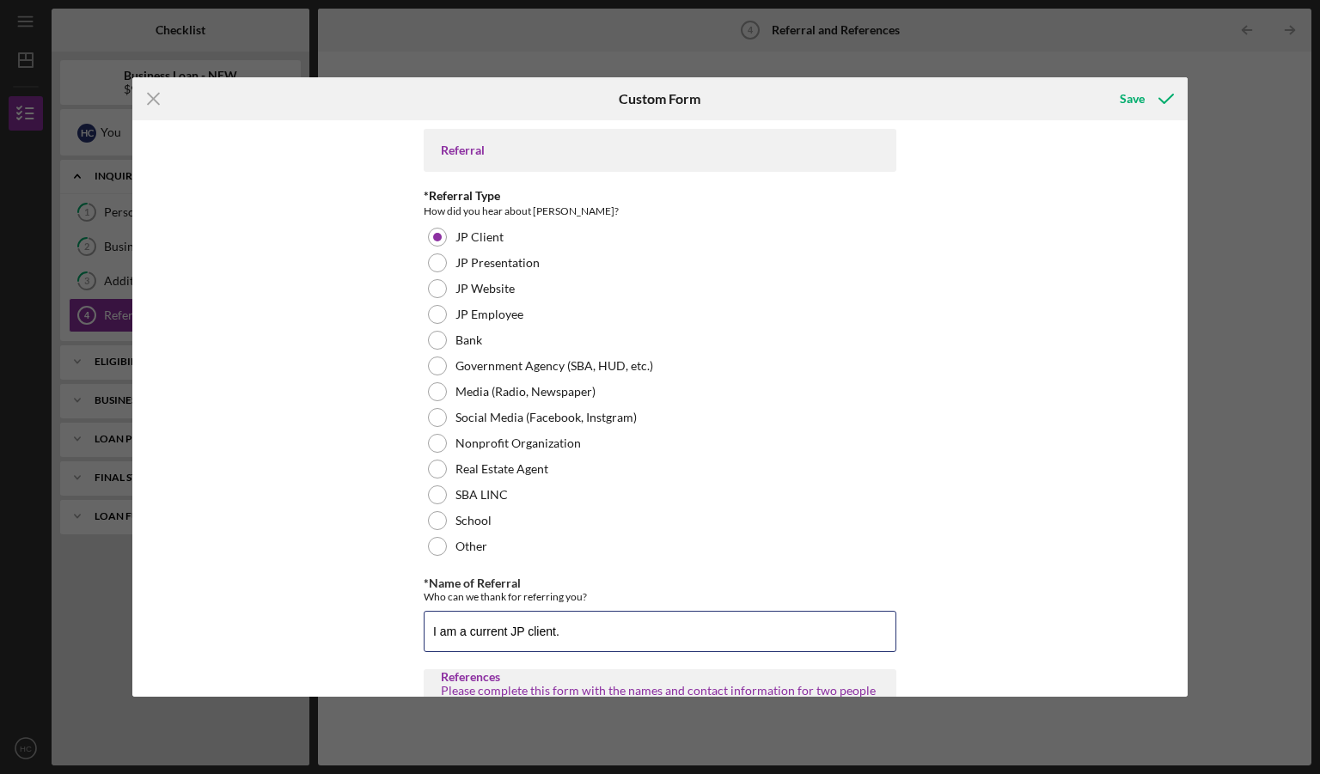
type input "I am a current JP client."
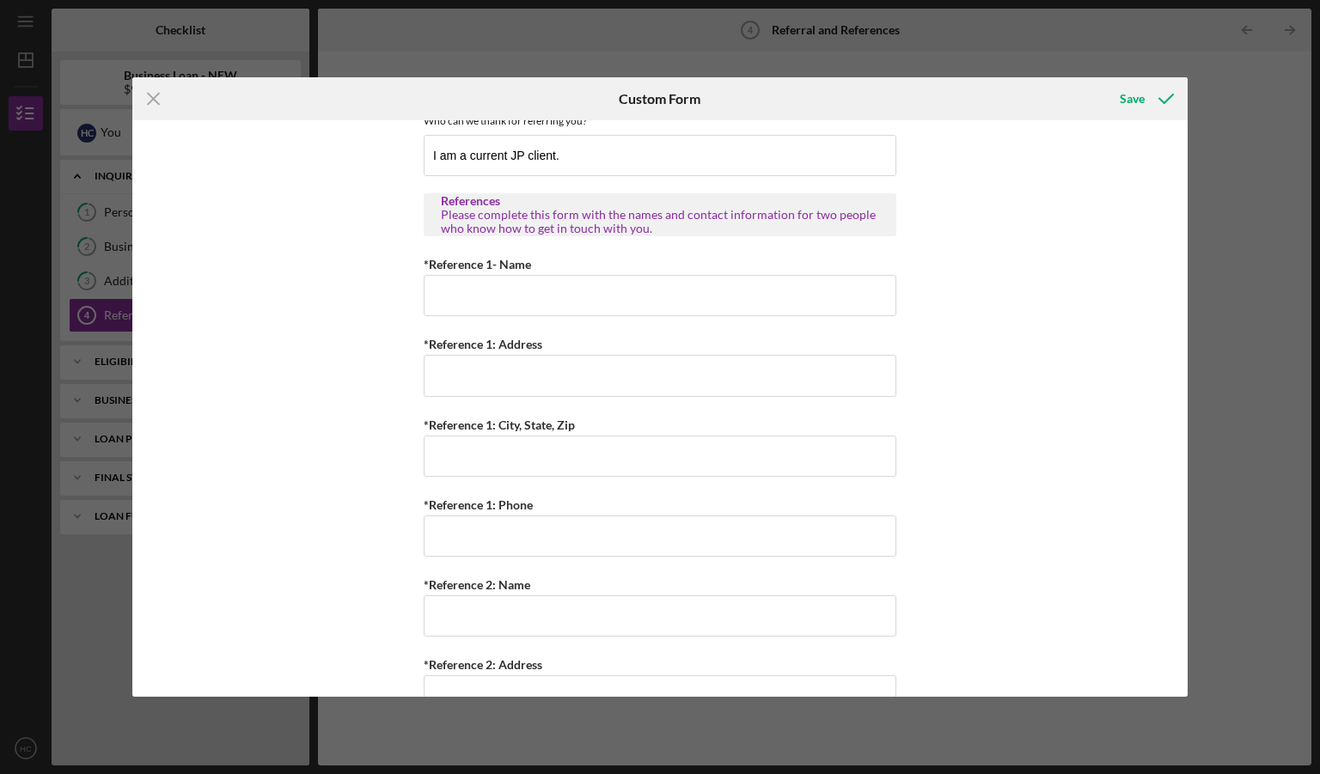
scroll to position [469, 0]
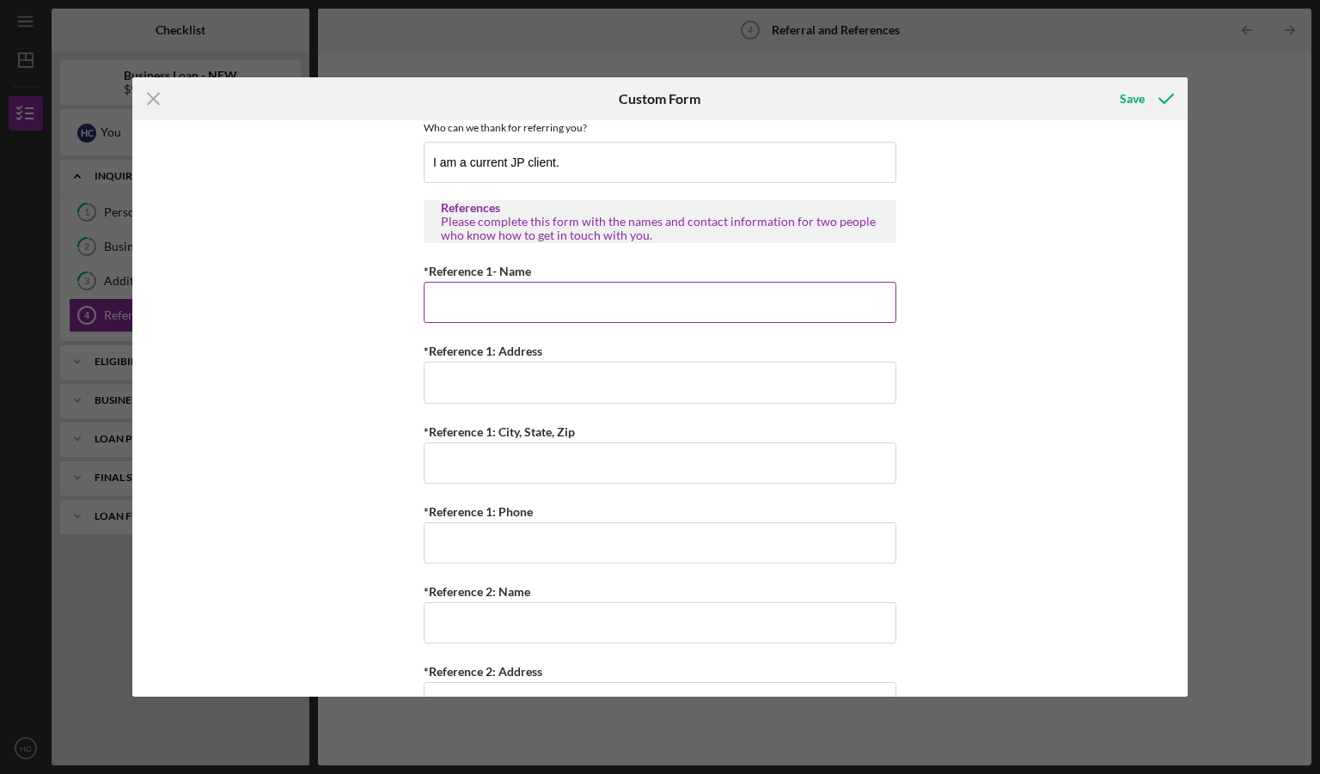
click at [514, 293] on input "*Reference 1- Name" at bounding box center [660, 302] width 473 height 41
type input "[PERSON_NAME]"
type input "[STREET_ADDRESS]"
type input "[US_STATE][GEOGRAPHIC_DATA]"
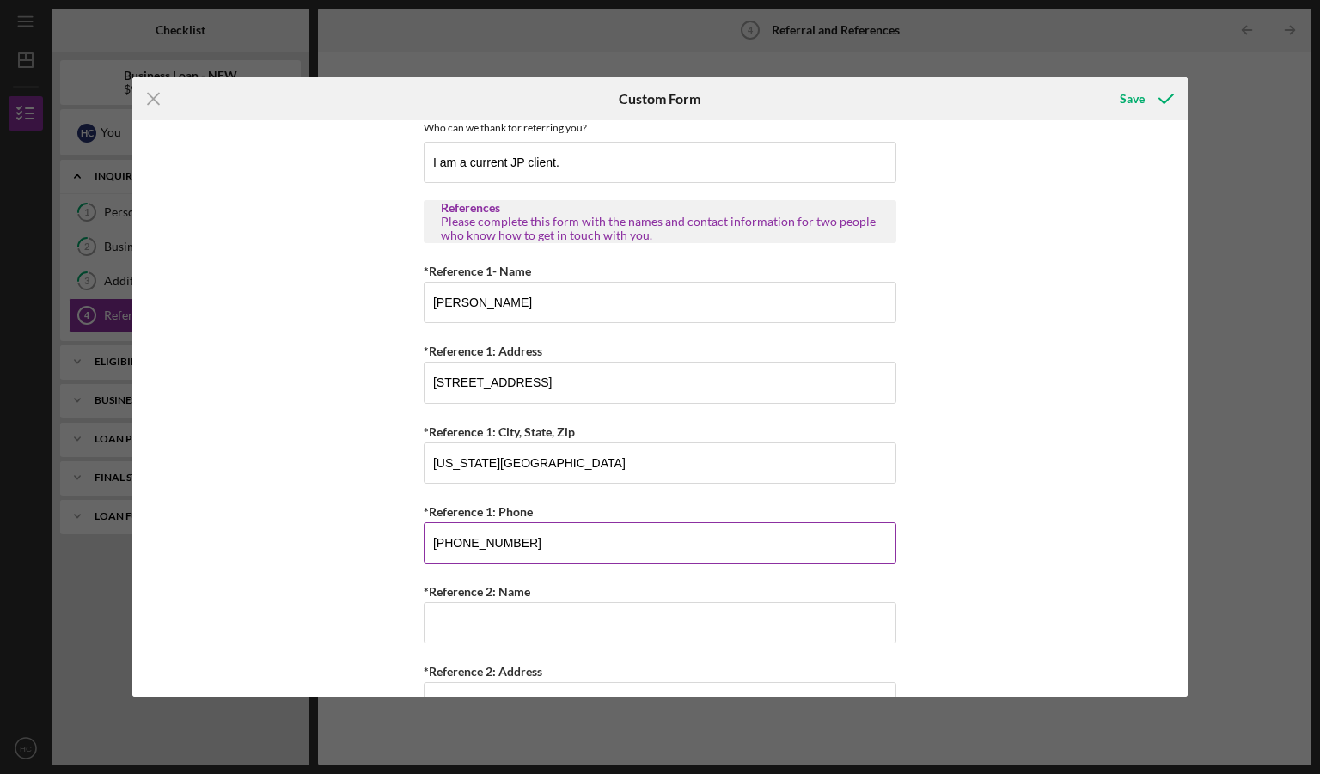
click at [586, 537] on input "[PHONE_NUMBER]" at bounding box center [660, 542] width 473 height 41
type input "[PHONE_NUMBER]"
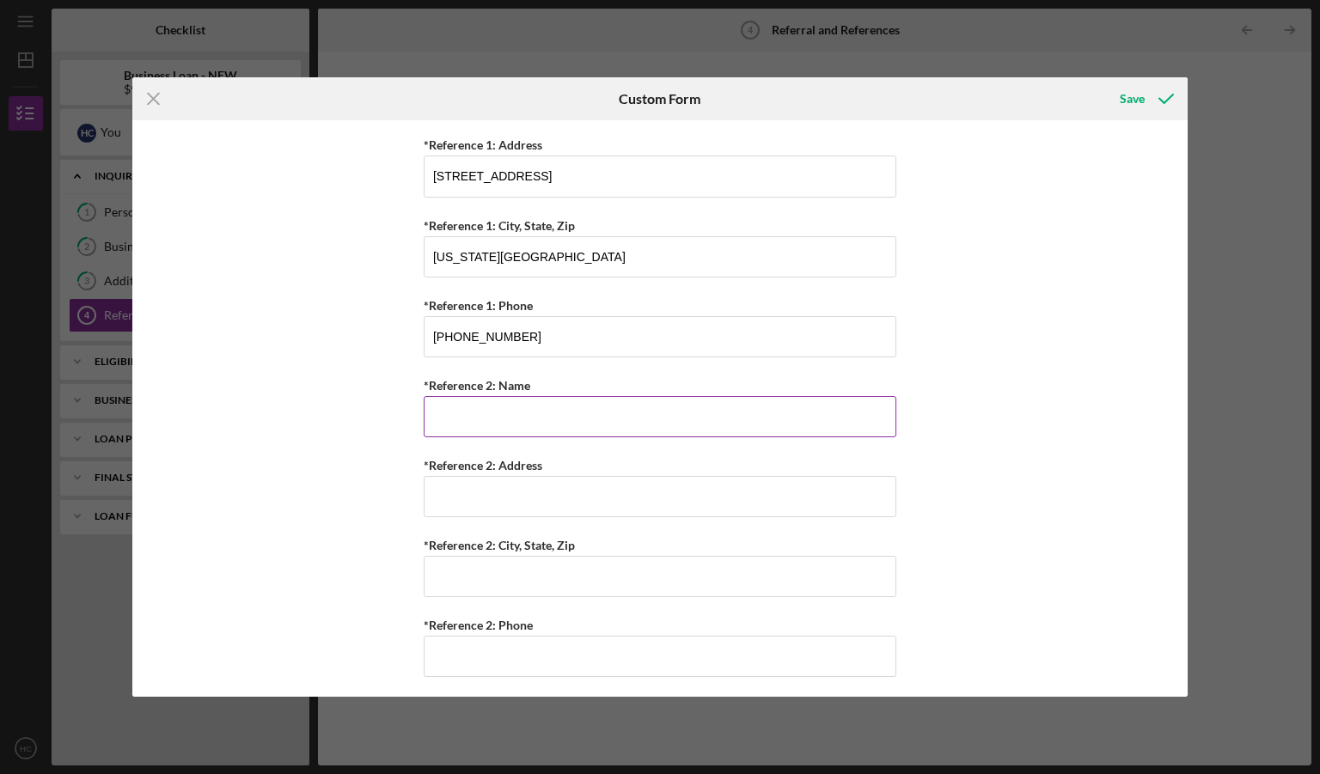
click at [537, 422] on input "*Reference 2: Name" at bounding box center [660, 416] width 473 height 41
type input "[PERSON_NAME]"
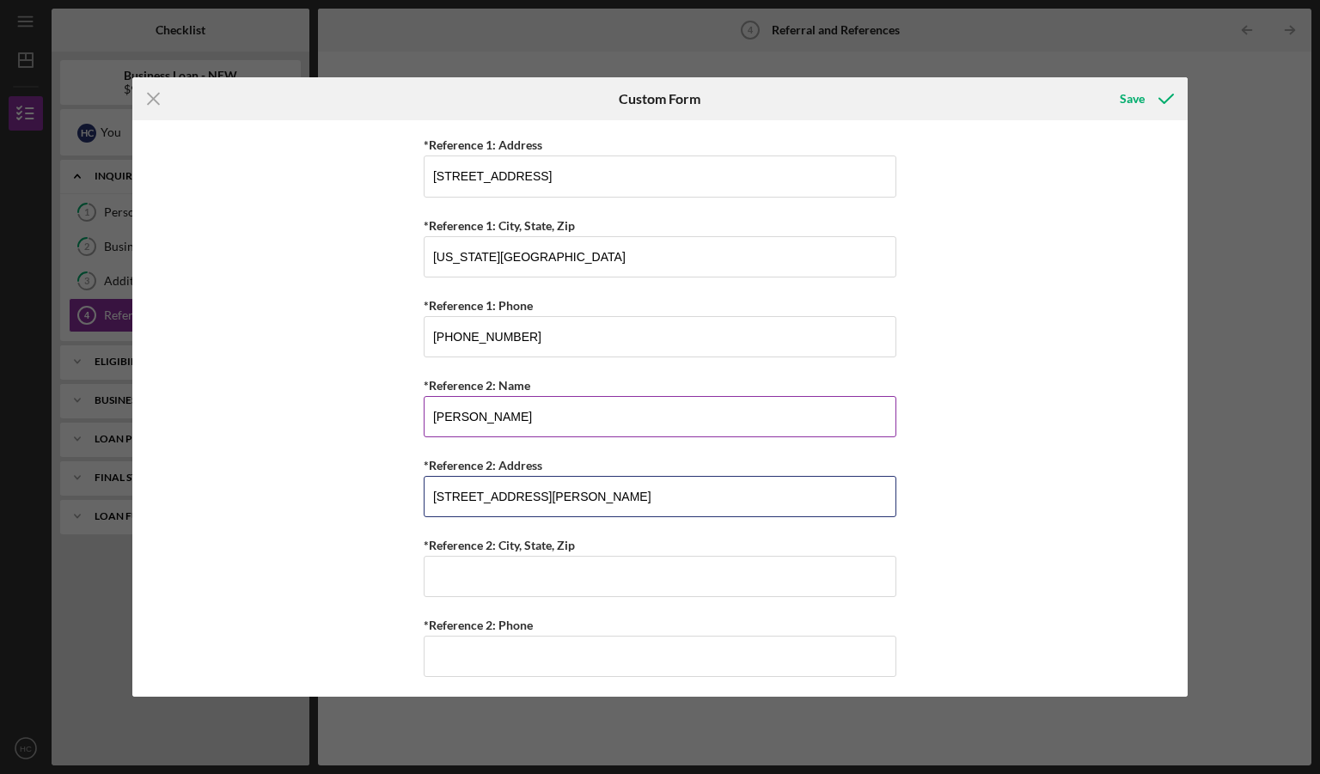
type input "[STREET_ADDRESS][PERSON_NAME]"
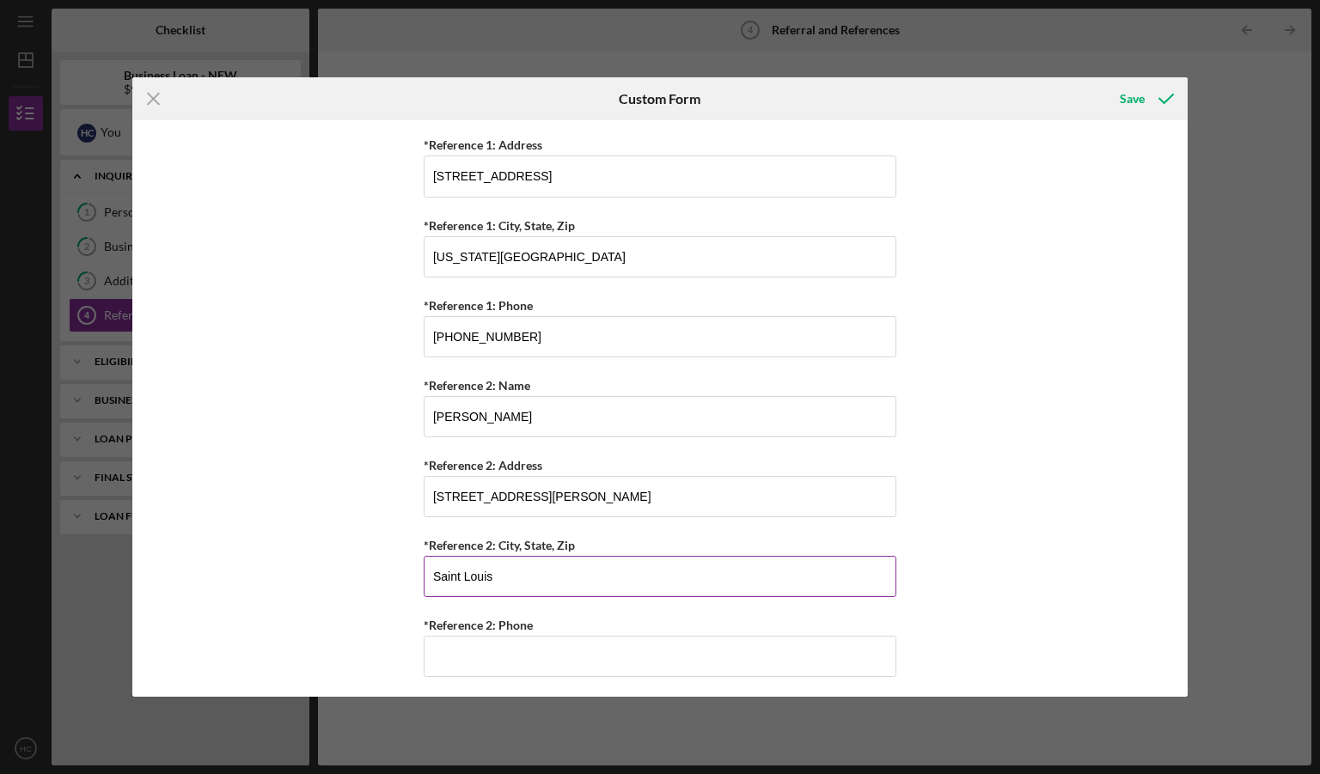
click at [514, 573] on input "Saint Louis" at bounding box center [660, 576] width 473 height 41
type input "[GEOGRAPHIC_DATA][US_STATE]"
click at [582, 253] on input "[US_STATE][GEOGRAPHIC_DATA]" at bounding box center [660, 256] width 473 height 41
type input "[US_STATE][GEOGRAPHIC_DATA][US_STATE]"
click at [560, 652] on input "*Reference 2: Phone" at bounding box center [660, 656] width 473 height 41
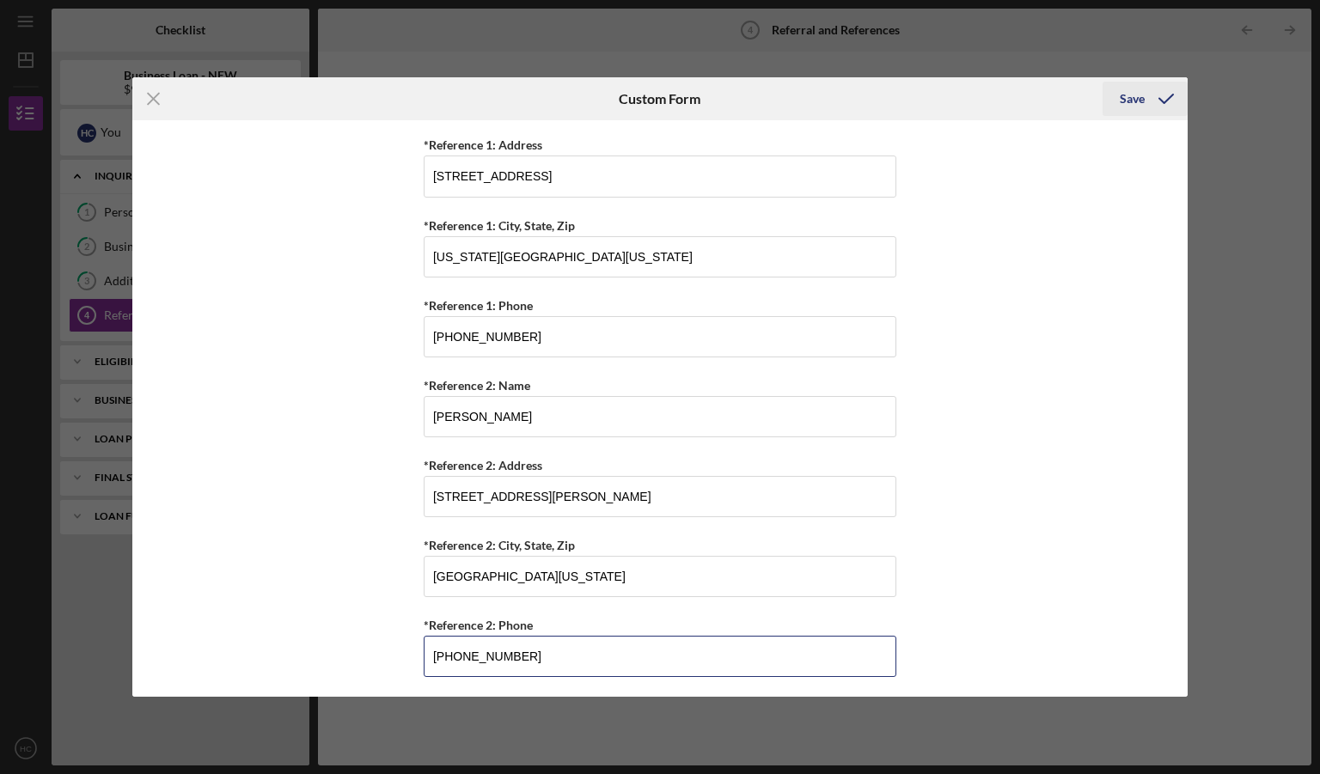
type input "[PHONE_NUMBER]"
click at [1146, 104] on icon "submit" at bounding box center [1165, 98] width 43 height 43
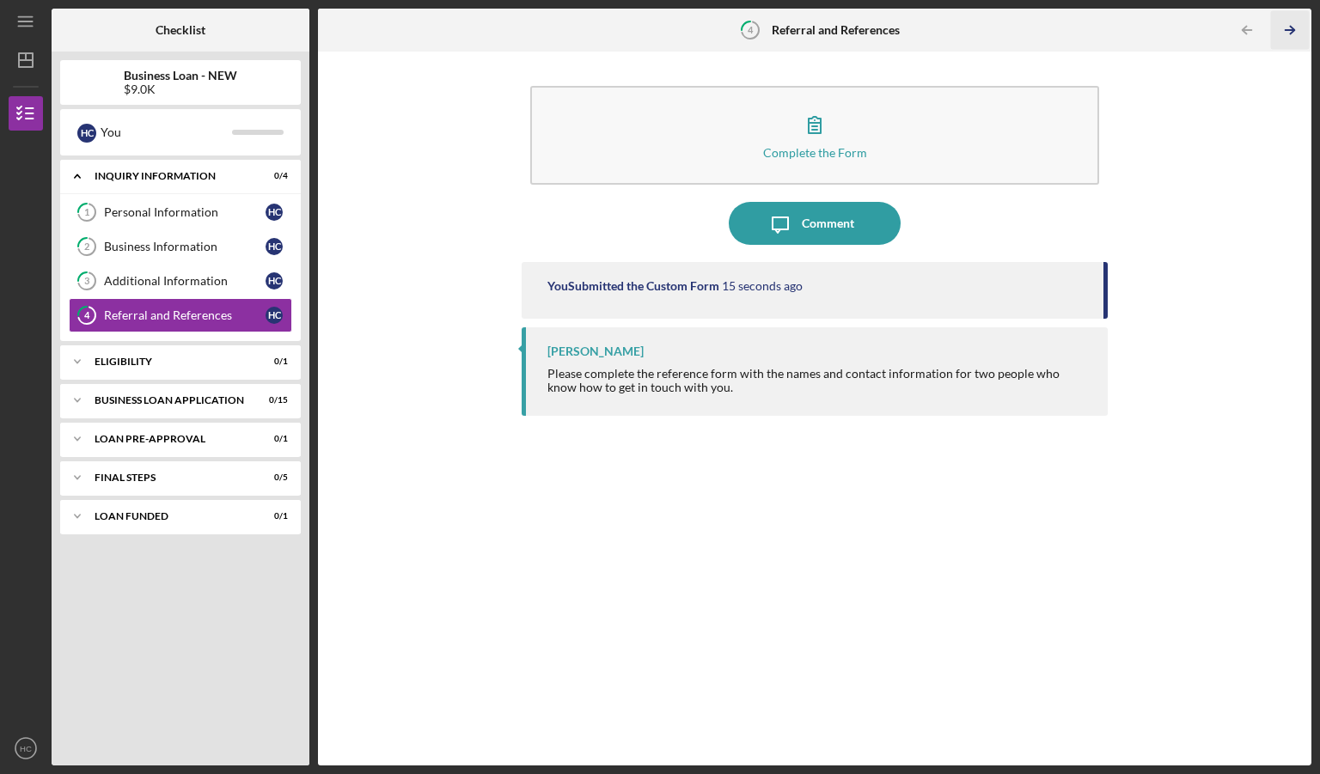
click at [1288, 34] on icon "Icon/Table Pagination Arrow" at bounding box center [1289, 30] width 39 height 39
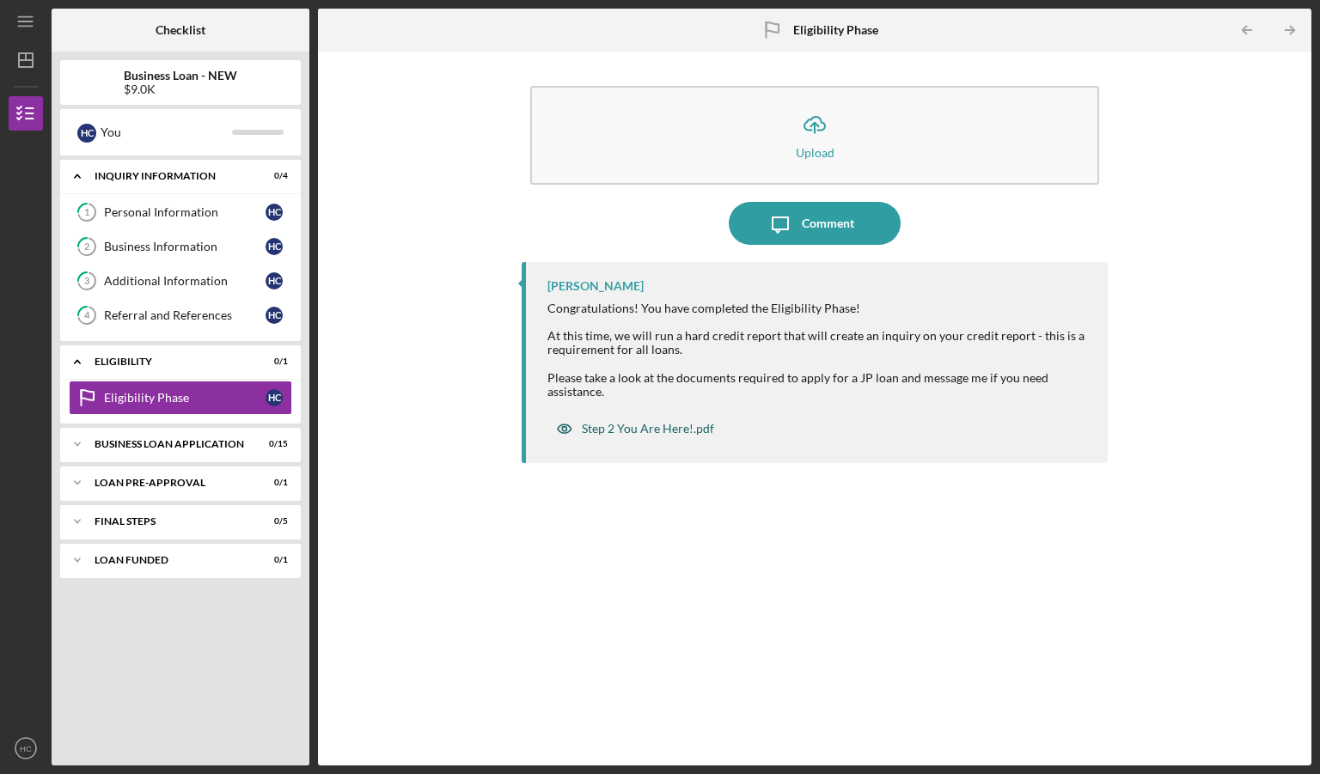
click at [662, 429] on div "Step 2 You Are Here!.pdf" at bounding box center [648, 429] width 132 height 14
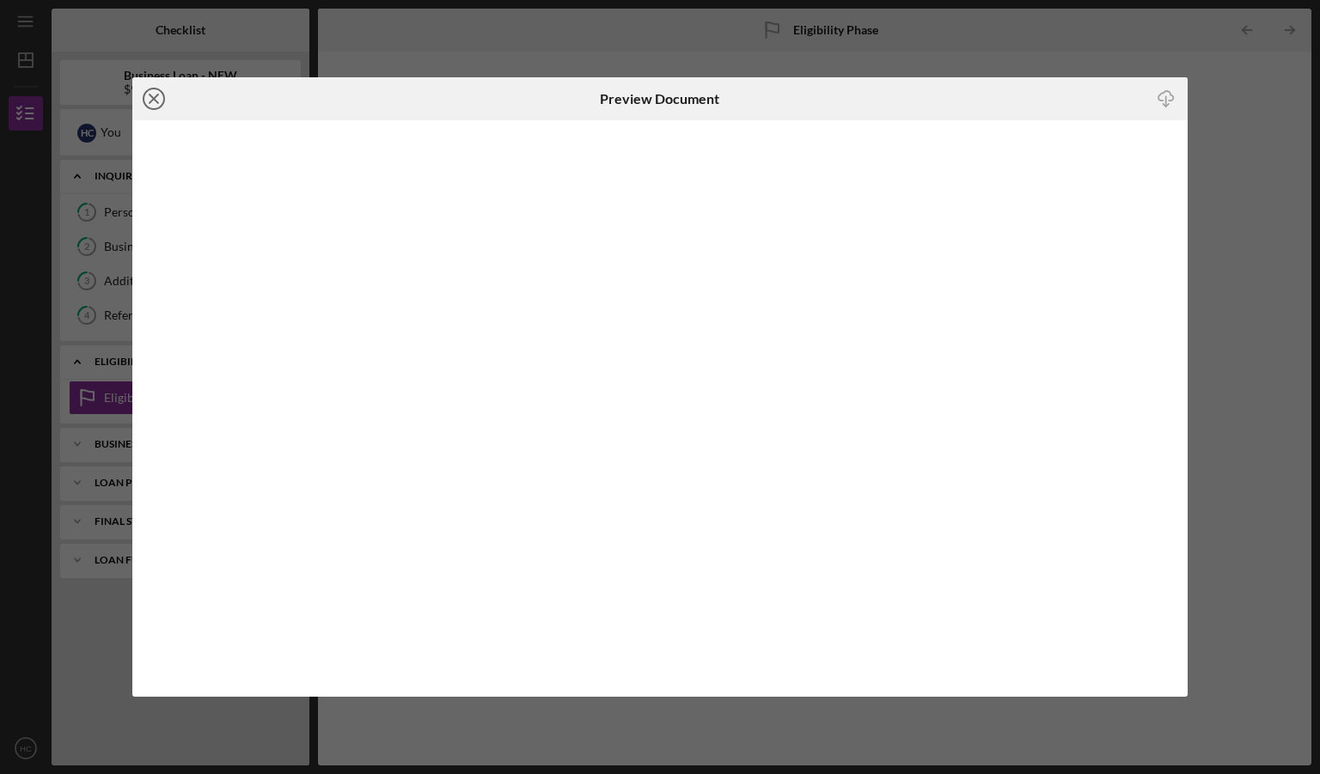
click at [156, 99] on icon "Icon/Close" at bounding box center [153, 98] width 43 height 43
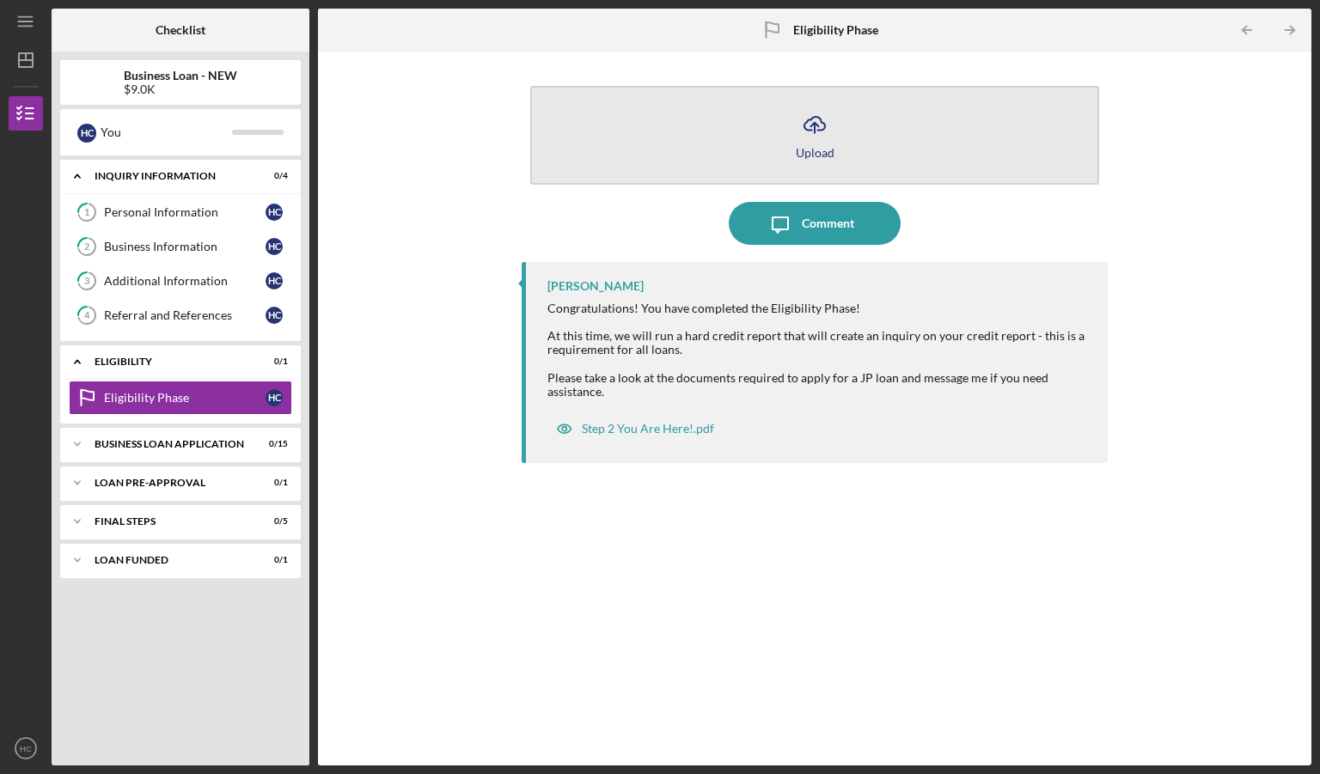
click at [815, 133] on icon "Icon/Upload" at bounding box center [814, 124] width 43 height 43
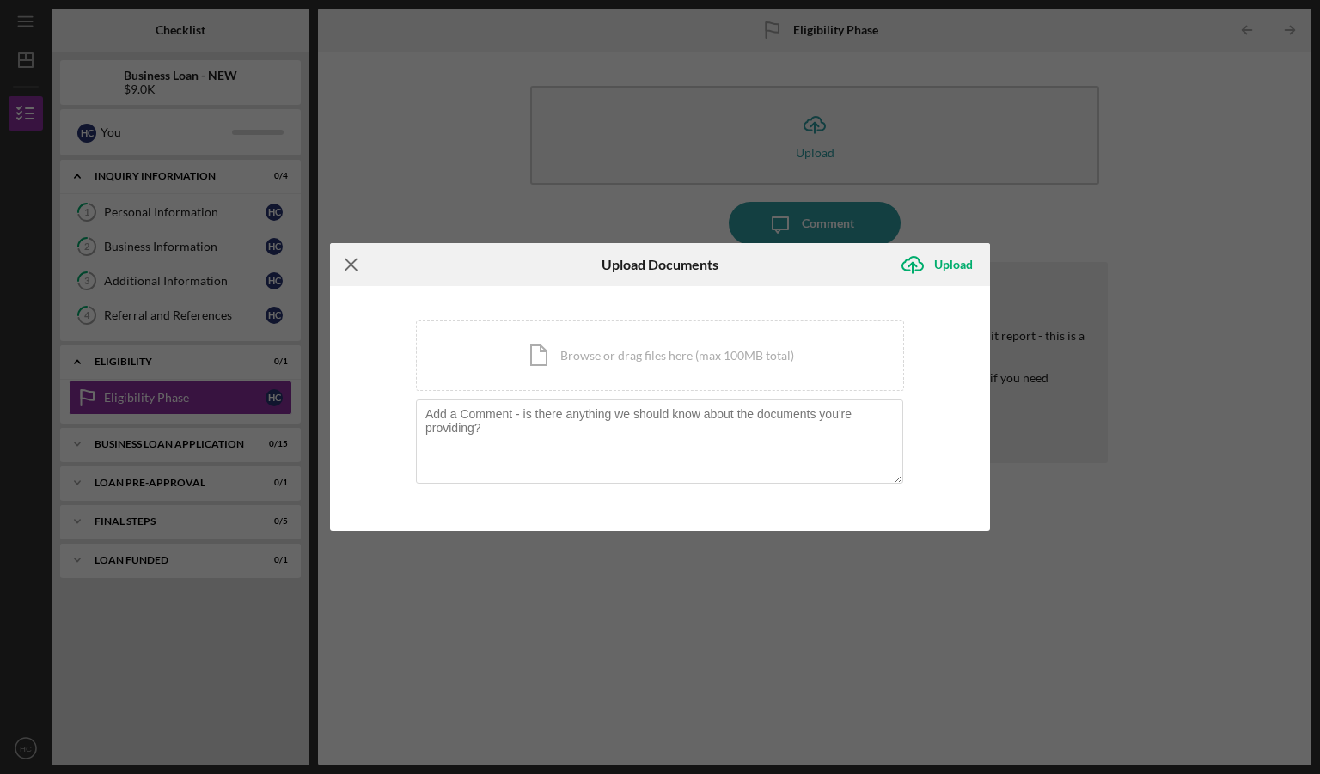
click at [356, 272] on icon "Icon/Menu Close" at bounding box center [351, 264] width 43 height 43
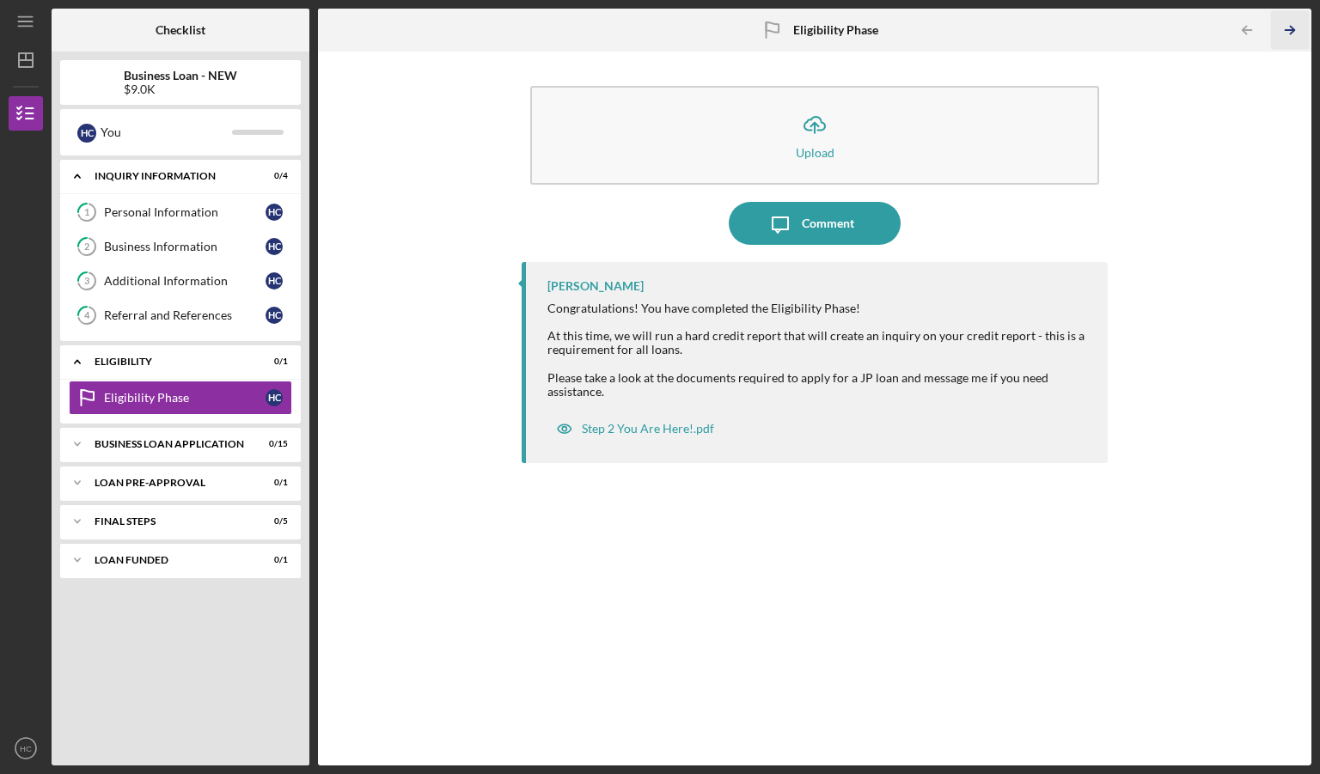
click at [1294, 33] on icon "Icon/Table Pagination Arrow" at bounding box center [1289, 30] width 39 height 39
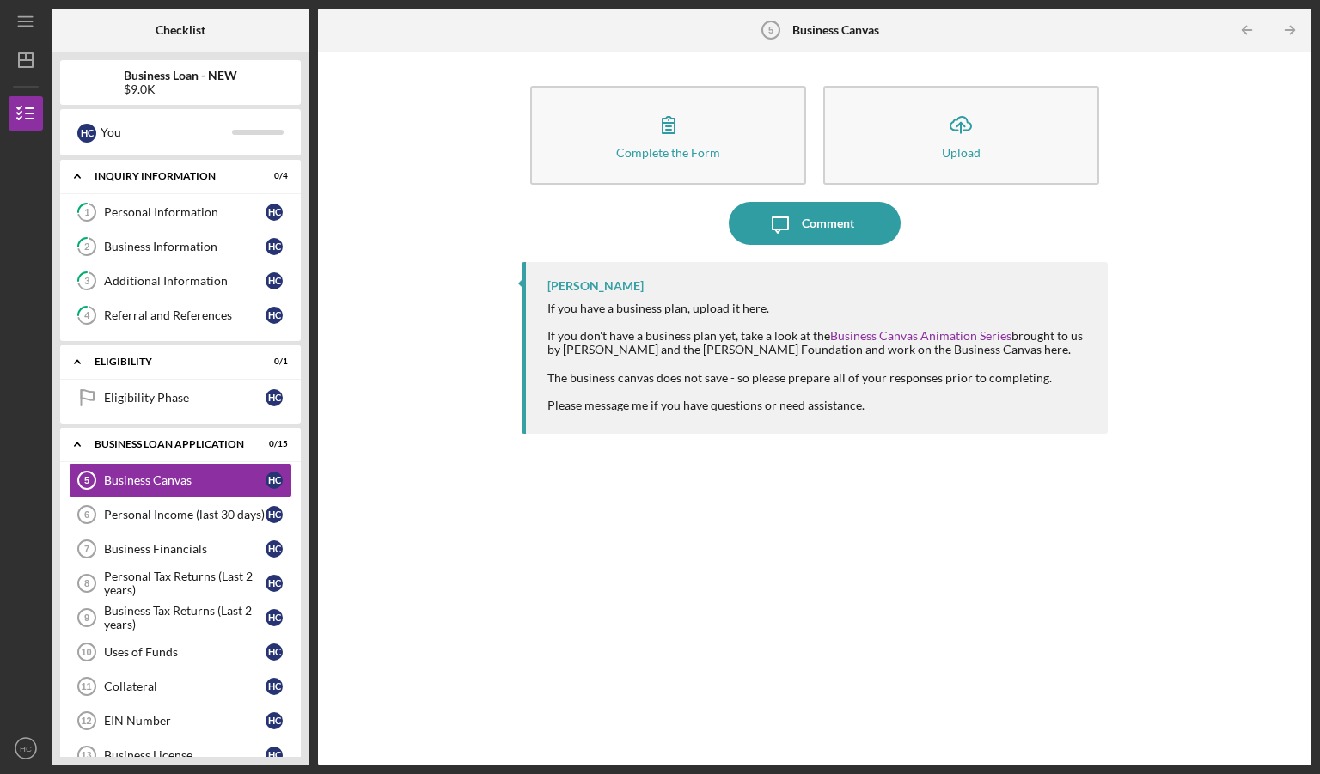
scroll to position [17, 0]
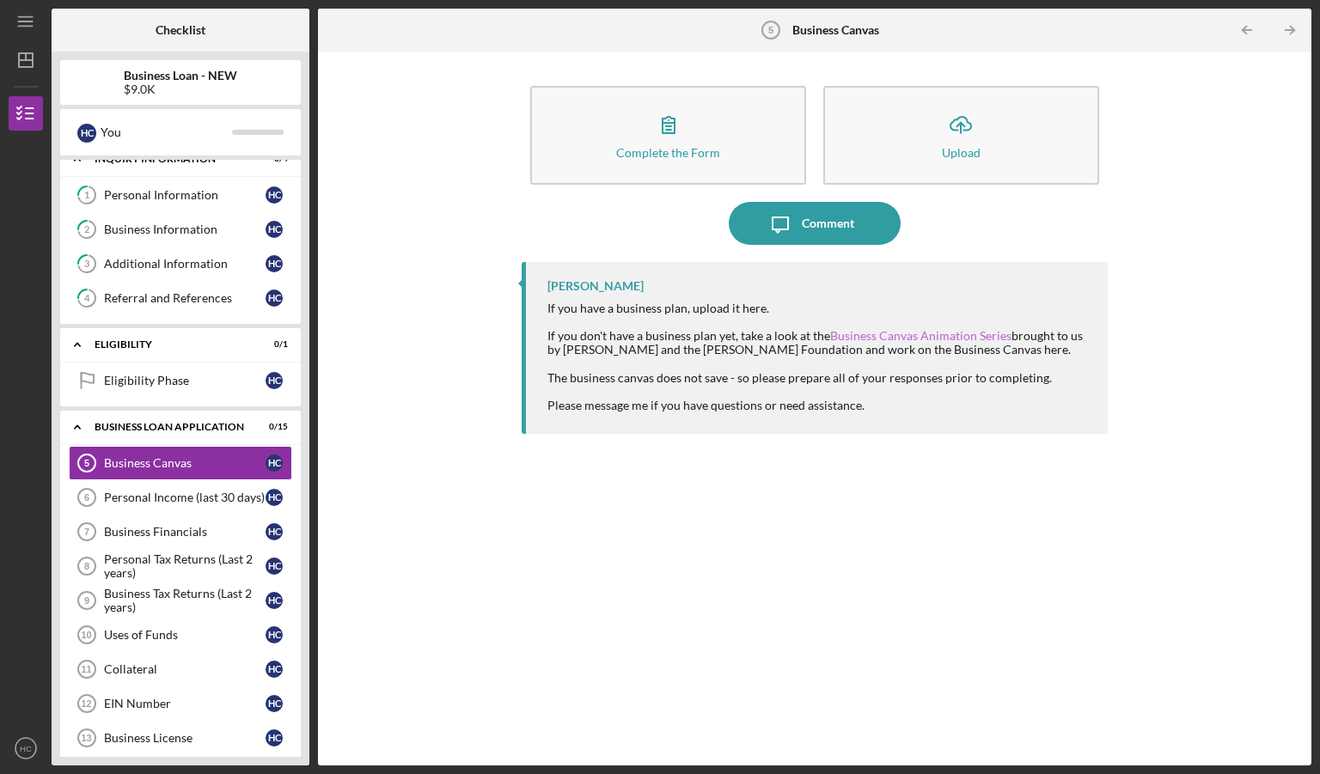
click at [918, 338] on link "Business Canvas Animation Series" at bounding box center [920, 335] width 181 height 15
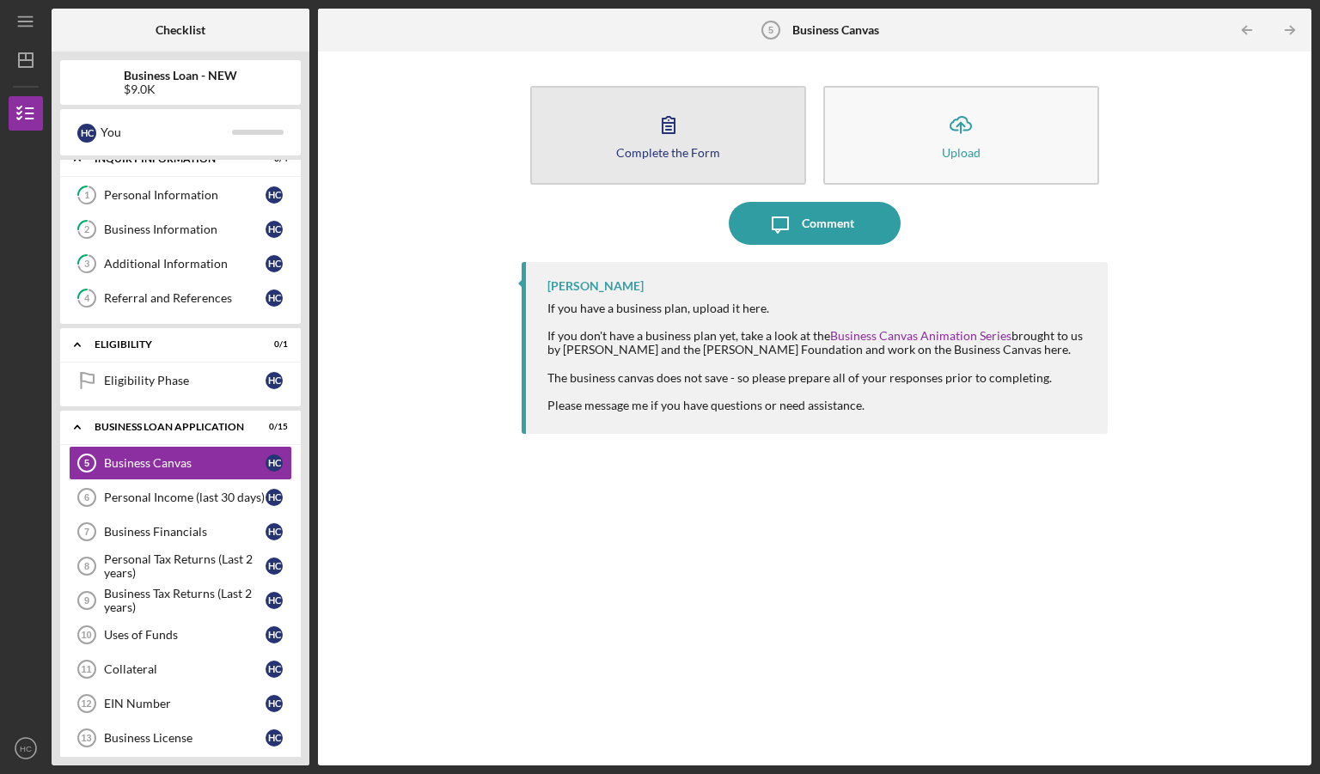
click at [693, 142] on button "Complete the Form Form" at bounding box center [668, 135] width 276 height 99
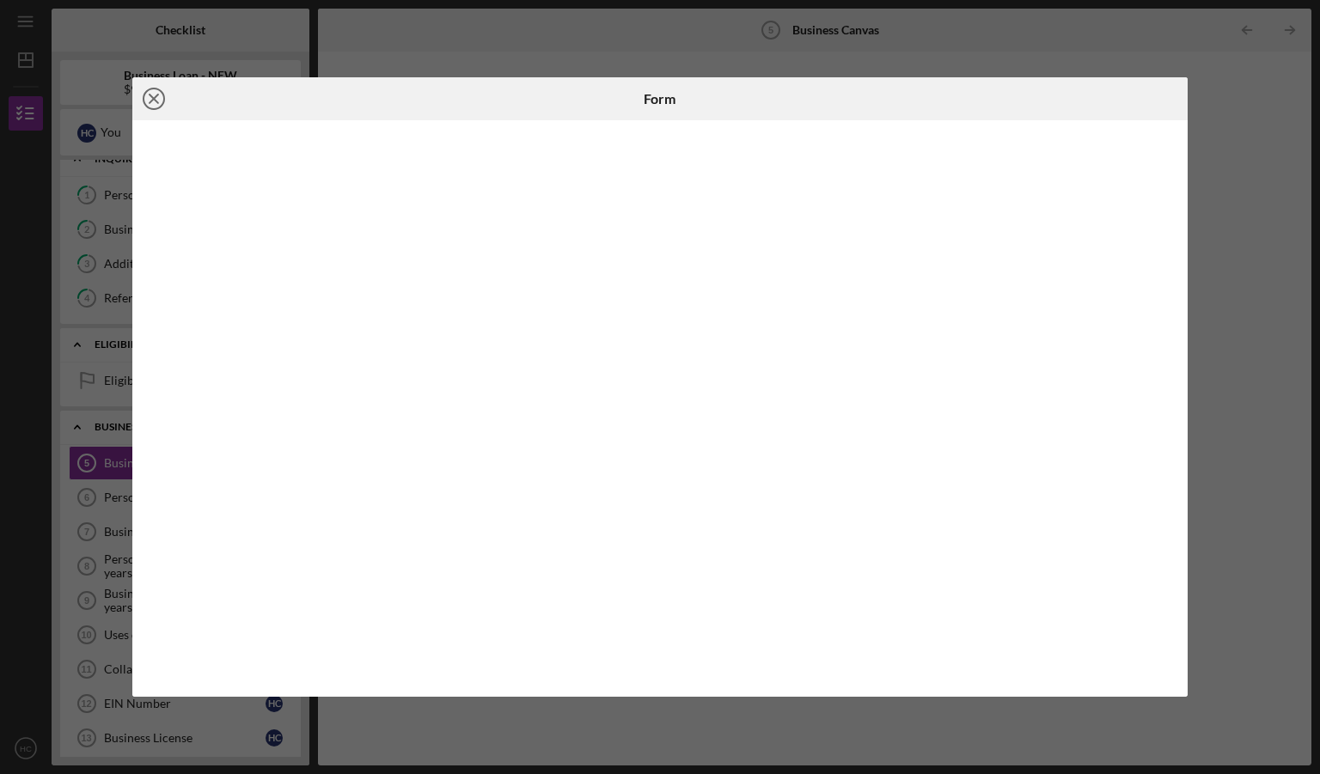
click at [161, 95] on icon "Icon/Close" at bounding box center [153, 98] width 43 height 43
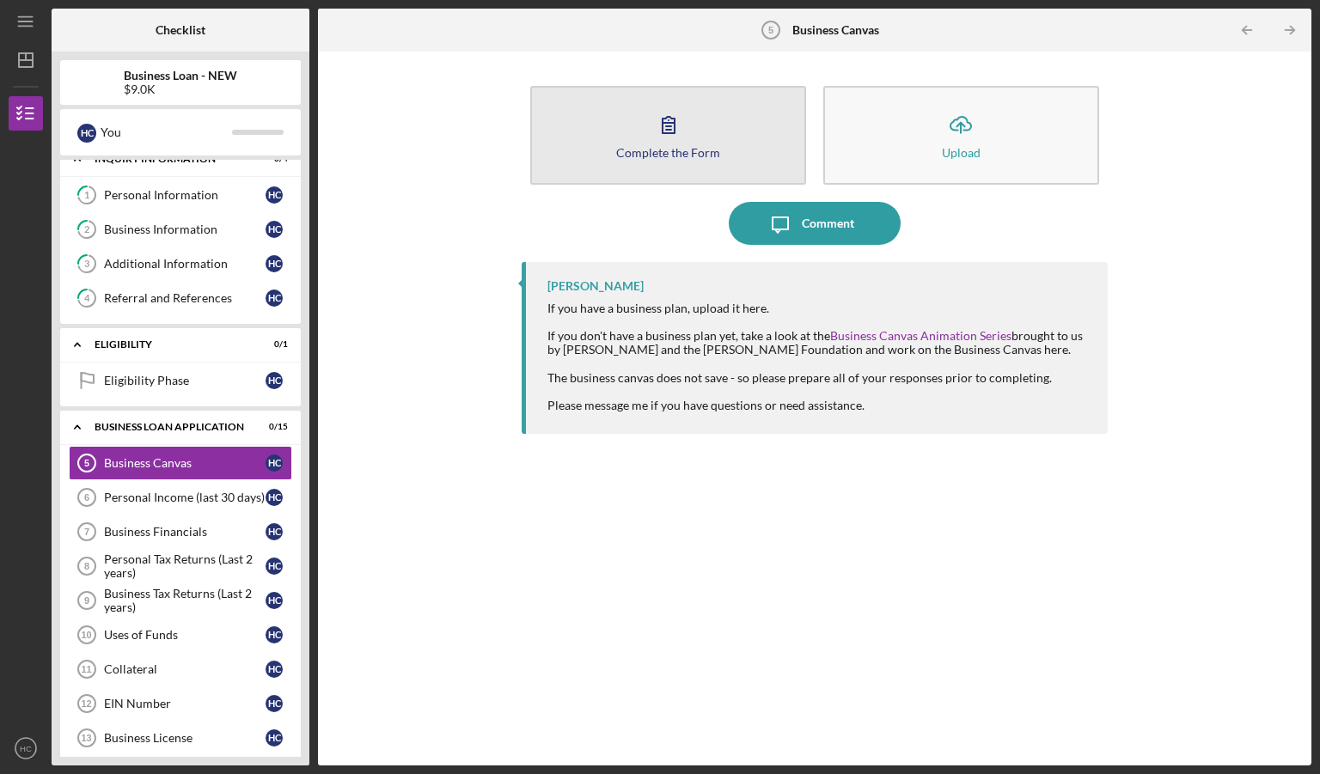
click at [668, 147] on div "Complete the Form" at bounding box center [668, 152] width 104 height 13
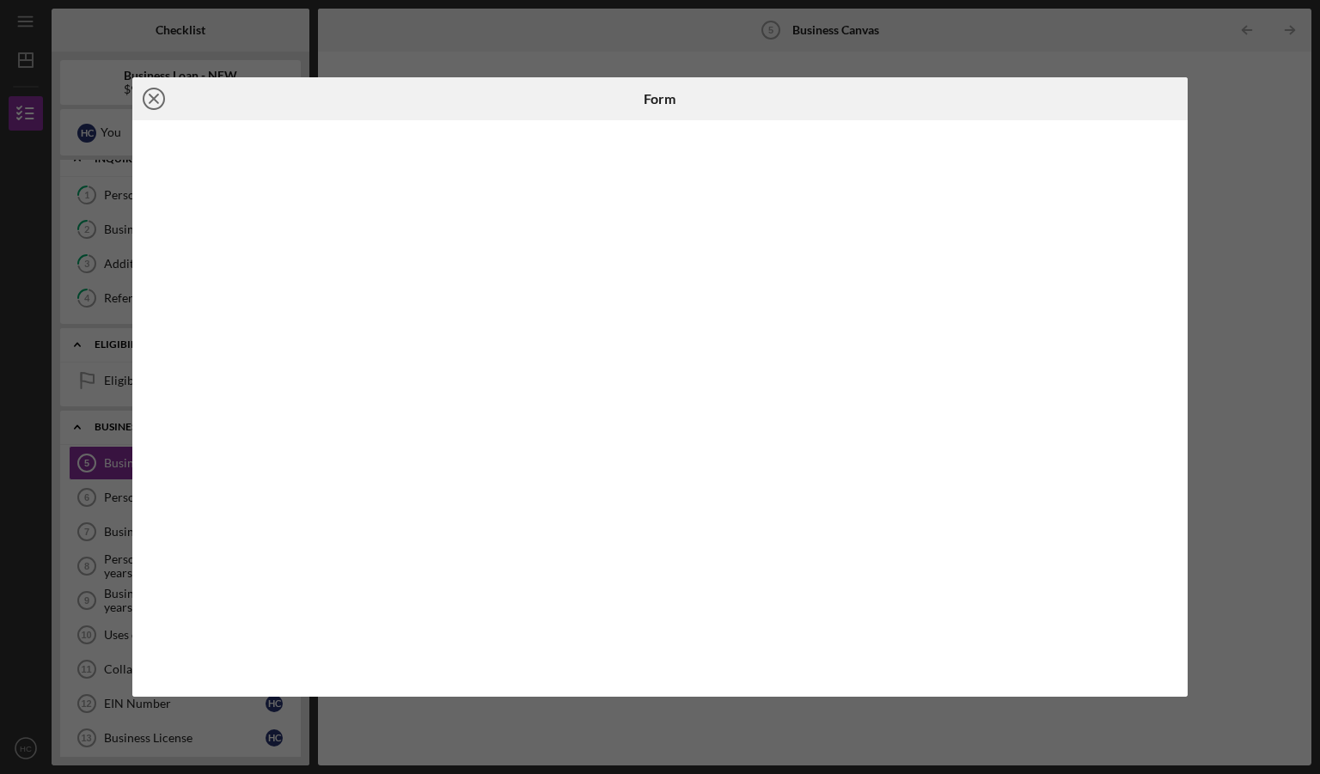
click at [151, 94] on icon "Icon/Close" at bounding box center [153, 98] width 43 height 43
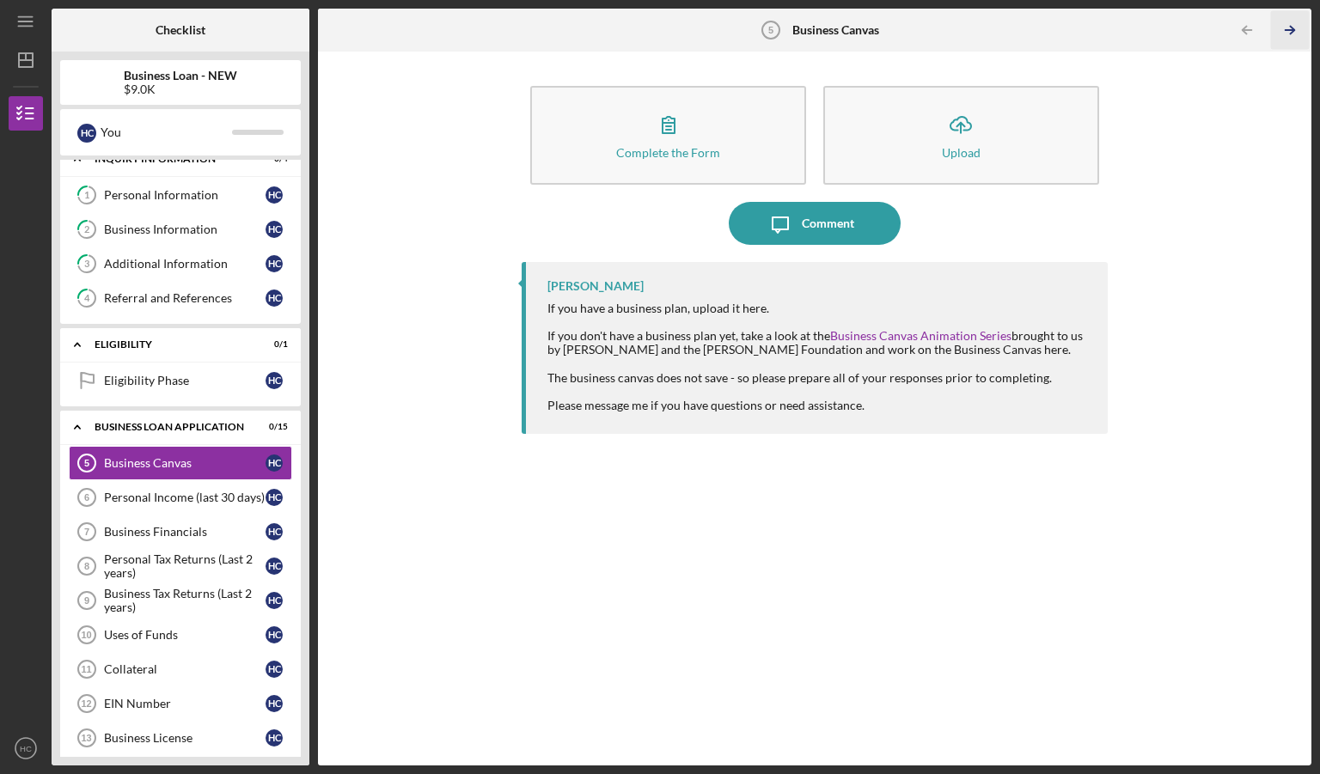
click at [1301, 29] on icon "Icon/Table Pagination Arrow" at bounding box center [1289, 30] width 39 height 39
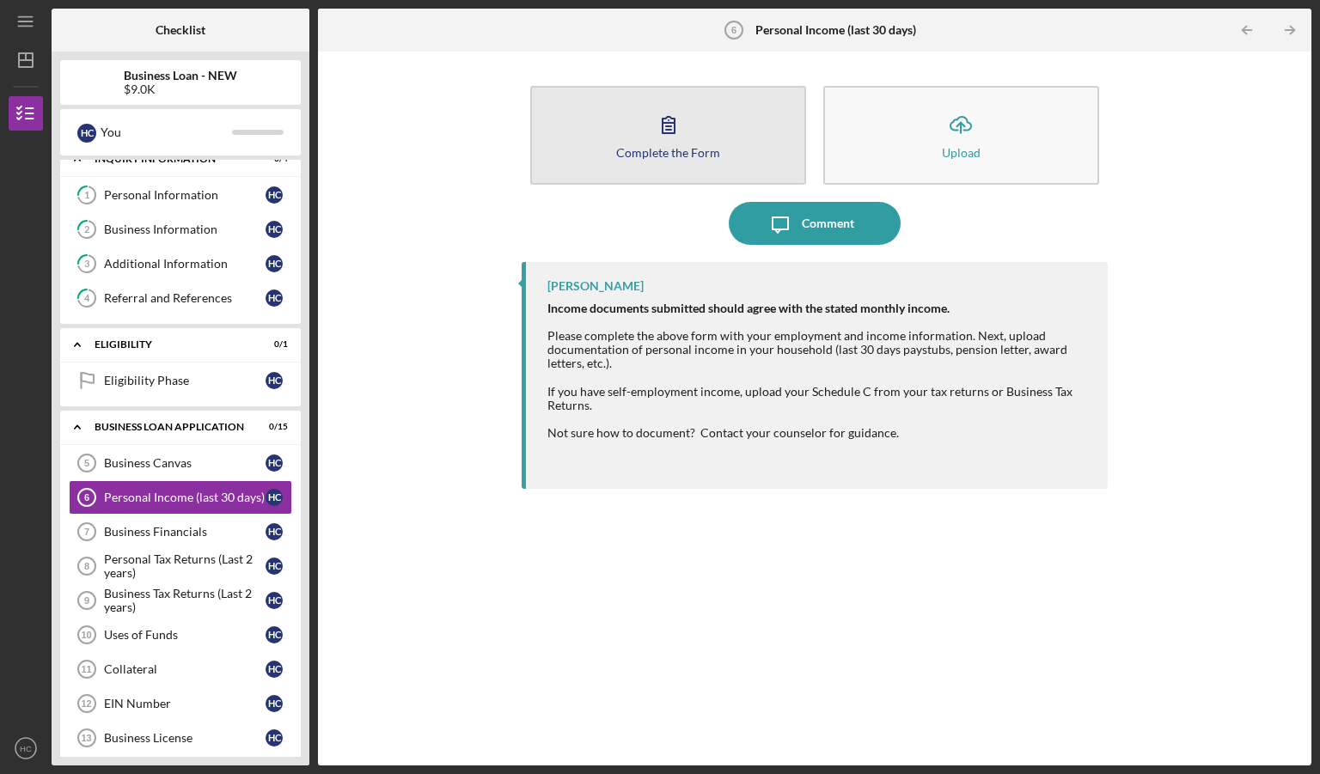
click at [663, 148] on div "Complete the Form" at bounding box center [668, 152] width 104 height 13
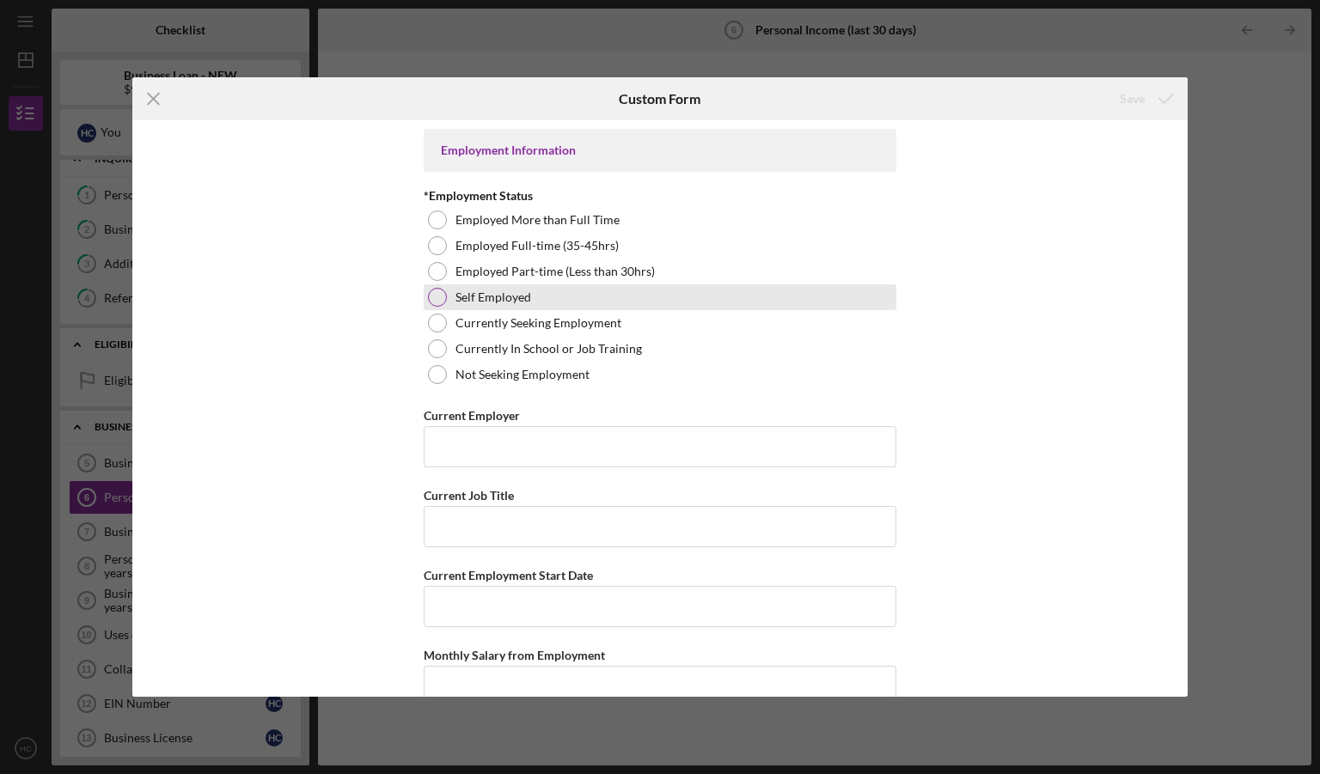
click at [435, 295] on div at bounding box center [437, 297] width 19 height 19
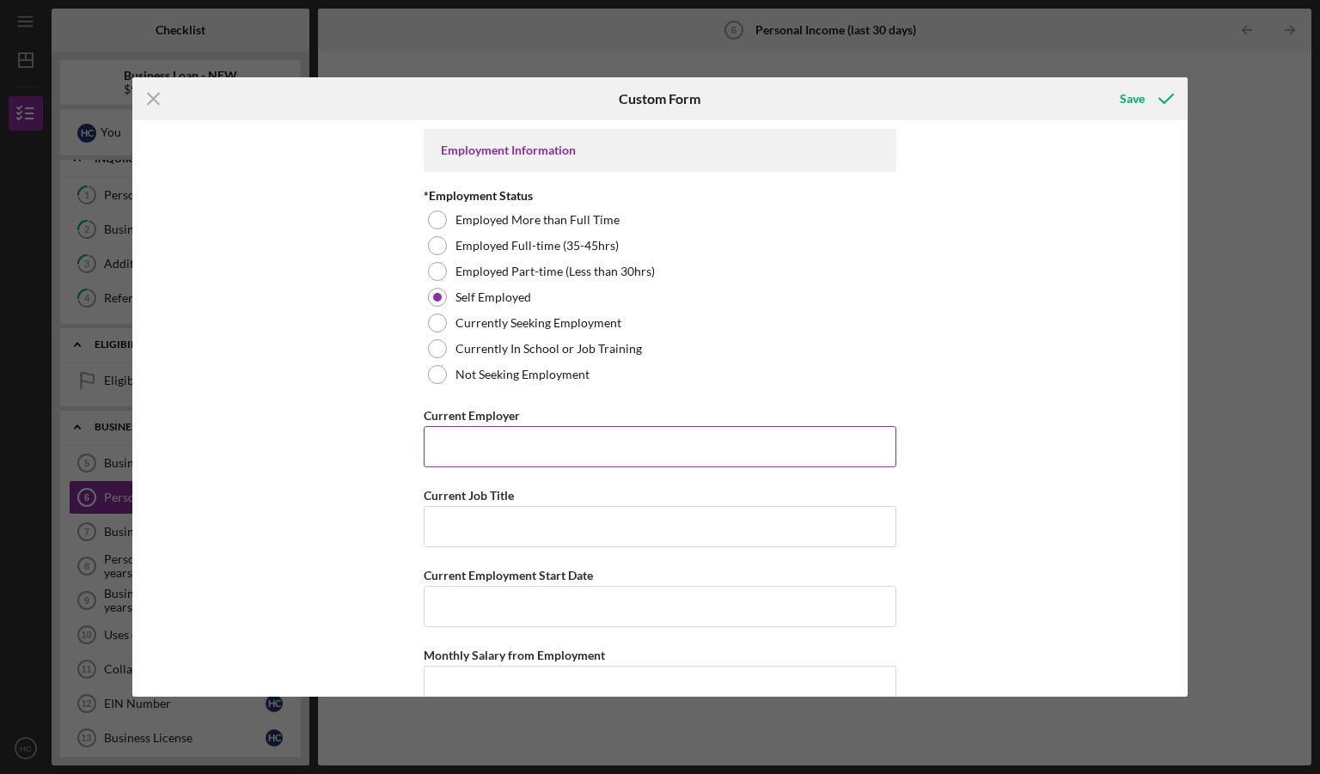
click at [512, 449] on input "Current Employer" at bounding box center [660, 446] width 473 height 41
type input "t"
type input "Better Living Spaces, LLC"
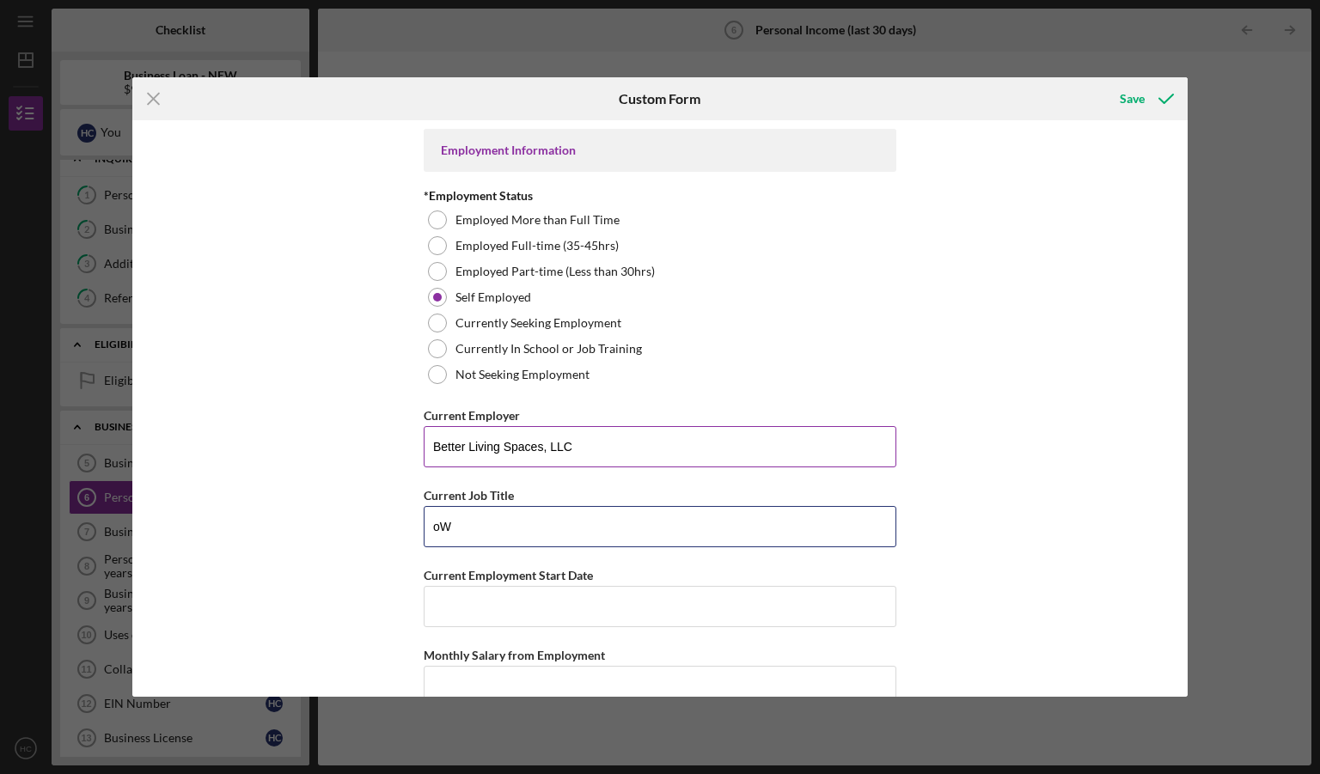
type input "o"
type input "Owner"
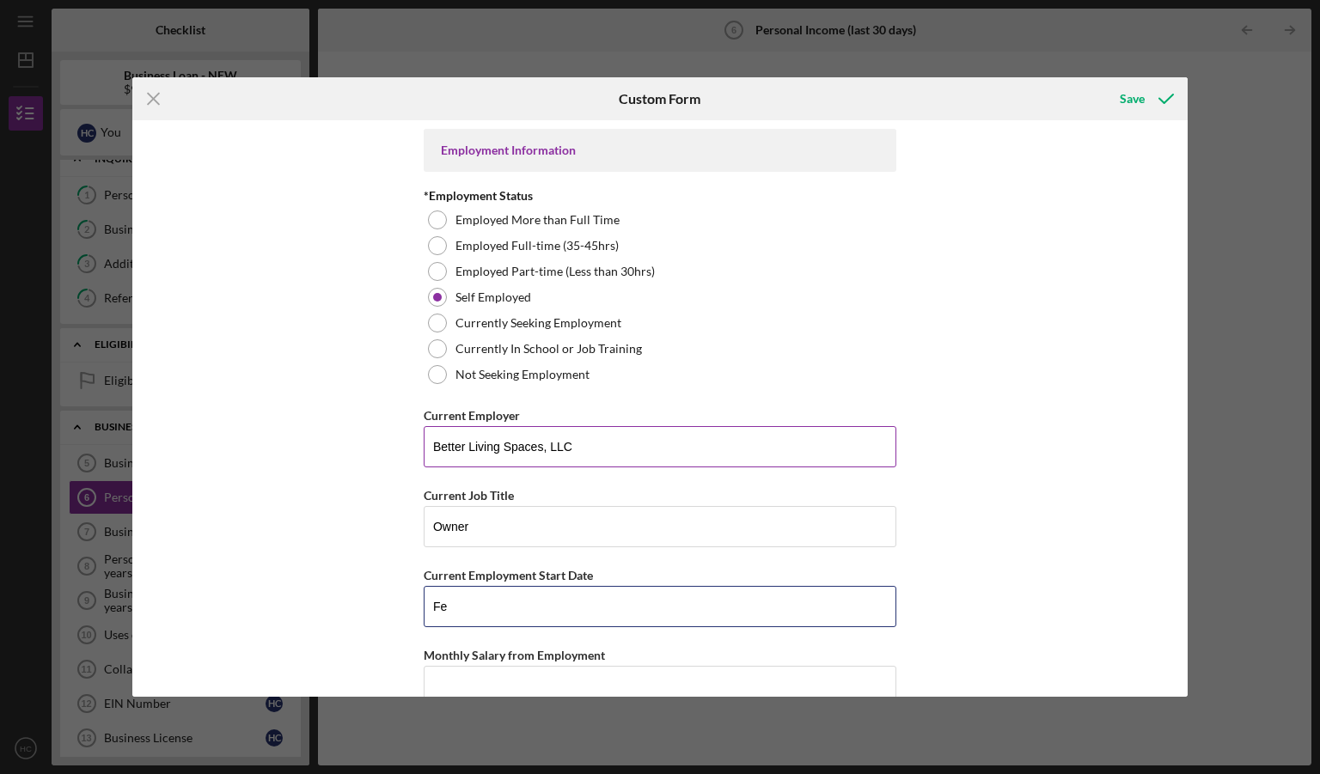
type input "F"
type input "[DATE]"
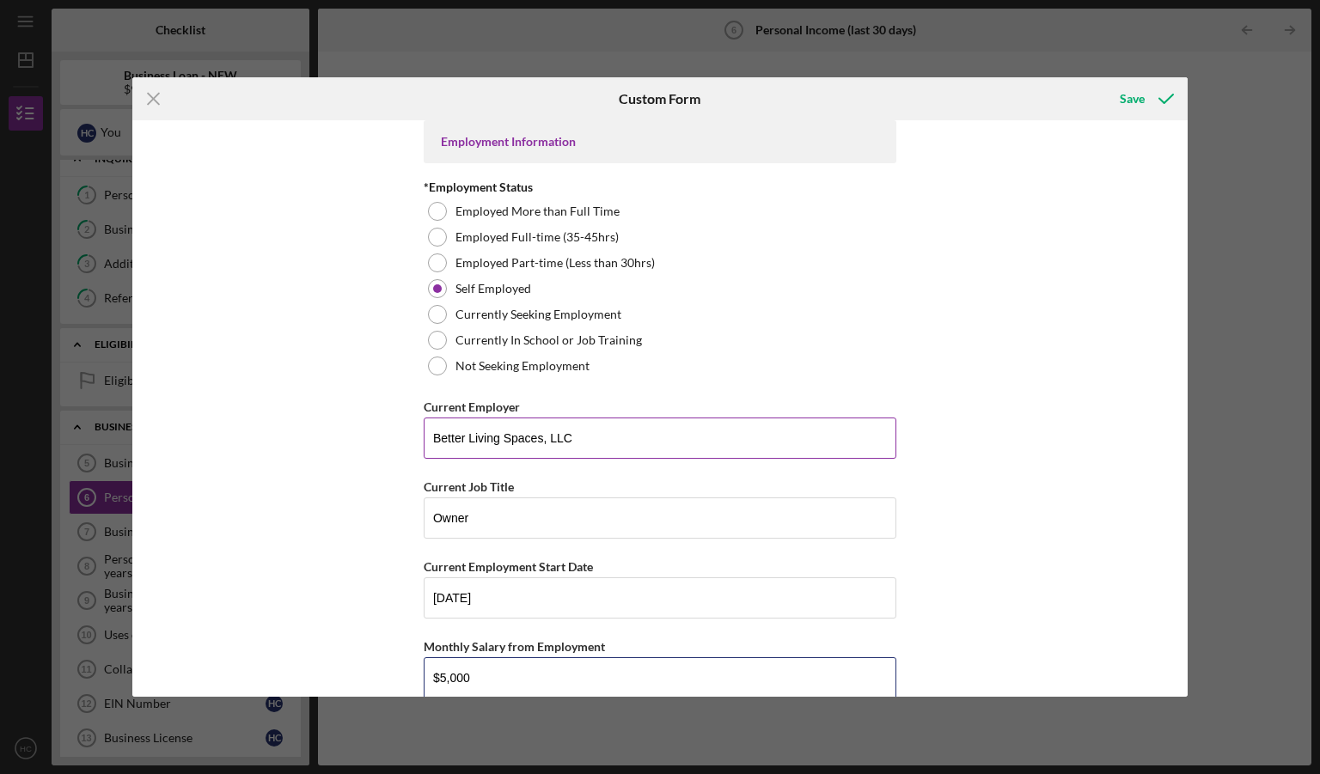
type input "$5,000"
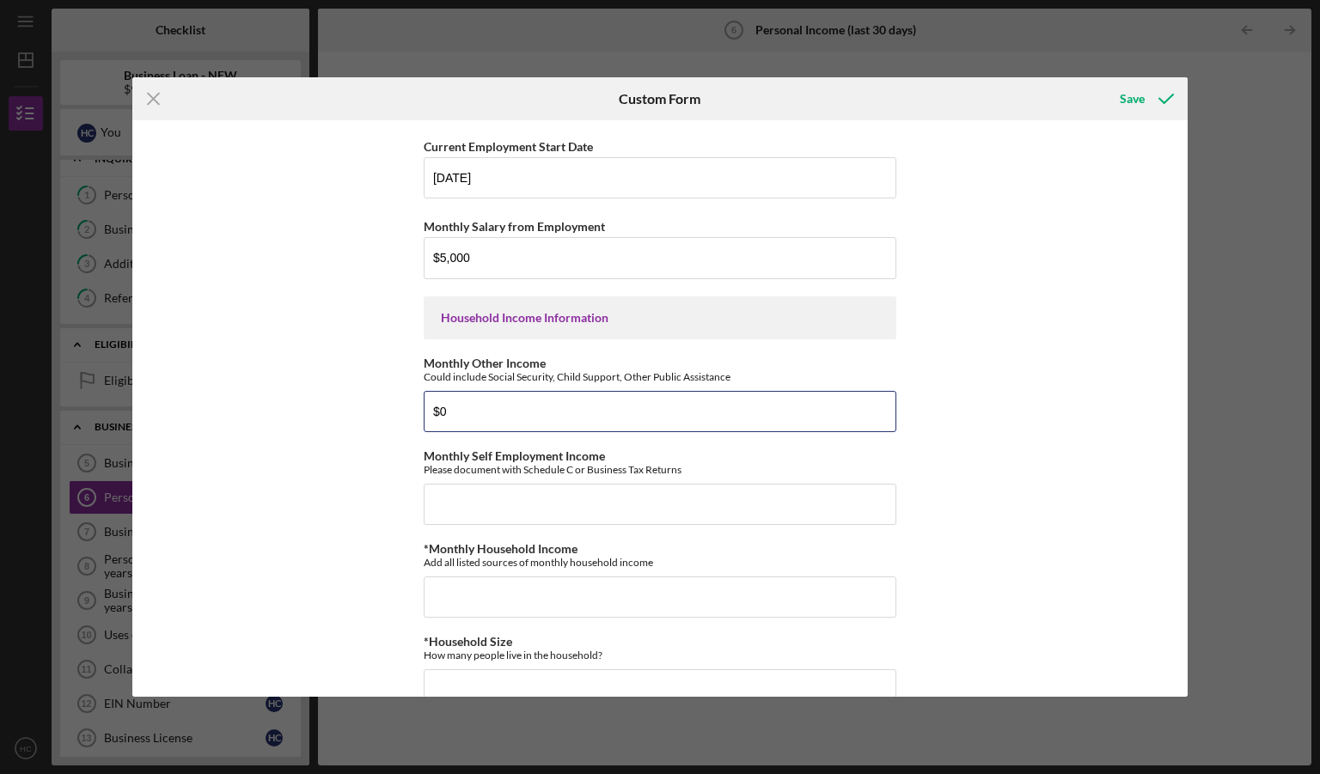
type input "$0"
click at [540, 259] on input "$5,000" at bounding box center [660, 257] width 473 height 41
type input "$5"
type input "$0"
type input "$5,000"
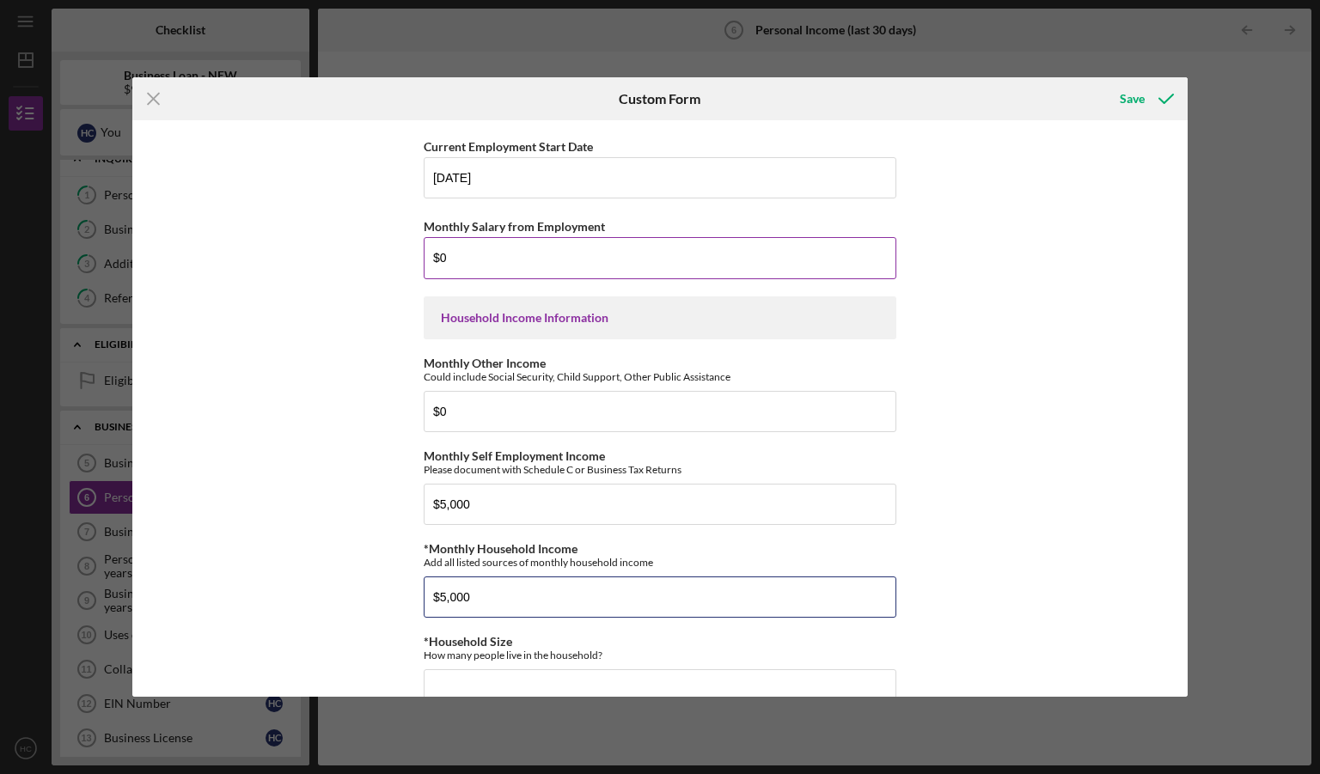
type input "$5,000"
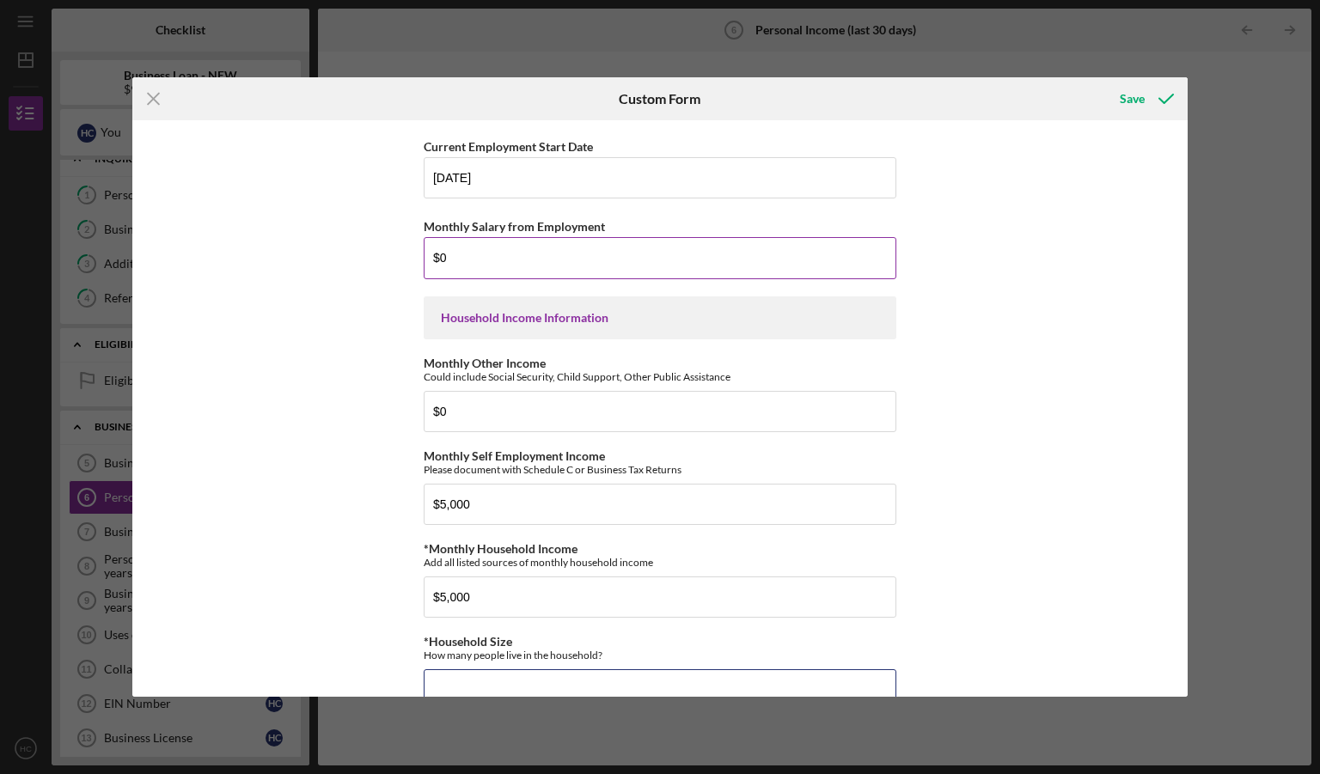
scroll to position [438, 0]
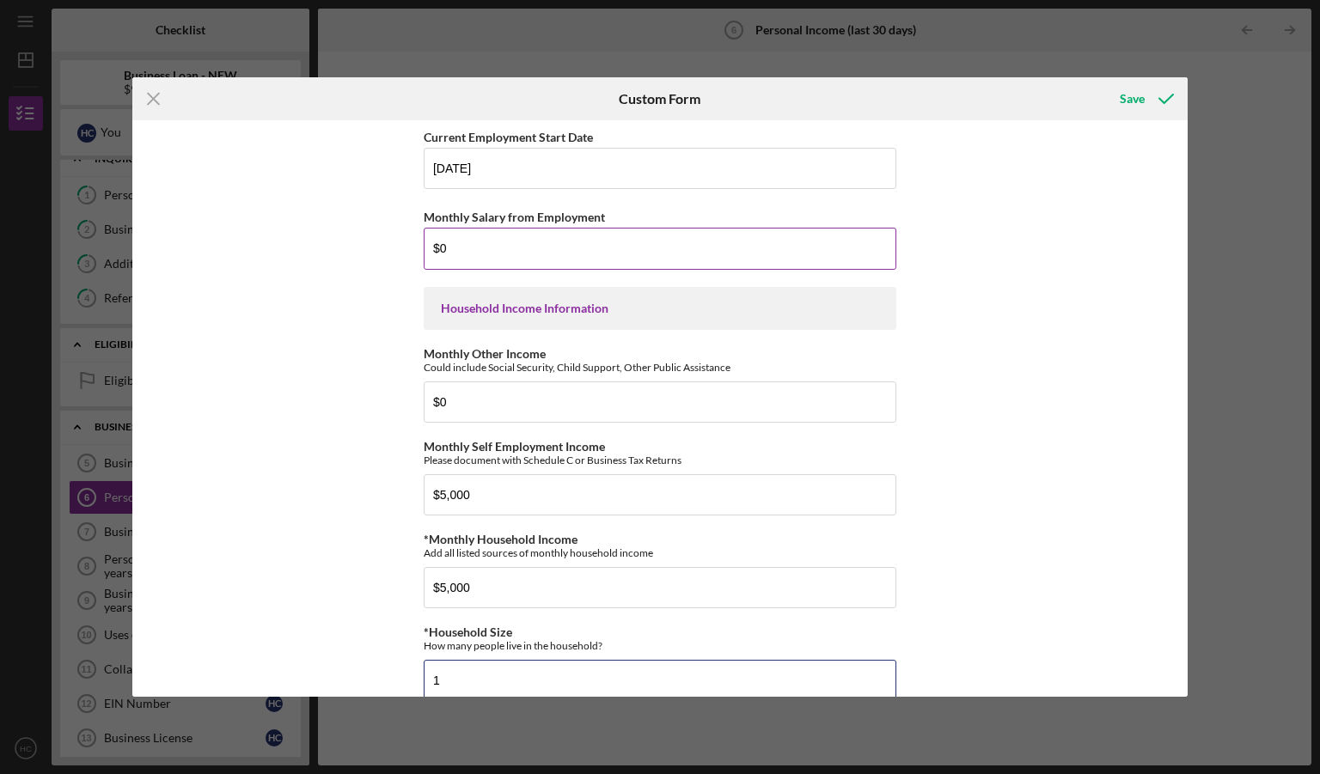
type input "1"
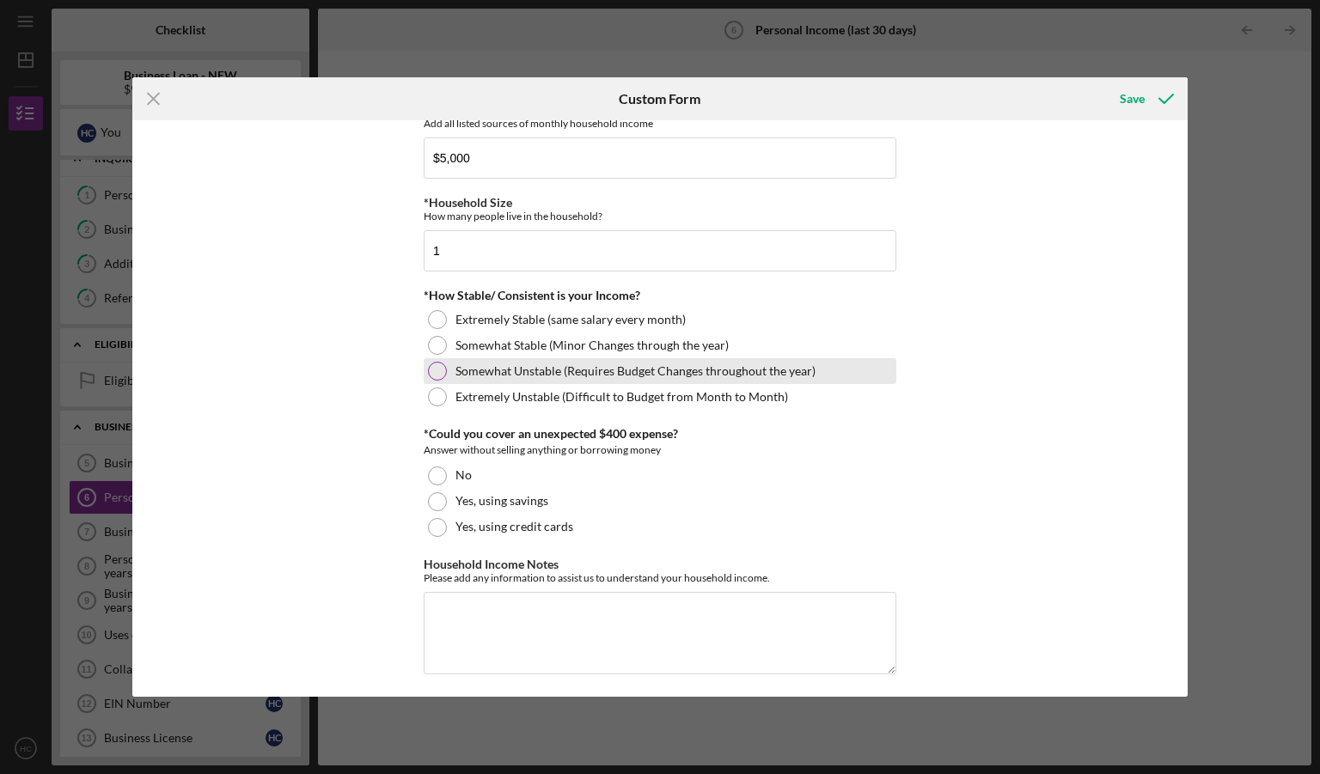
click at [438, 364] on div at bounding box center [437, 371] width 19 height 19
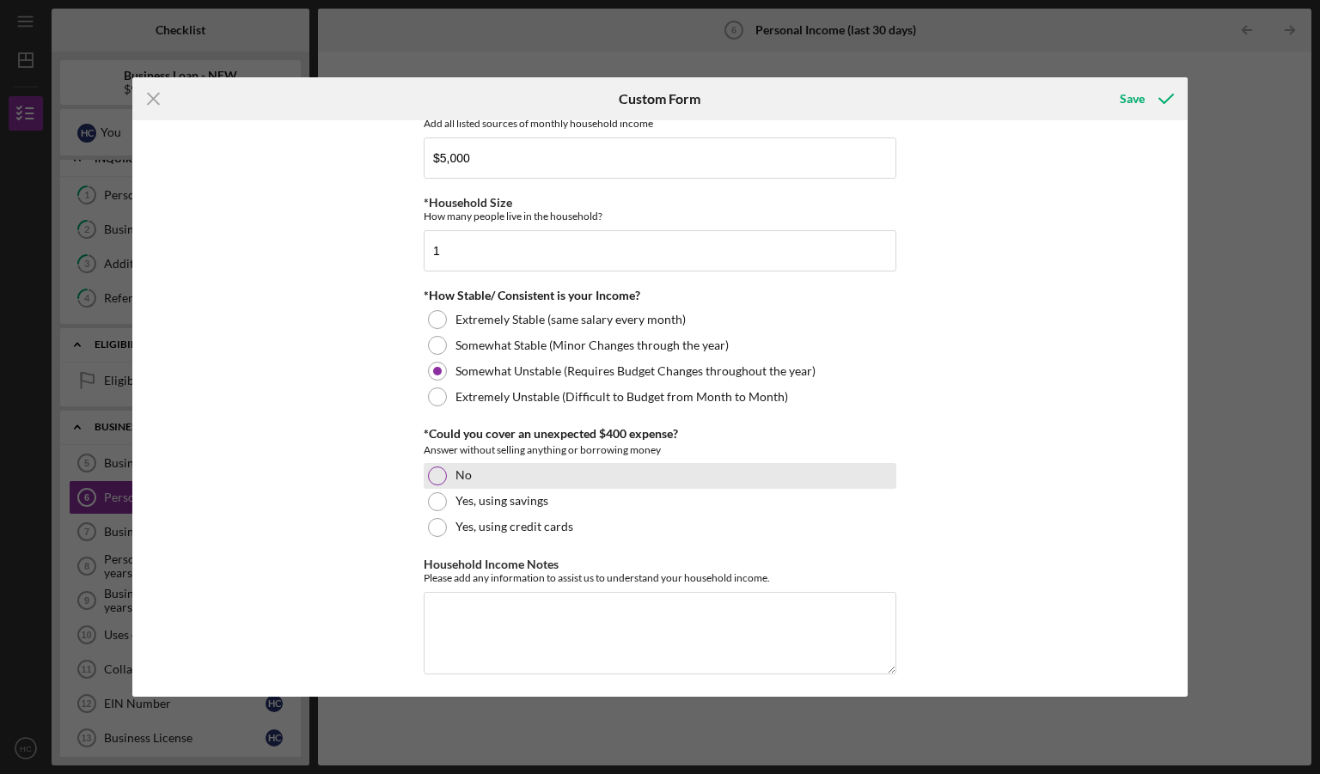
click at [435, 470] on div at bounding box center [437, 476] width 19 height 19
click at [1139, 101] on div "Save" at bounding box center [1132, 99] width 25 height 34
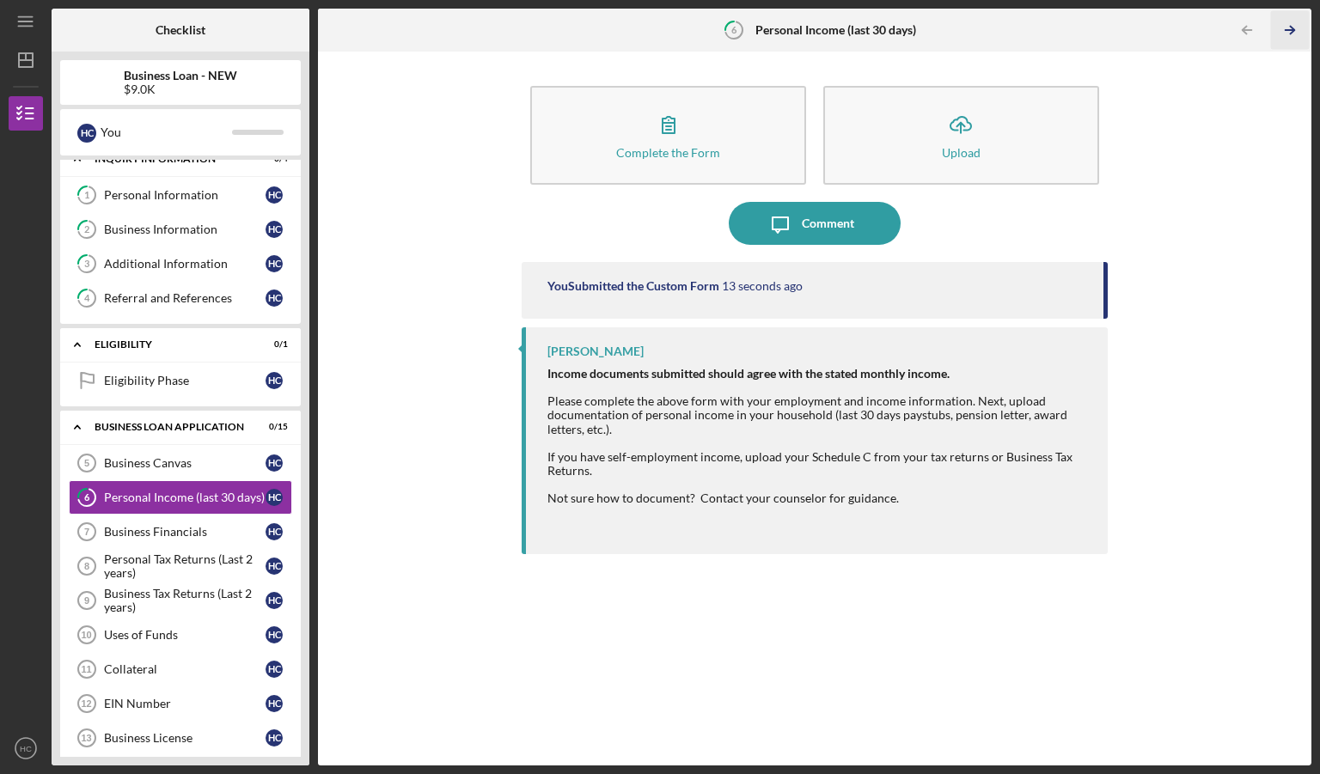
click at [1297, 32] on icon "Icon/Table Pagination Arrow" at bounding box center [1289, 30] width 39 height 39
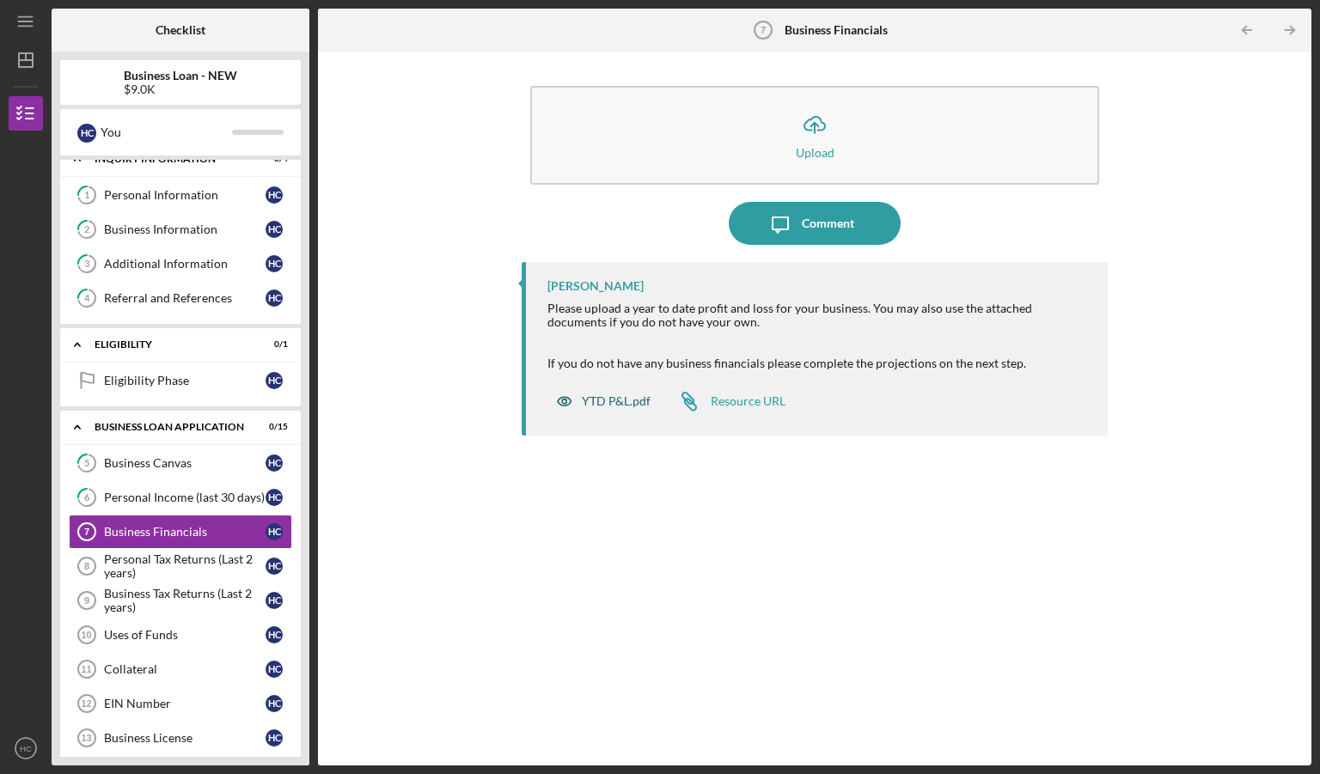
click at [614, 400] on div "YTD P&L.pdf" at bounding box center [616, 401] width 69 height 14
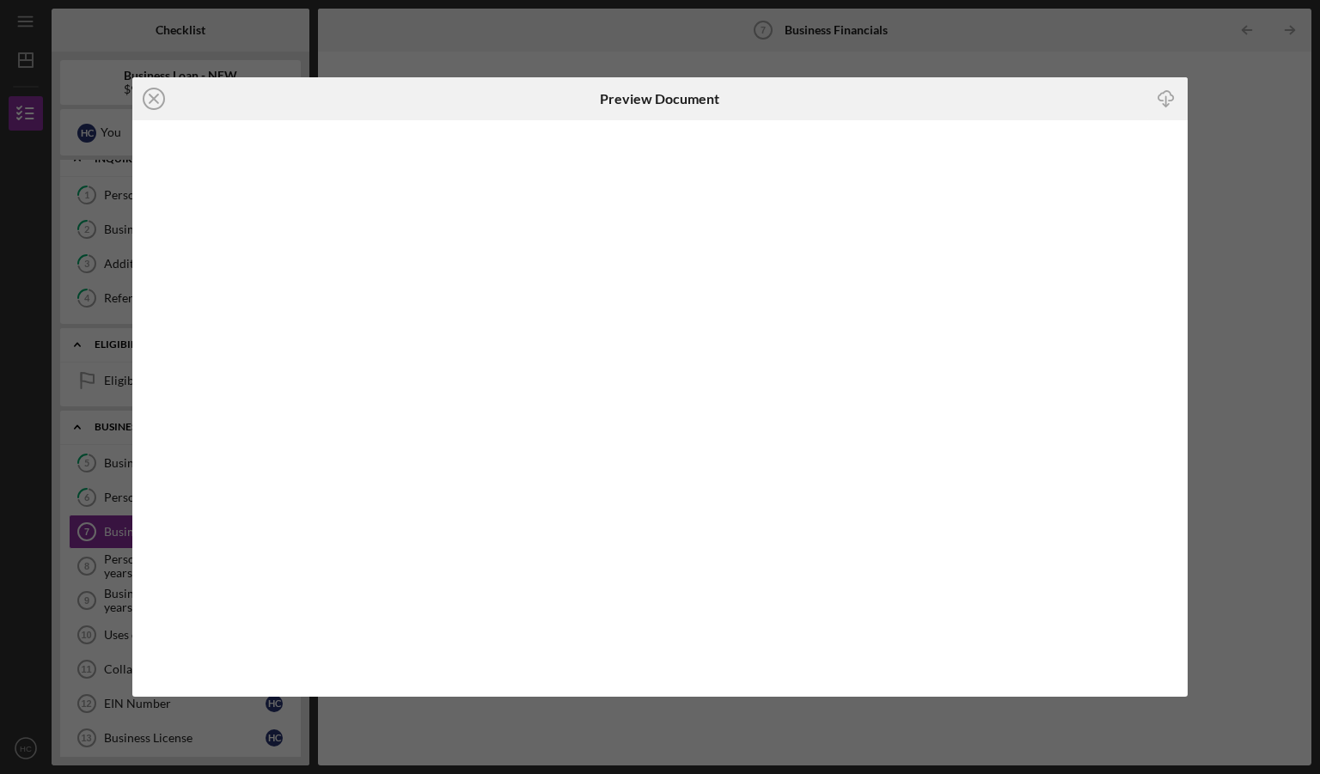
click at [1167, 95] on icon "Icon/Download" at bounding box center [1166, 99] width 39 height 39
click at [148, 98] on icon "Icon/Close" at bounding box center [153, 98] width 43 height 43
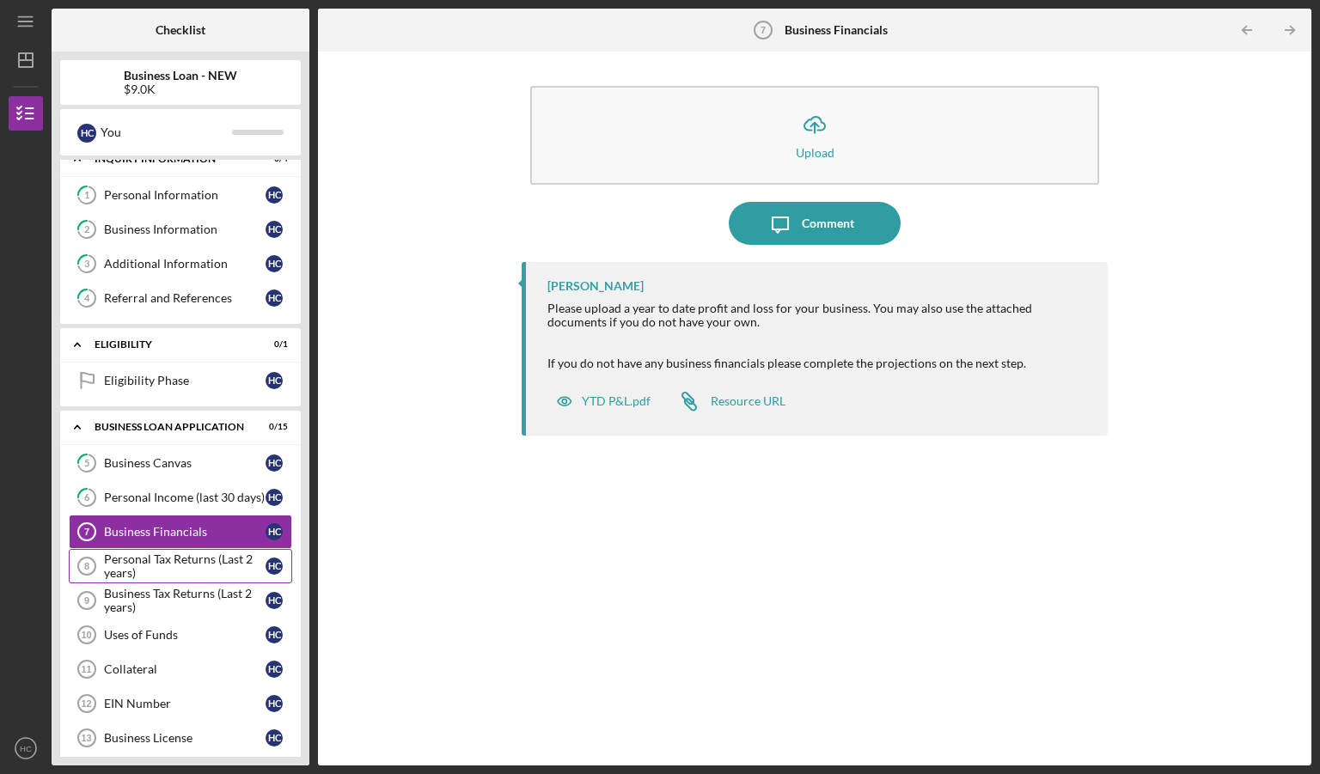
click at [177, 559] on div "Personal Tax Returns (Last 2 years)" at bounding box center [185, 565] width 162 height 27
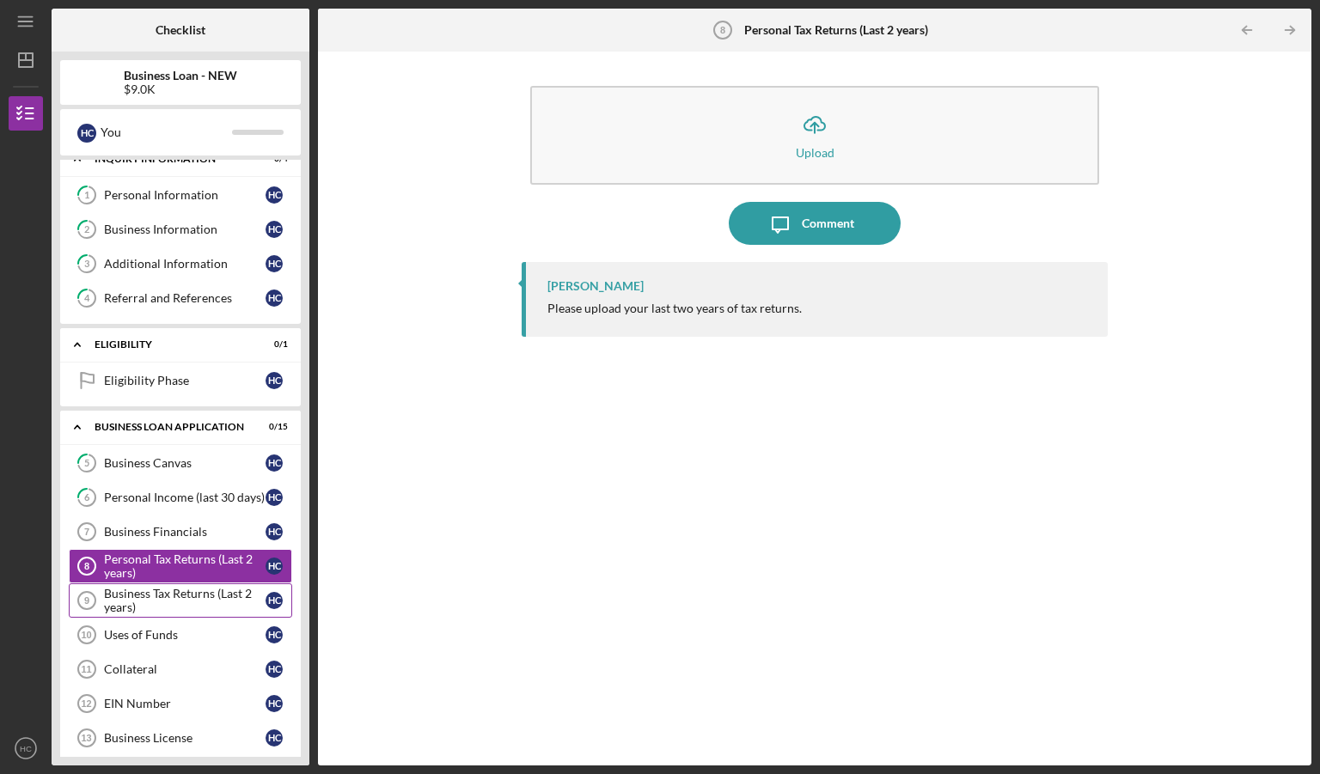
click at [186, 595] on div "Business Tax Returns (Last 2 years)" at bounding box center [185, 600] width 162 height 27
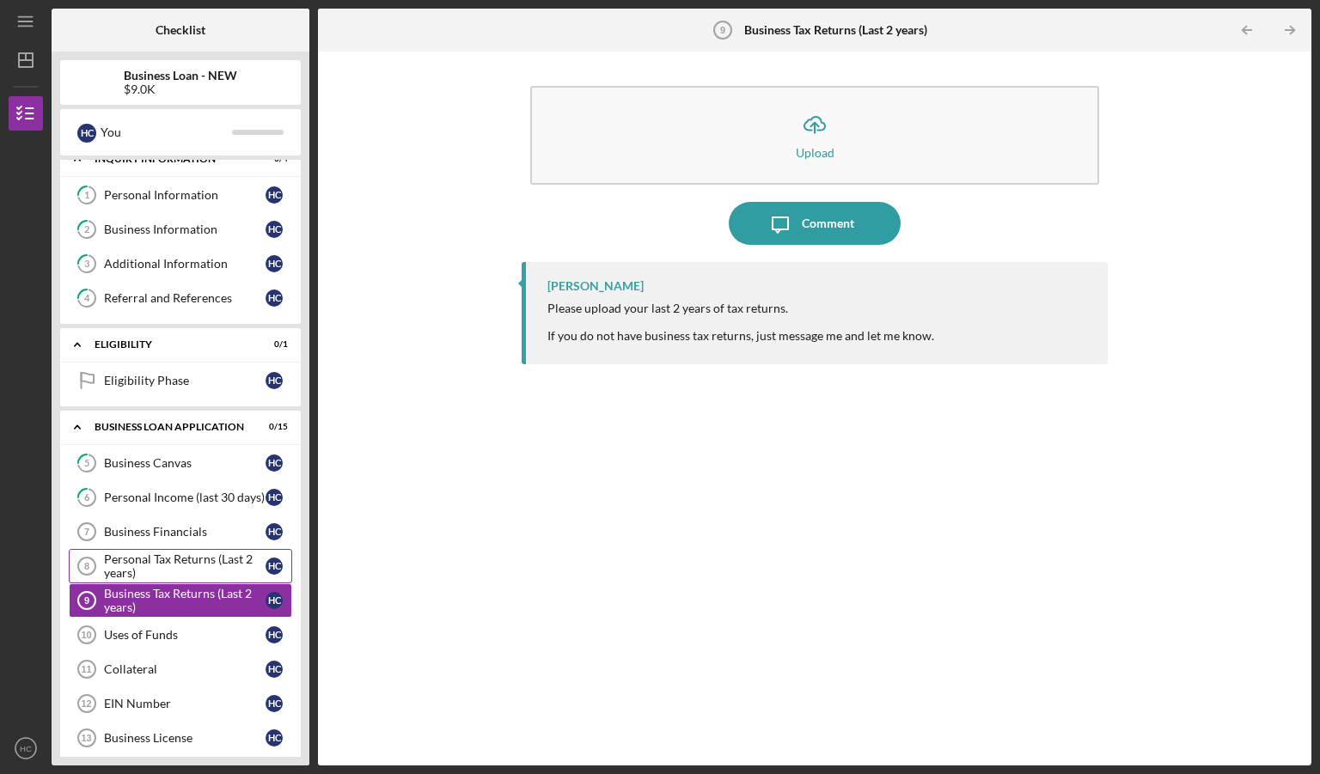
click at [178, 564] on div "Personal Tax Returns (Last 2 years)" at bounding box center [185, 565] width 162 height 27
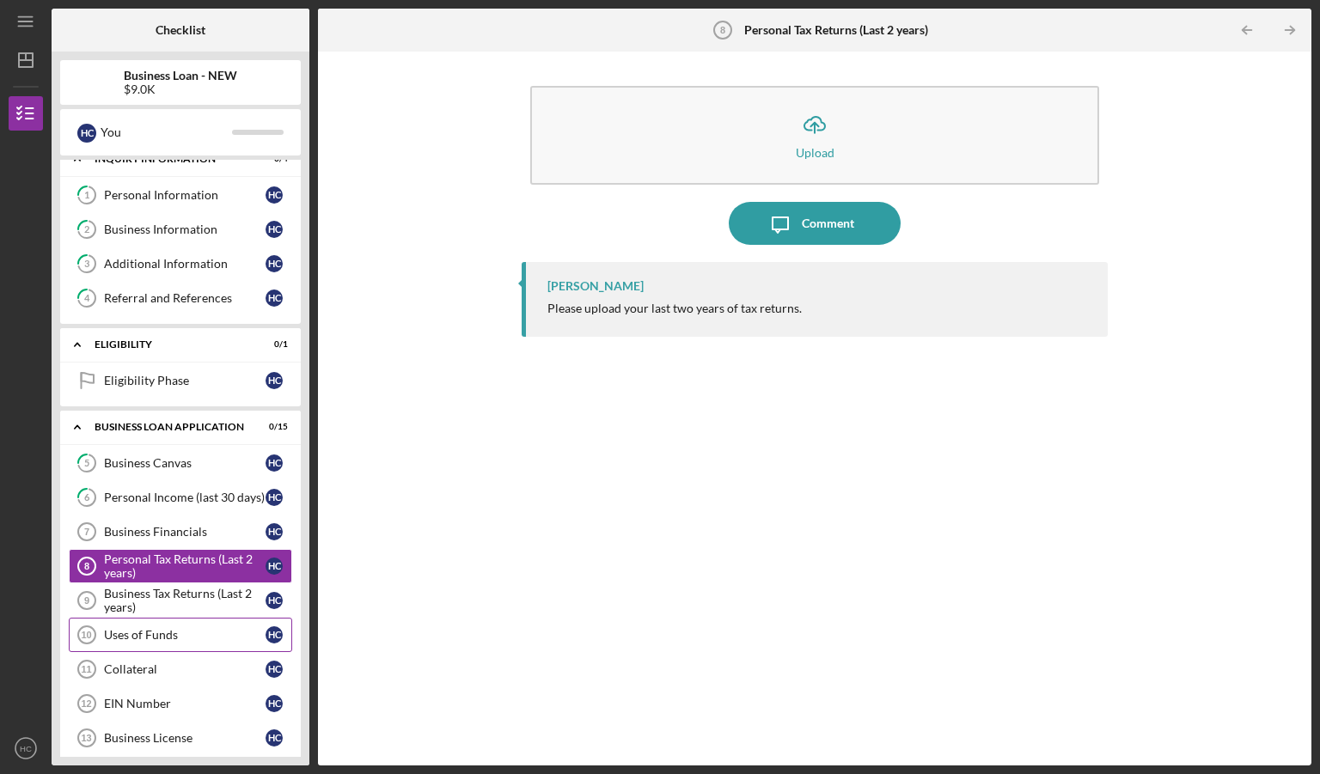
click at [195, 633] on div "Uses of Funds" at bounding box center [185, 635] width 162 height 14
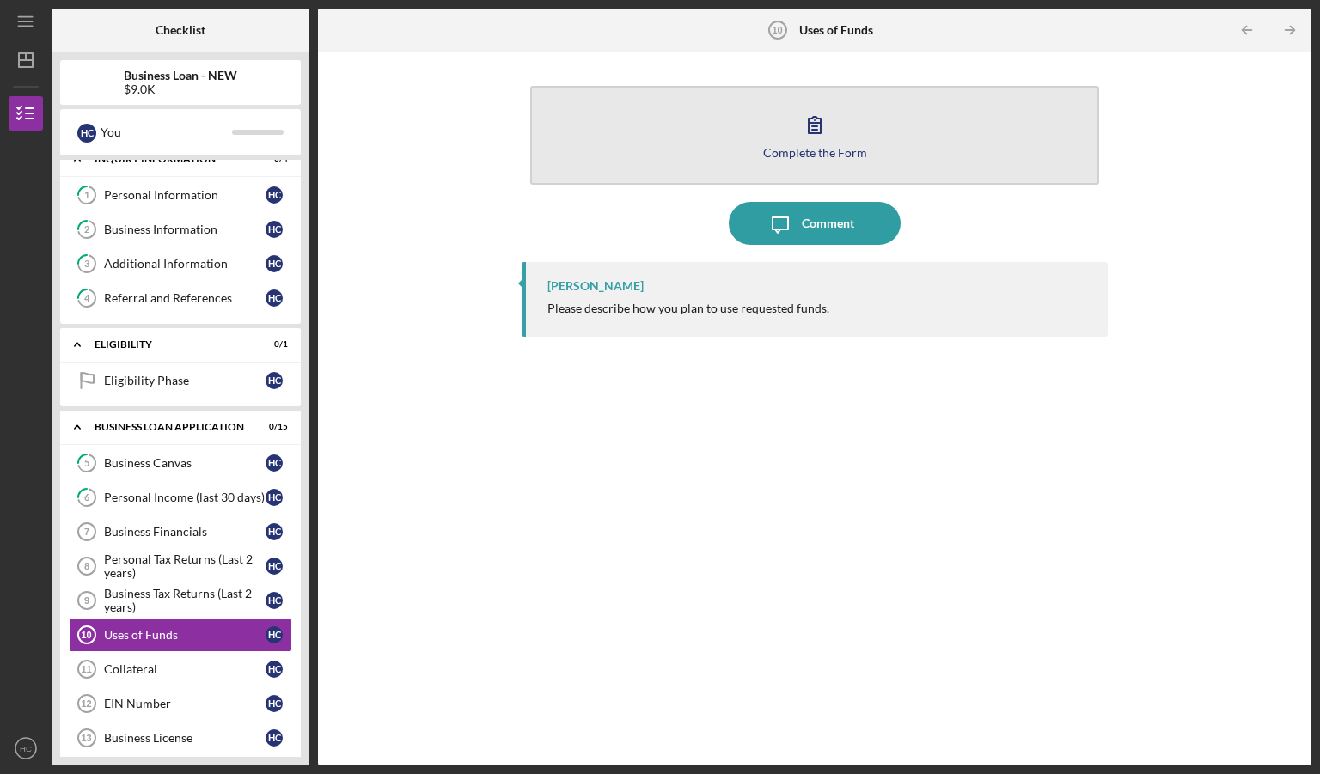
click at [821, 130] on icon "button" at bounding box center [815, 125] width 12 height 16
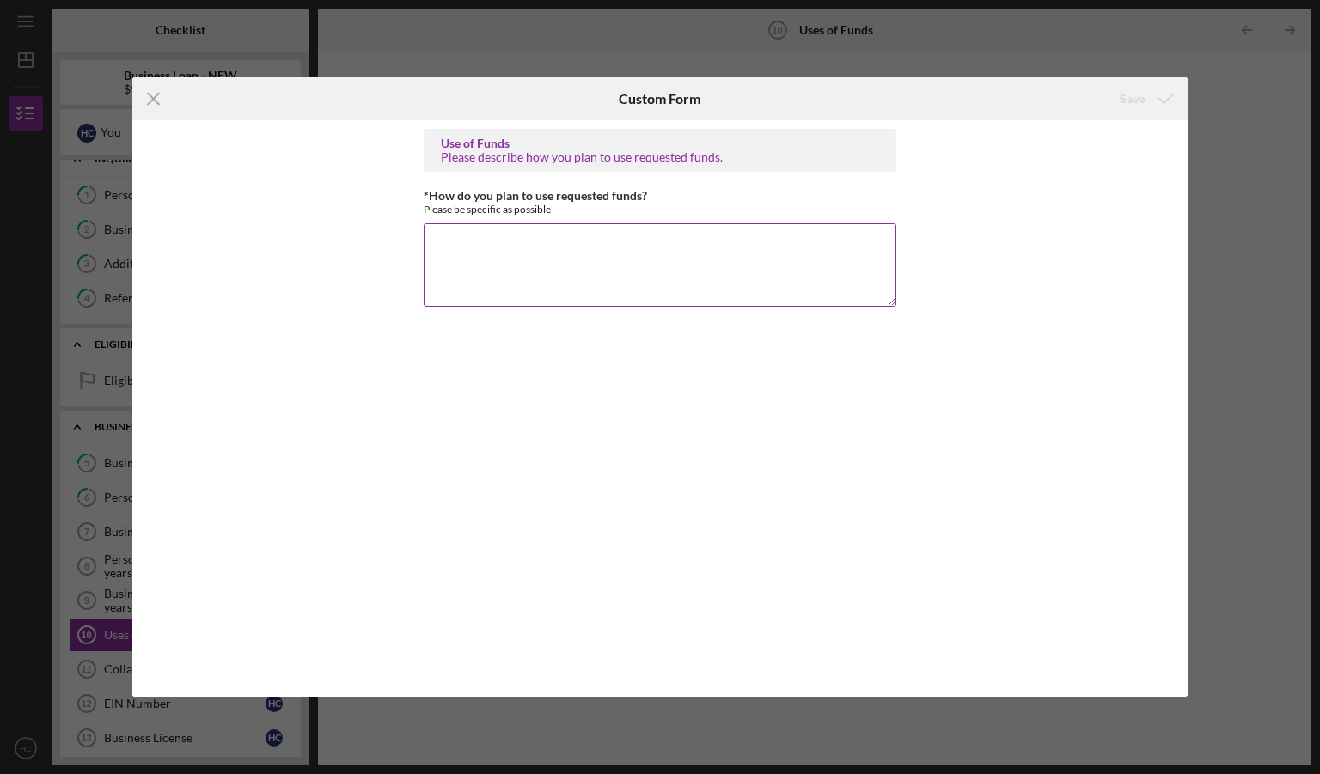
click at [670, 248] on textarea "*How do you plan to use requested funds?" at bounding box center [660, 264] width 473 height 82
click at [670, 248] on textarea "These funds will be used to pay" at bounding box center [660, 264] width 473 height 82
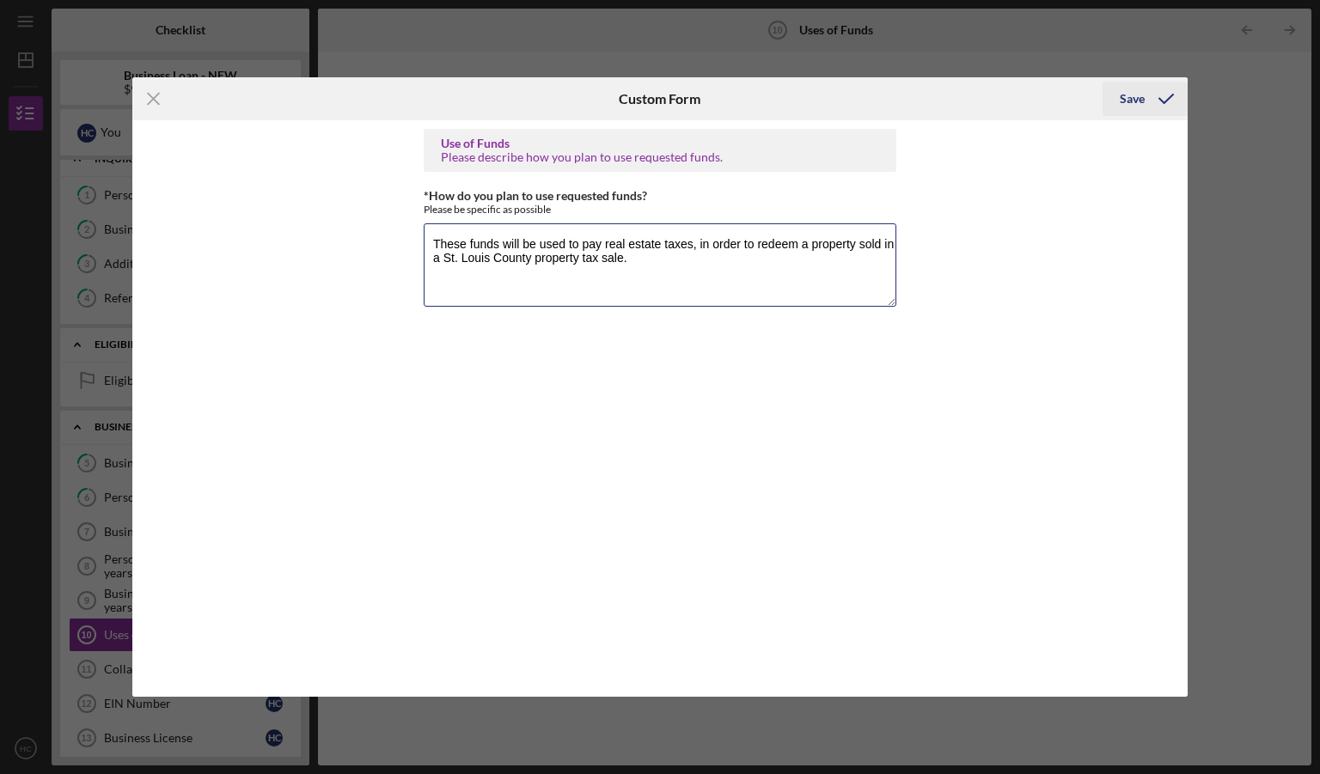
type textarea "These funds will be used to pay real estate taxes, in order to redeem a propert…"
click at [1143, 92] on div "Save" at bounding box center [1132, 99] width 25 height 34
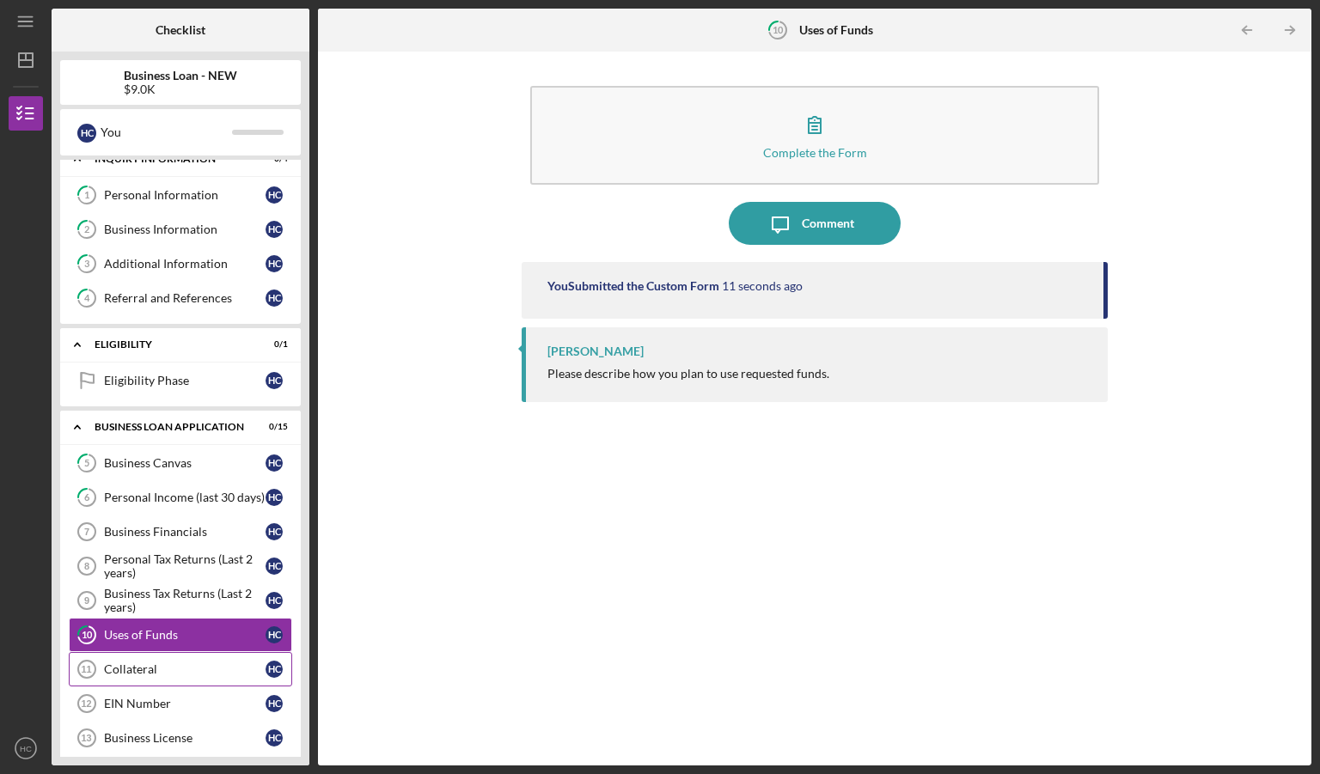
click at [160, 669] on link "Collateral 11 Collateral H C" at bounding box center [180, 669] width 223 height 34
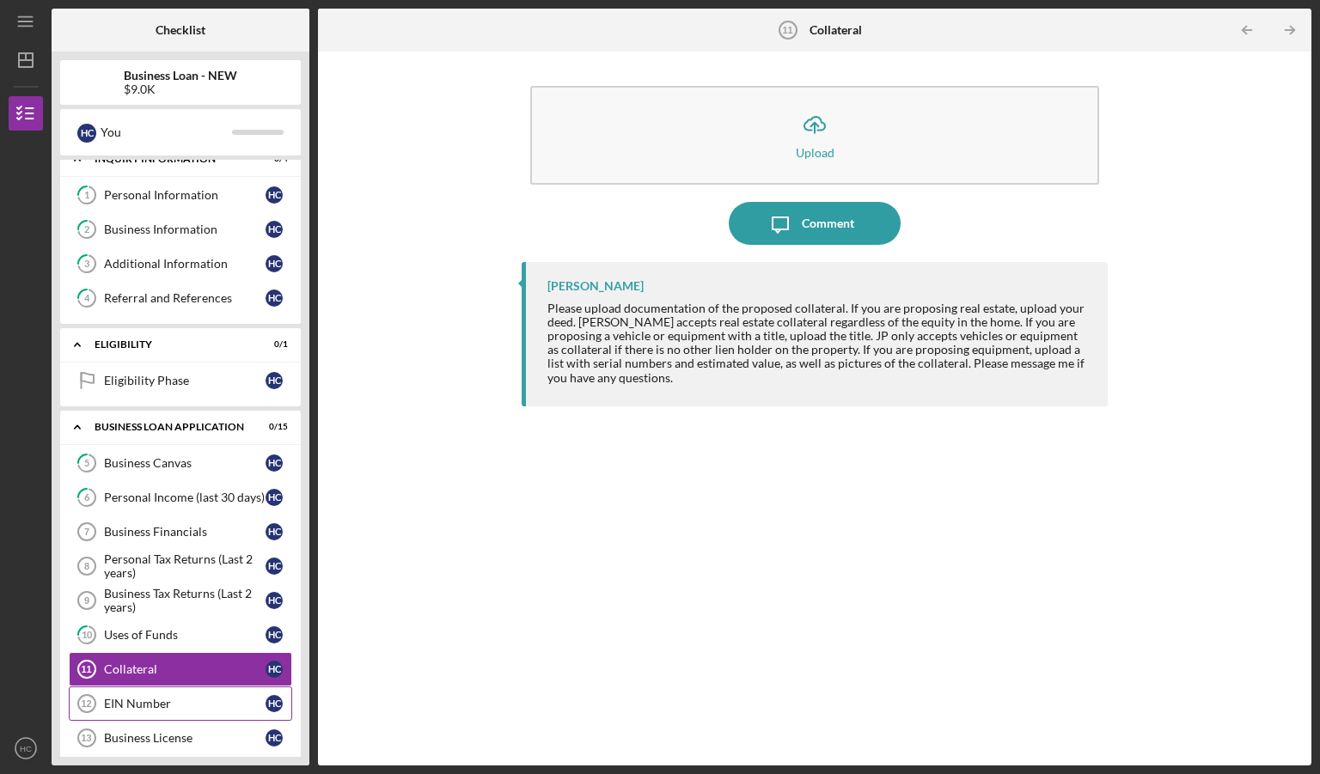
click at [174, 697] on div "EIN Number" at bounding box center [185, 704] width 162 height 14
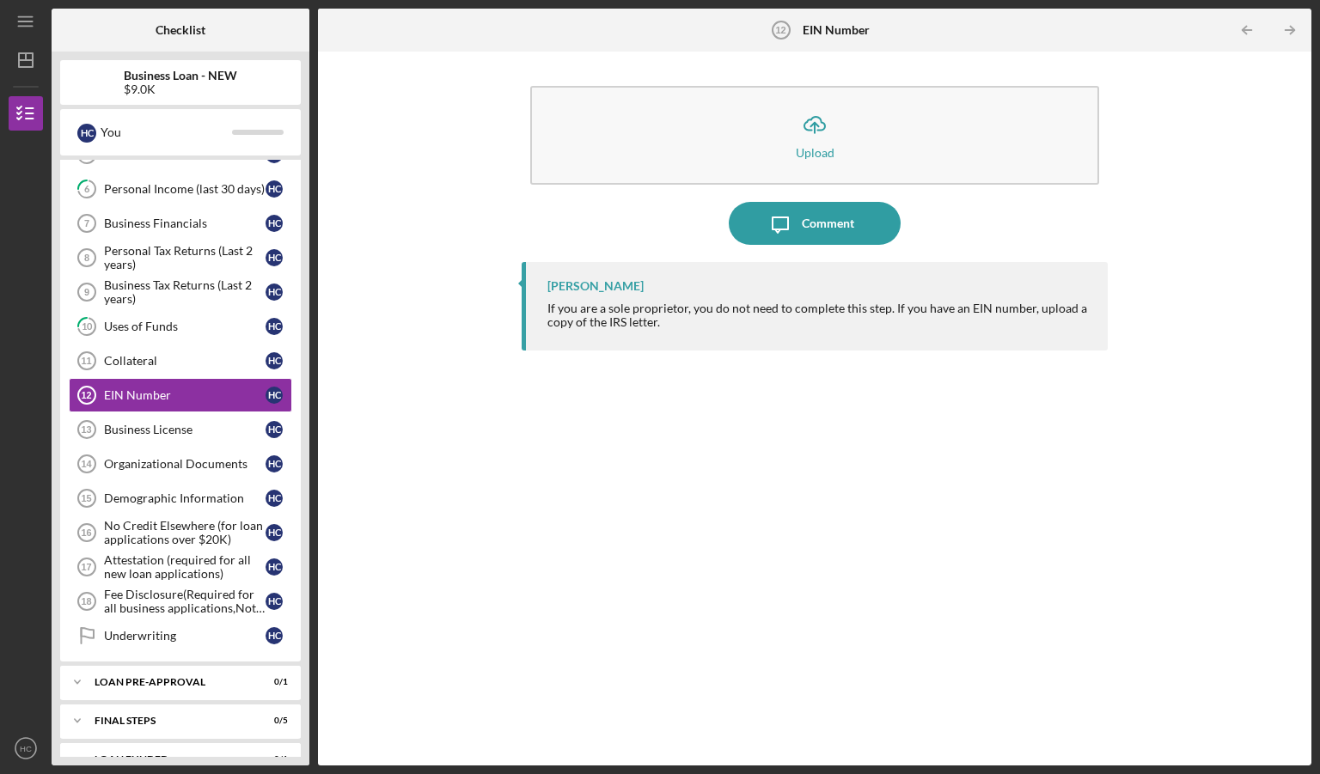
scroll to position [327, 0]
click at [195, 456] on div "Organizational Documents" at bounding box center [185, 463] width 162 height 14
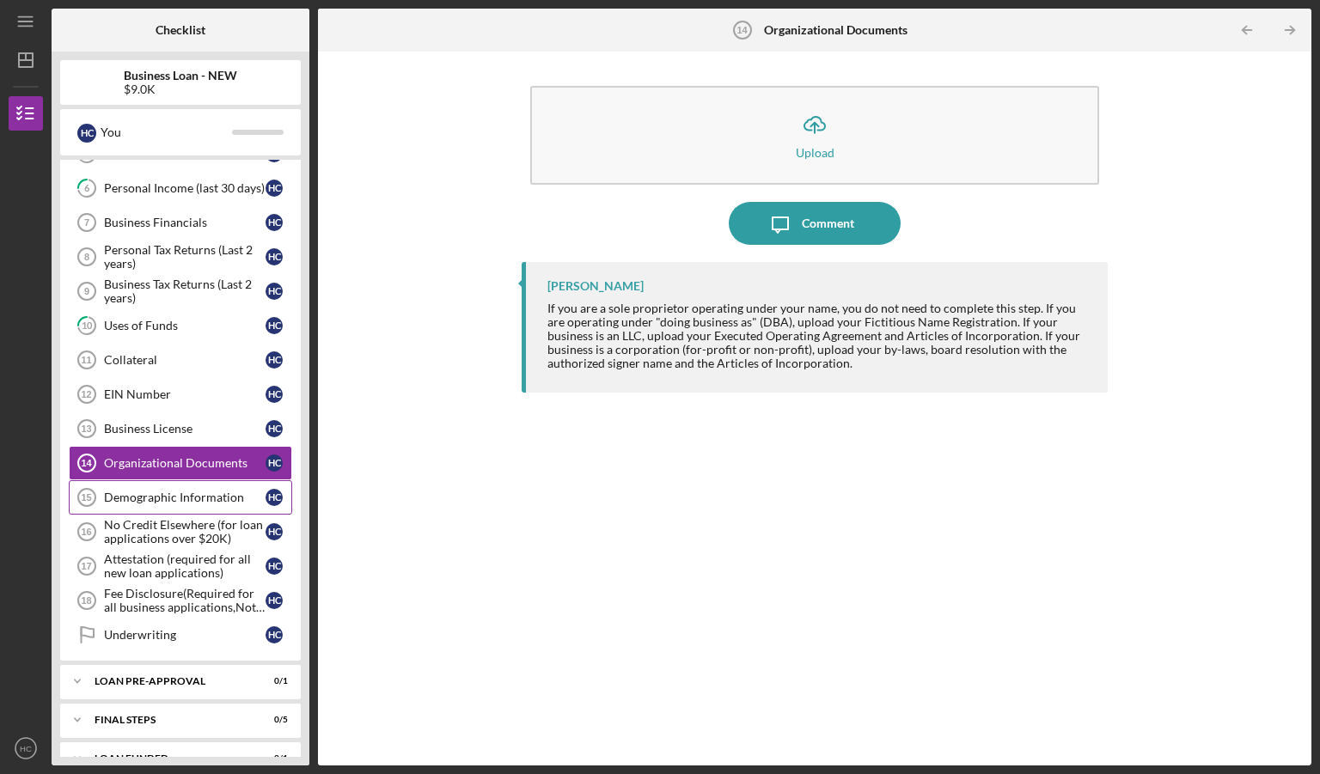
click at [179, 491] on div "Demographic Information" at bounding box center [185, 498] width 162 height 14
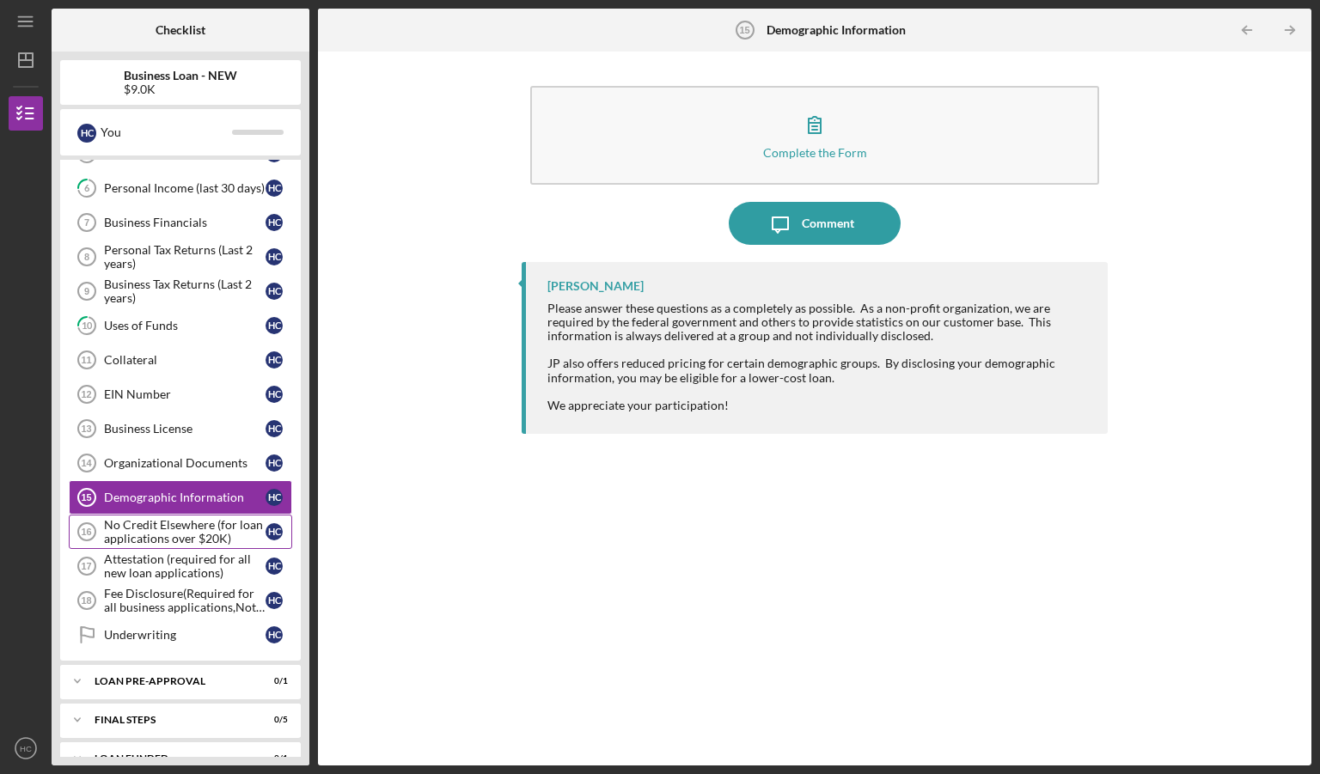
click at [168, 528] on div "No Credit Elsewhere (for loan applications over $20K)" at bounding box center [185, 531] width 162 height 27
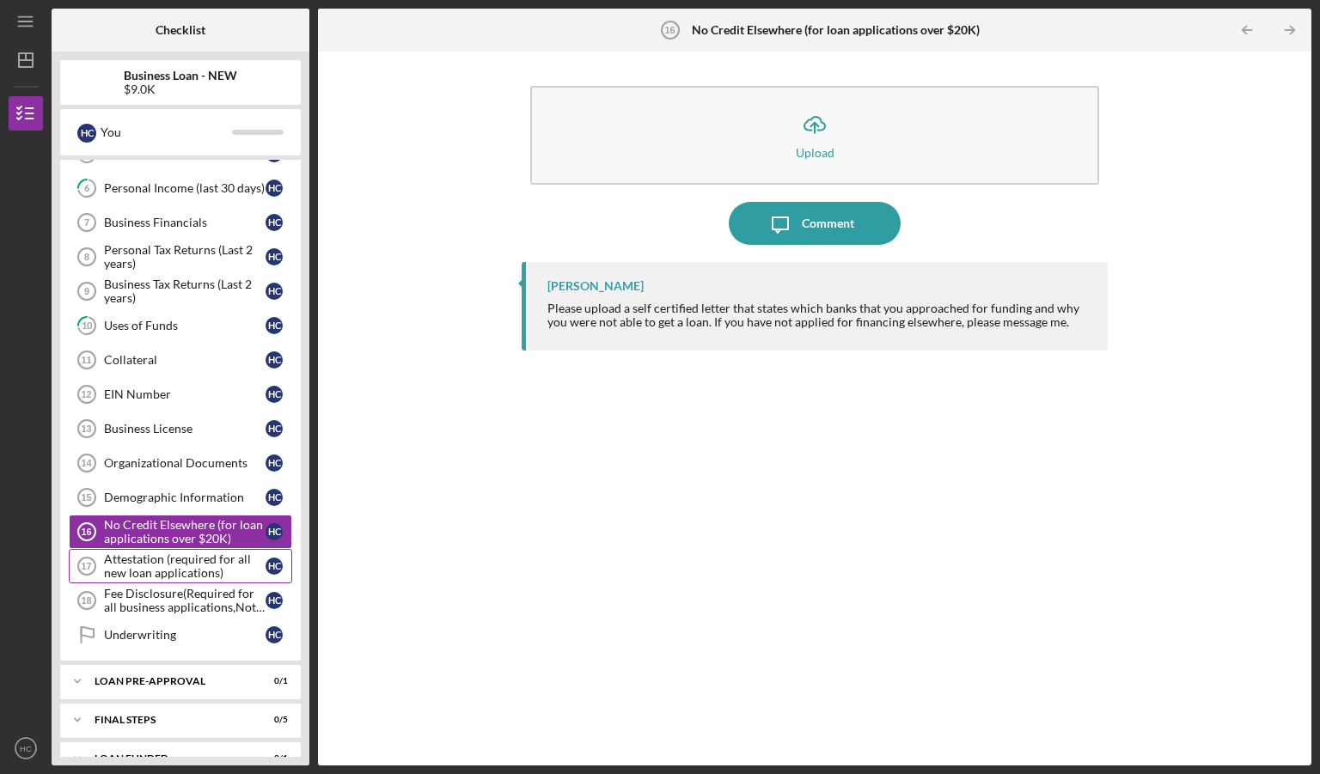
click at [183, 556] on div "Attestation (required for all new loan applications)" at bounding box center [185, 565] width 162 height 27
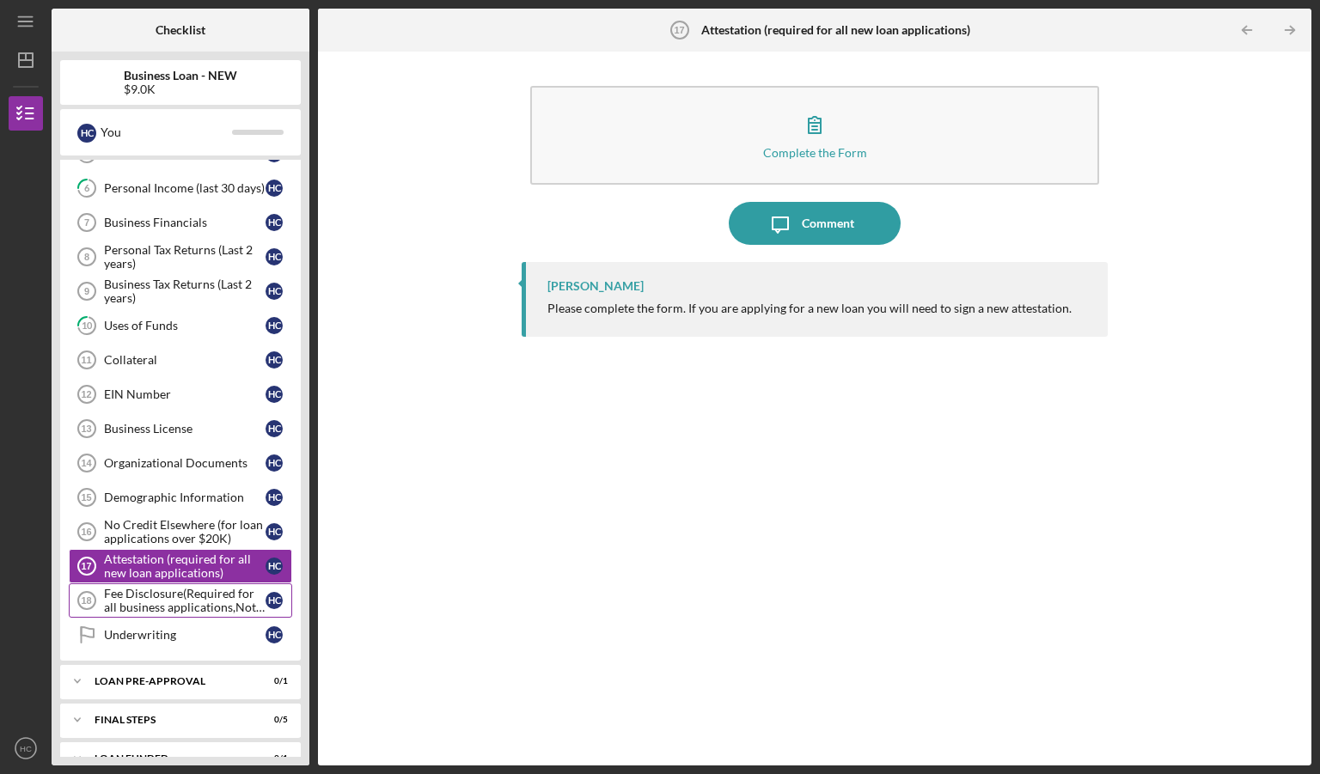
click at [164, 592] on div "Fee Disclosure(Required for all business applications,Not needed for Contractor…" at bounding box center [185, 600] width 162 height 27
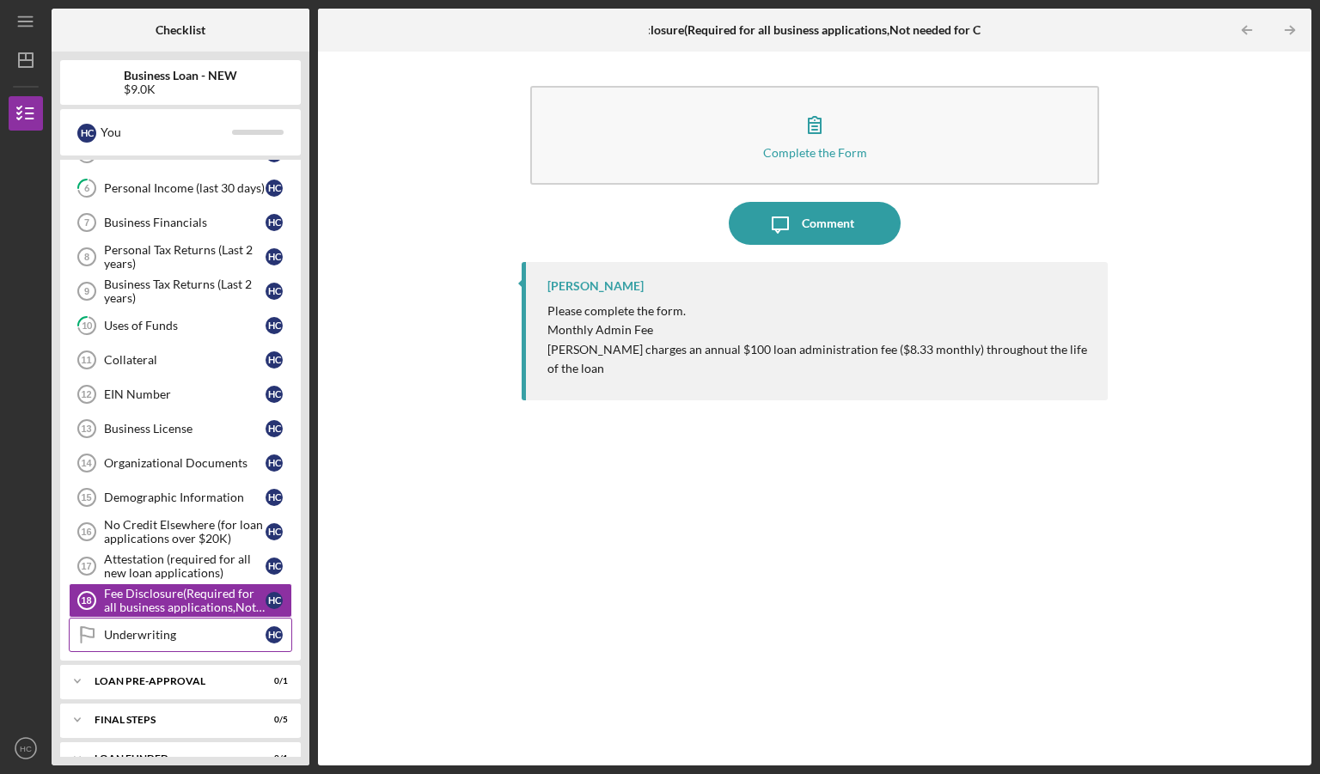
click at [168, 630] on link "Underwriting Underwriting H C" at bounding box center [180, 635] width 223 height 34
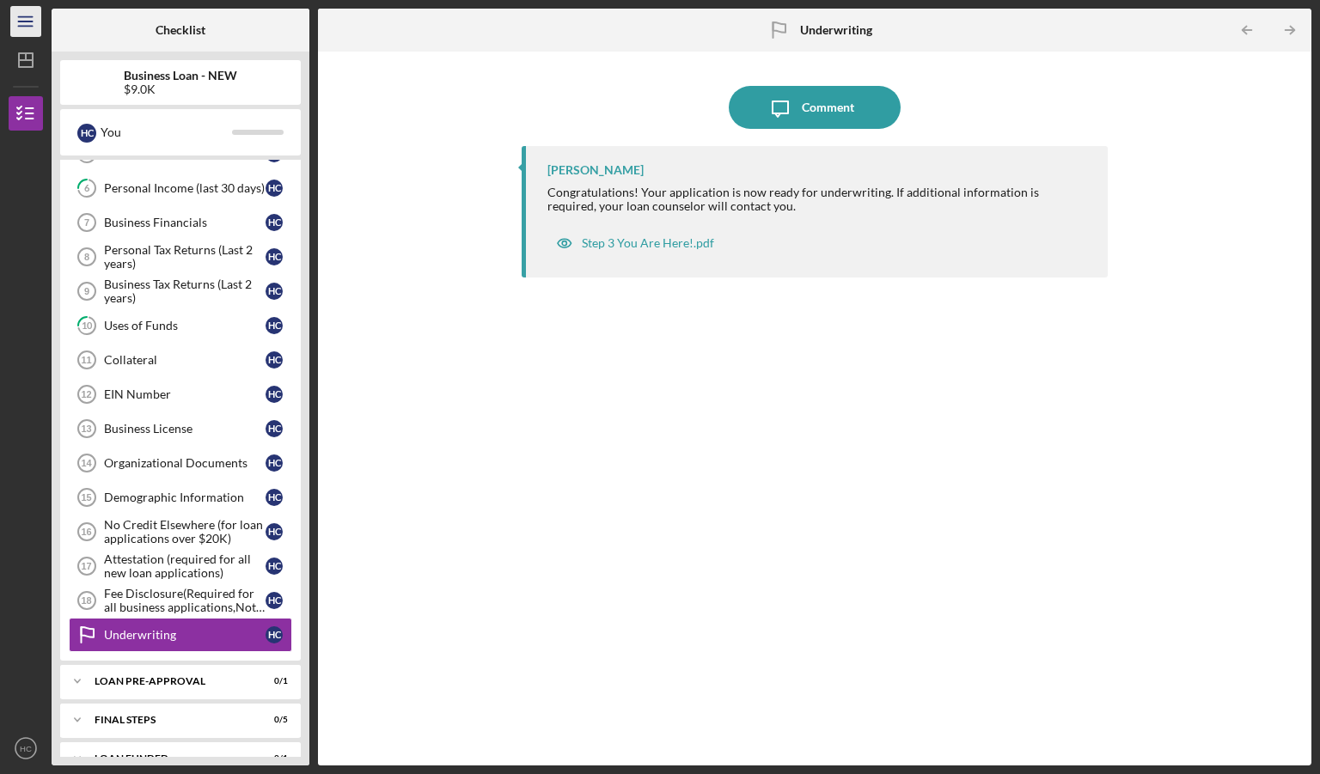
click at [26, 21] on line "button" at bounding box center [25, 21] width 14 height 0
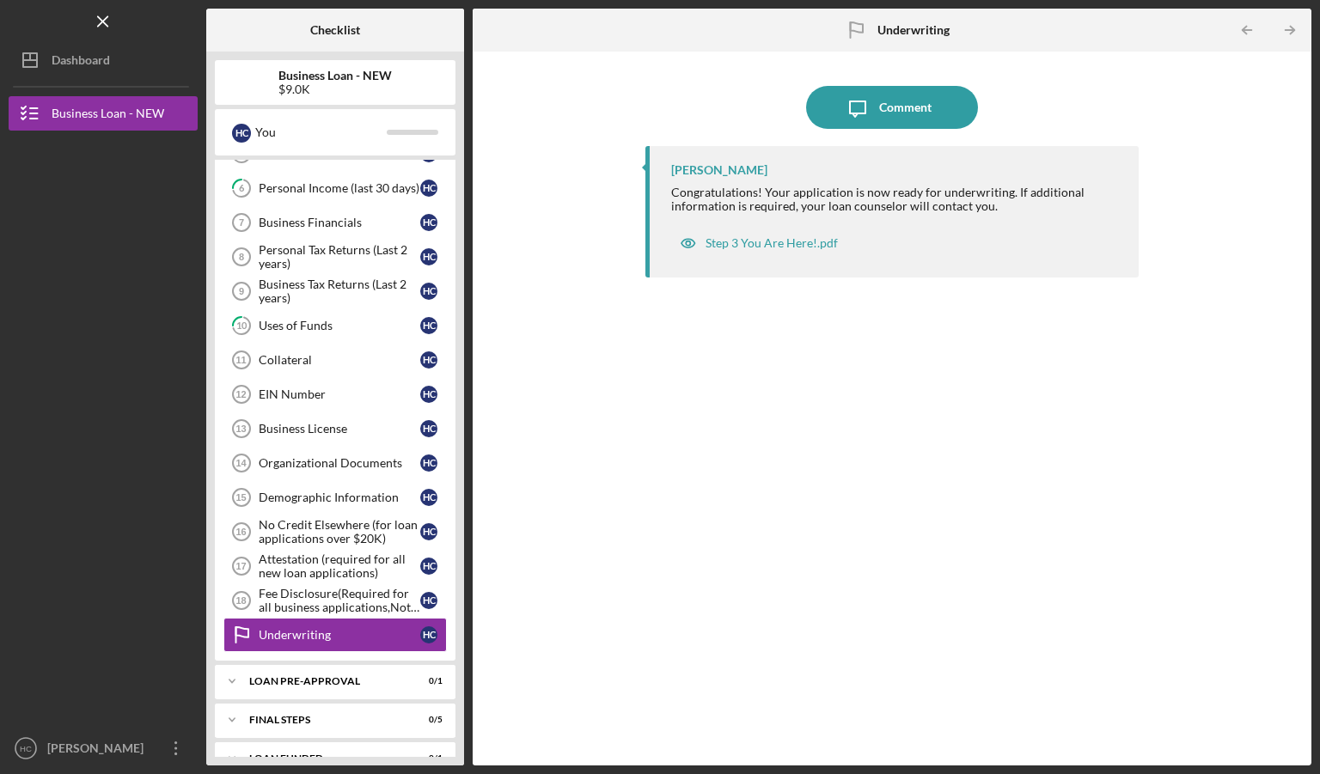
click at [626, 360] on div "Icon/Message Comment [PERSON_NAME] Congratulations! Your application is now rea…" at bounding box center [891, 408] width 821 height 697
click at [103, 27] on icon "Icon/Menu Close" at bounding box center [103, 22] width 39 height 39
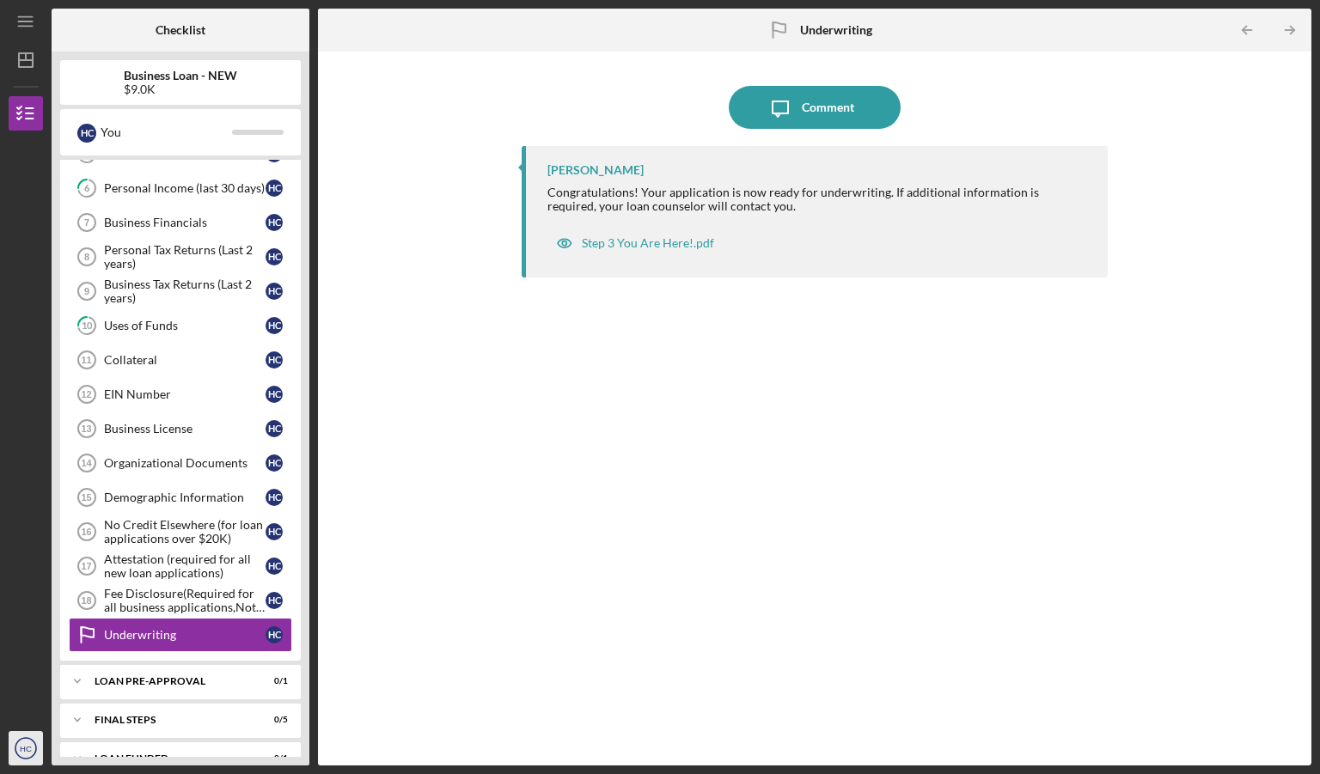
click at [24, 743] on icon "HC" at bounding box center [26, 748] width 34 height 43
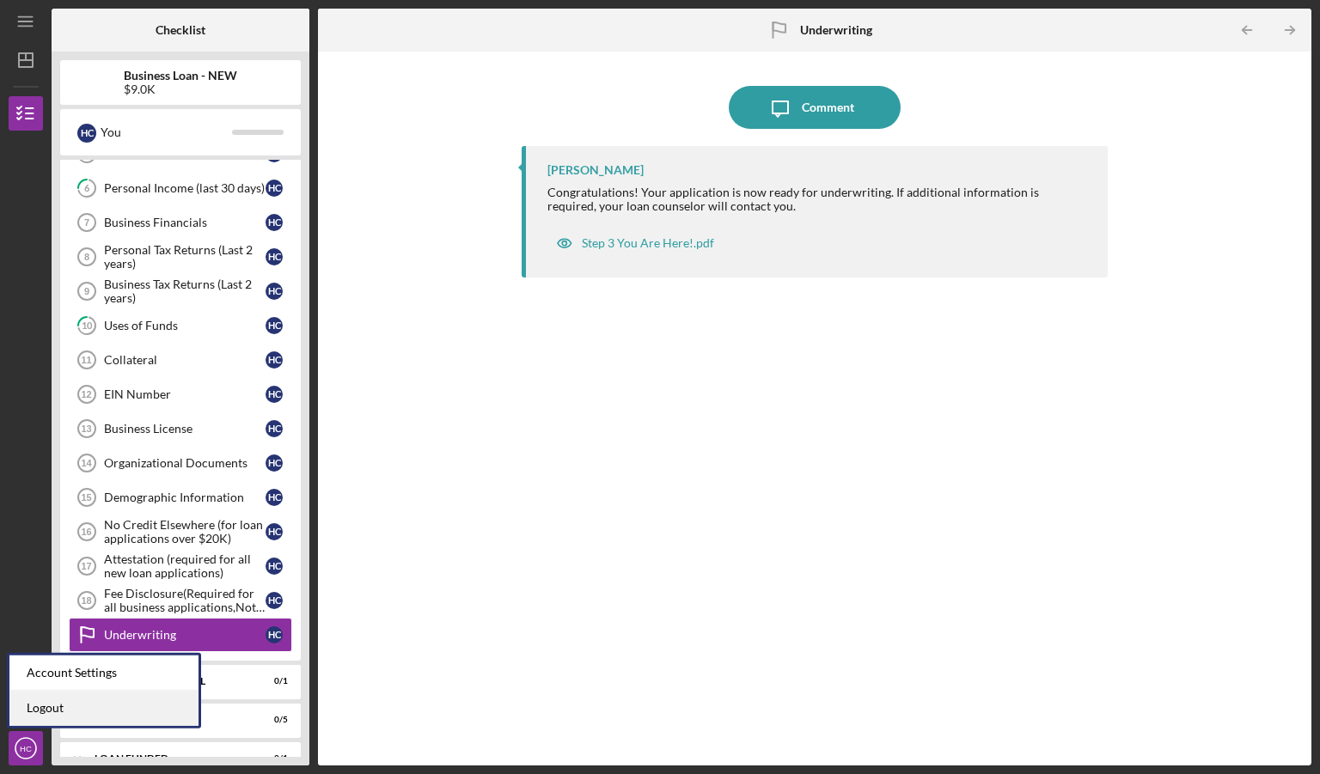
click at [46, 705] on link "Logout" at bounding box center [103, 708] width 189 height 35
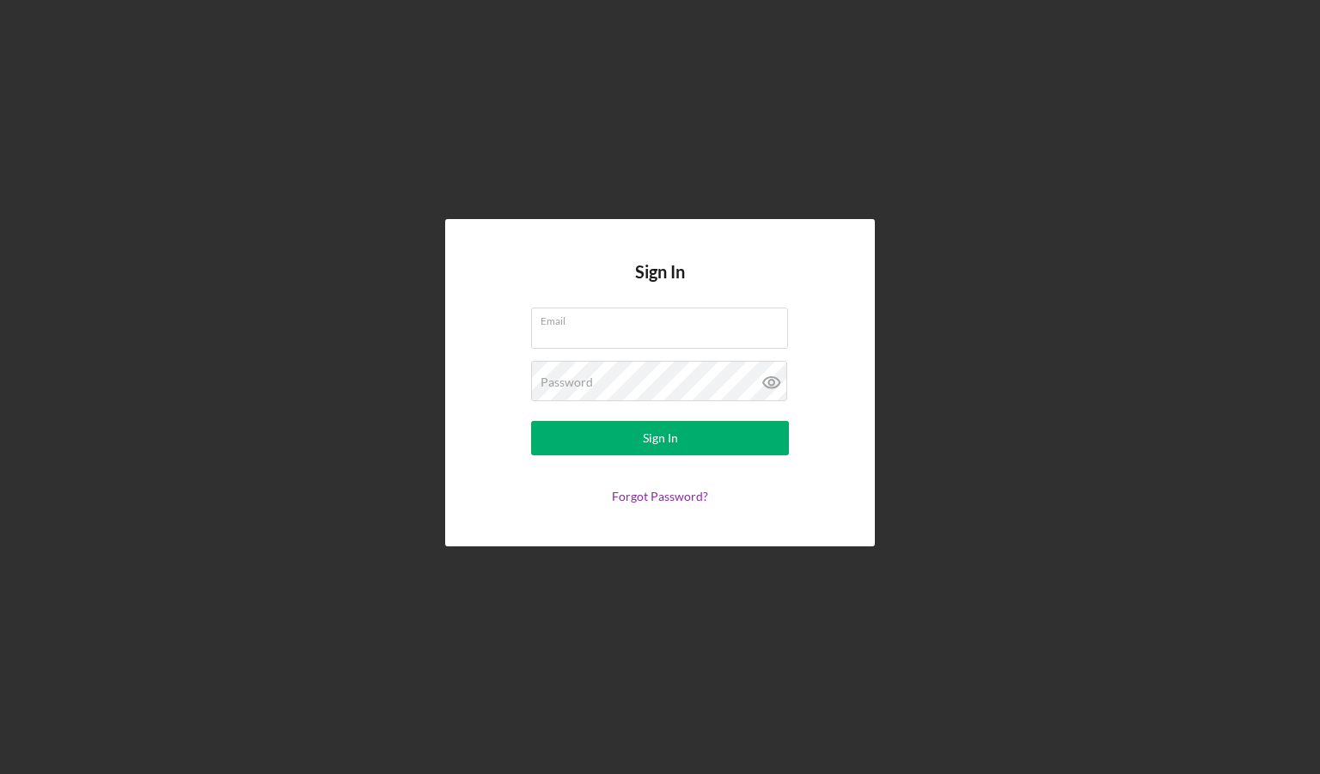
type input "[PERSON_NAME][EMAIL_ADDRESS][DOMAIN_NAME]"
